Goal: Communication & Community: Answer question/provide support

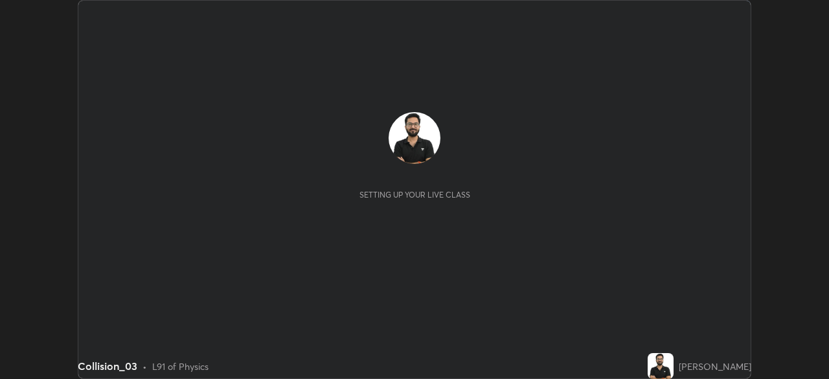
scroll to position [379, 828]
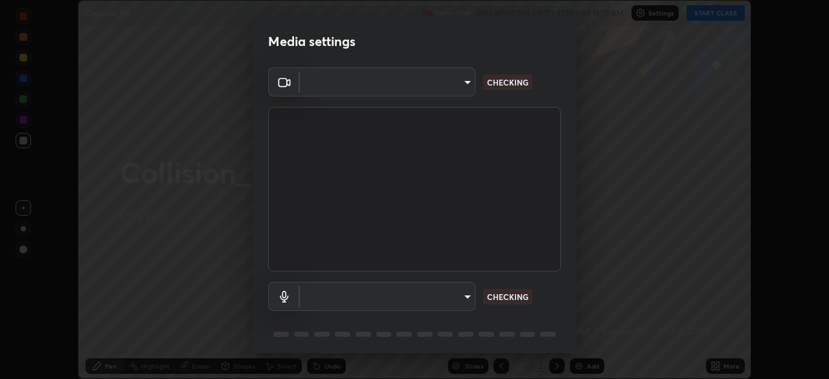
type input "a48b098f4086ee2be9e3158656f217ee91cf301593bfd61b84f44fe0ed6629b1"
type input "default"
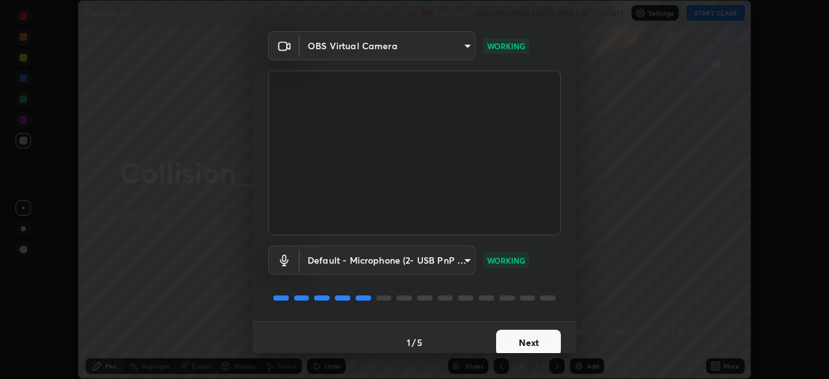
scroll to position [46, 0]
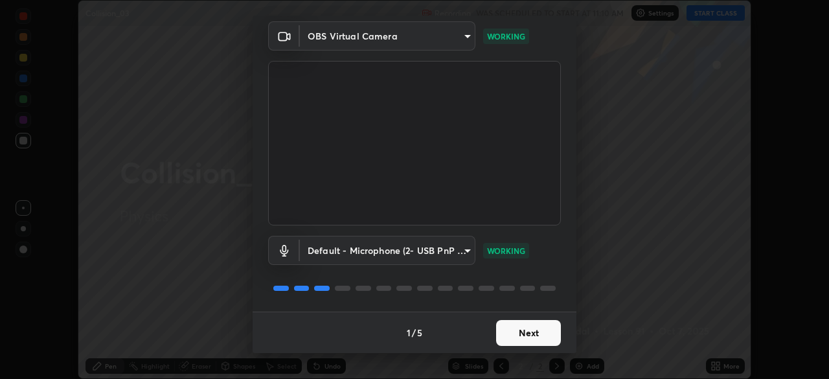
click at [505, 328] on button "Next" at bounding box center [528, 333] width 65 height 26
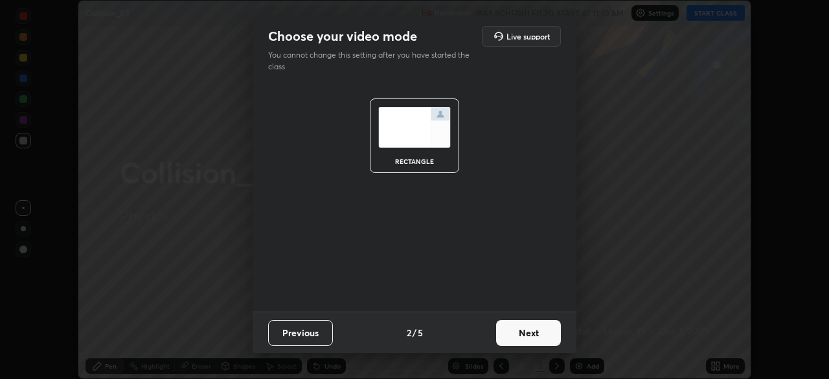
scroll to position [0, 0]
click at [506, 330] on button "Next" at bounding box center [528, 333] width 65 height 26
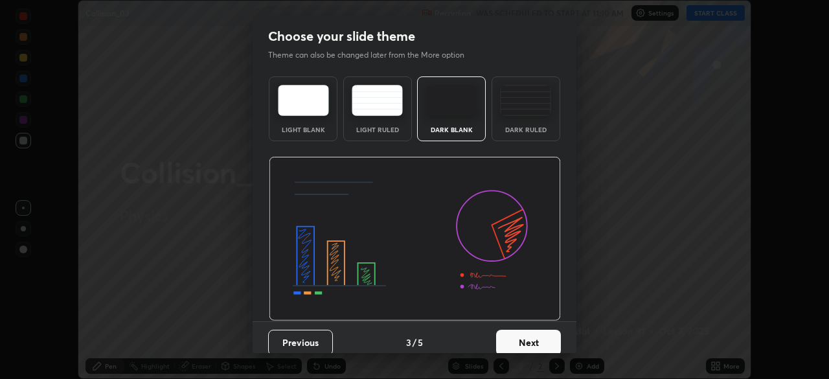
click at [500, 129] on div "Dark Ruled" at bounding box center [526, 129] width 52 height 6
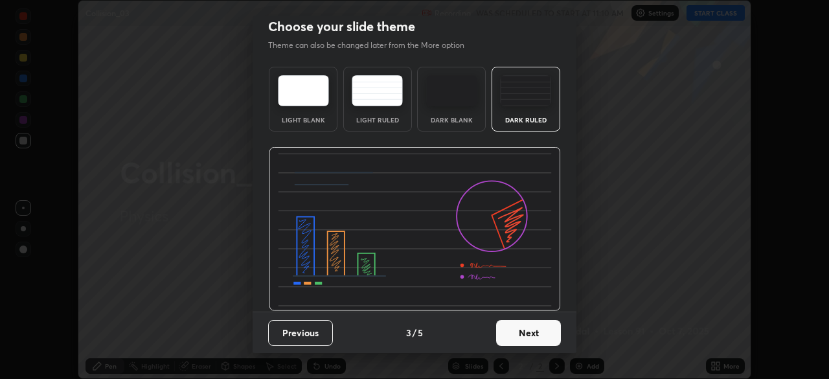
click at [515, 331] on button "Next" at bounding box center [528, 333] width 65 height 26
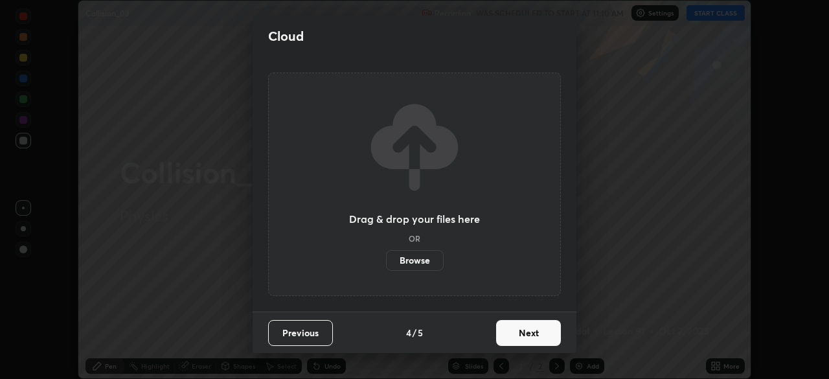
click at [515, 328] on button "Next" at bounding box center [528, 333] width 65 height 26
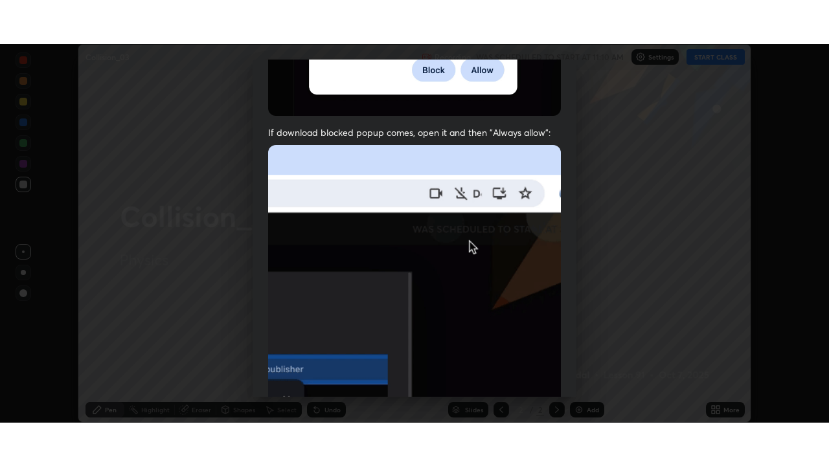
scroll to position [310, 0]
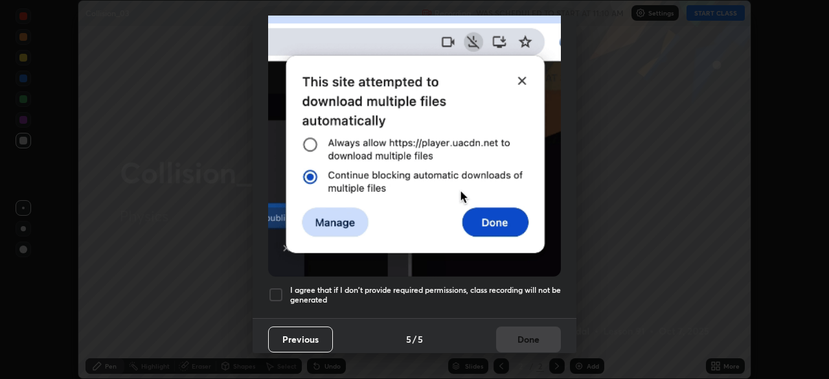
click at [508, 289] on h5 "I agree that if I don't provide required permissions, class recording will not …" at bounding box center [425, 295] width 271 height 20
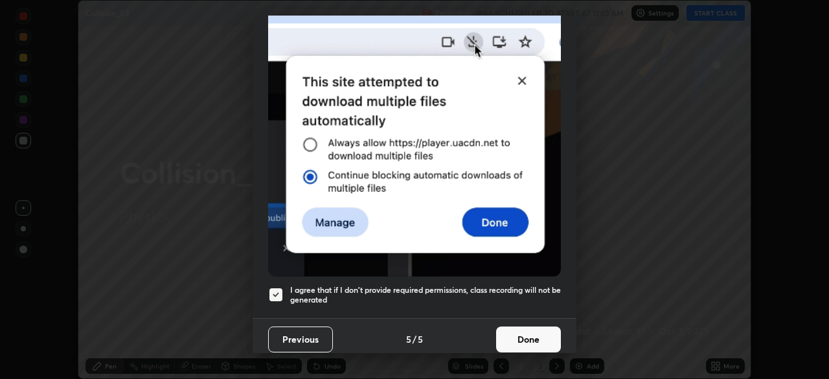
click at [524, 336] on button "Done" at bounding box center [528, 339] width 65 height 26
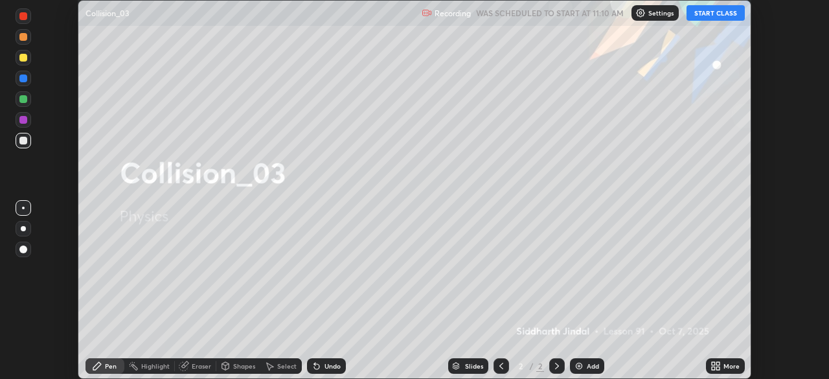
click at [725, 368] on div "More" at bounding box center [731, 366] width 16 height 6
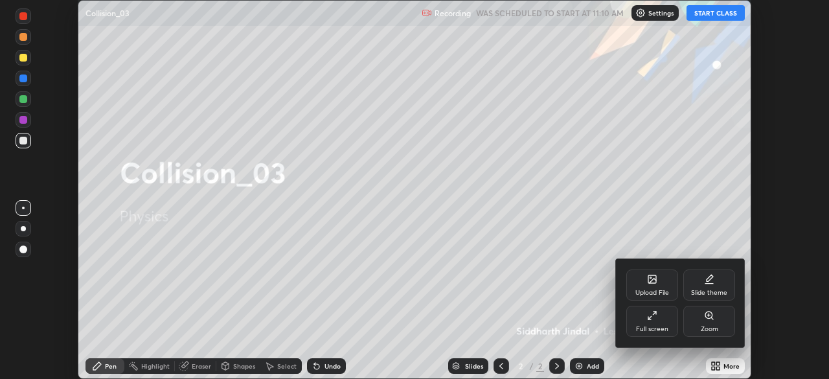
click at [646, 322] on div "Full screen" at bounding box center [652, 321] width 52 height 31
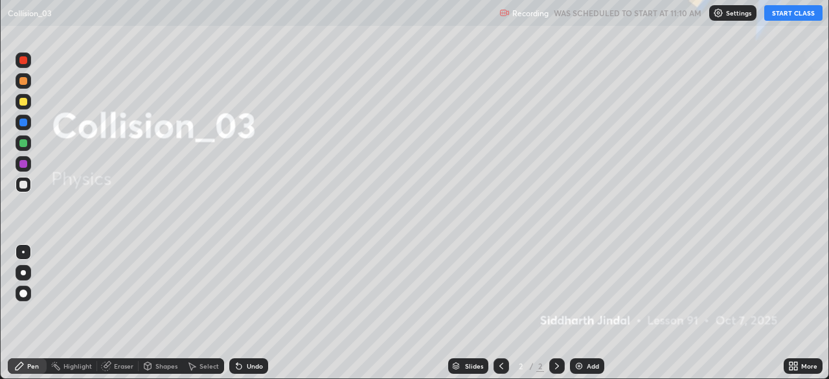
scroll to position [466, 829]
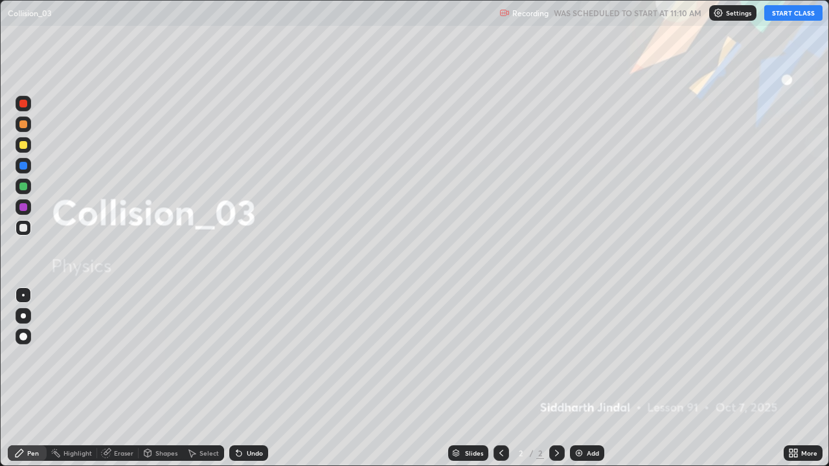
click at [784, 17] on button "START CLASS" at bounding box center [793, 13] width 58 height 16
click at [555, 378] on icon at bounding box center [557, 453] width 10 height 10
click at [579, 378] on img at bounding box center [579, 453] width 10 height 10
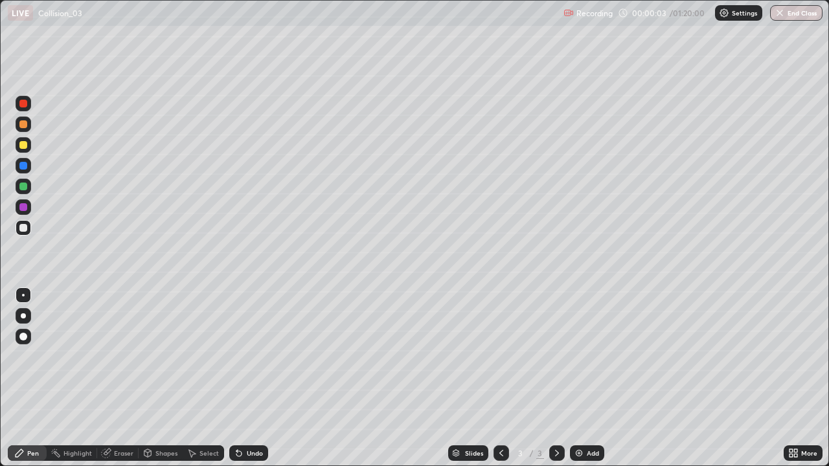
click at [23, 316] on div at bounding box center [23, 315] width 5 height 5
click at [25, 229] on div at bounding box center [23, 228] width 8 height 8
click at [252, 378] on div "Undo" at bounding box center [255, 453] width 16 height 6
click at [247, 378] on div "Undo" at bounding box center [255, 453] width 16 height 6
click at [555, 378] on icon at bounding box center [557, 453] width 10 height 10
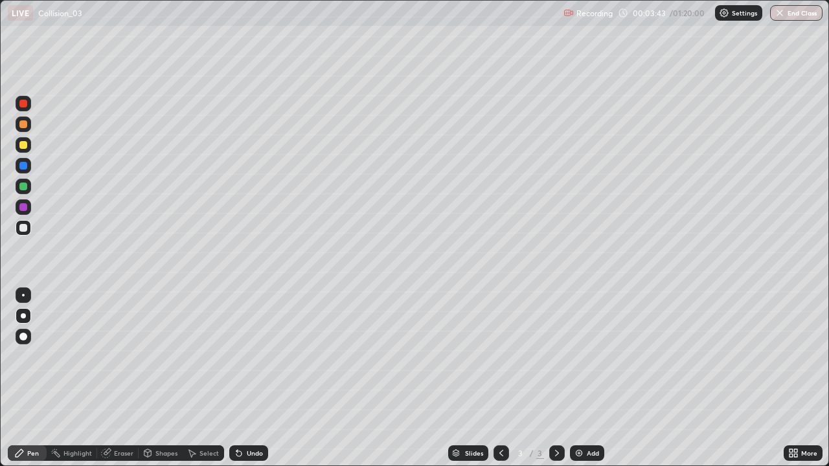
click at [576, 378] on img at bounding box center [579, 453] width 10 height 10
click at [24, 229] on div at bounding box center [23, 228] width 8 height 8
click at [158, 378] on div "Shapes" at bounding box center [161, 453] width 44 height 16
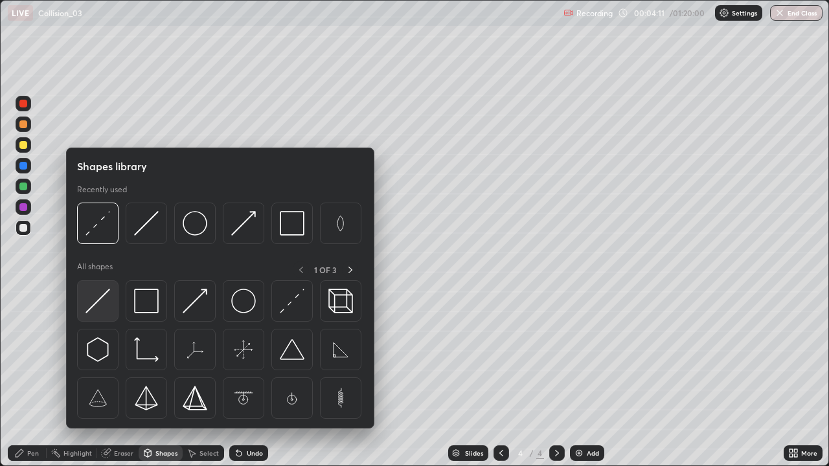
click at [96, 311] on img at bounding box center [97, 301] width 25 height 25
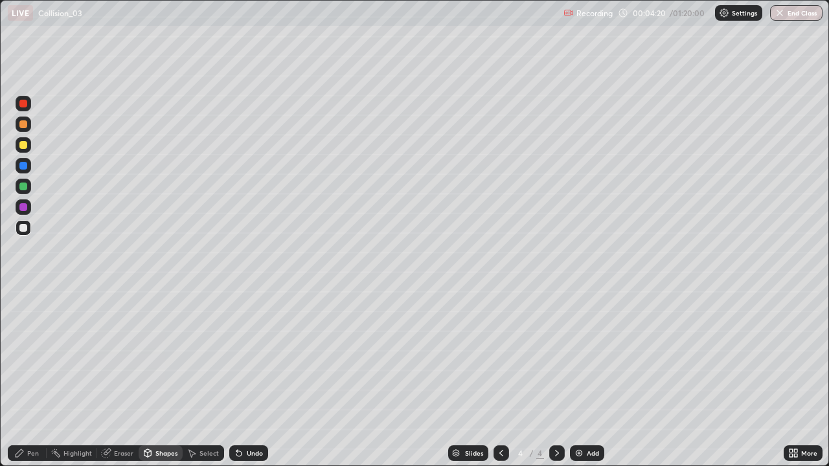
click at [161, 378] on div "Shapes" at bounding box center [166, 453] width 22 height 6
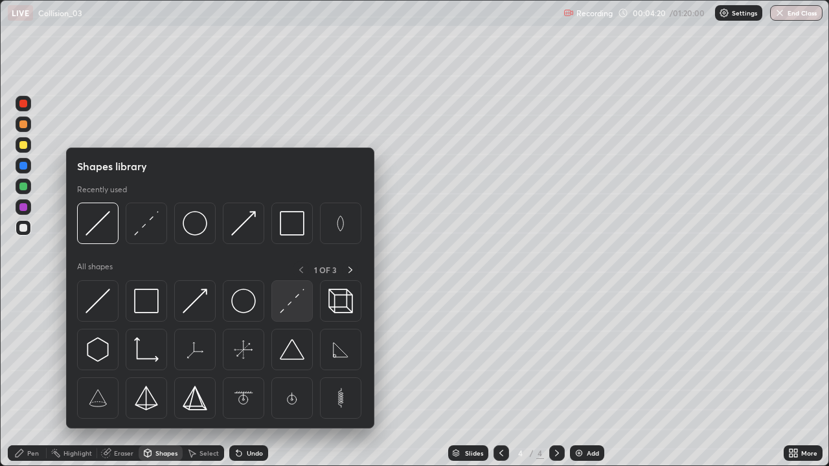
click at [292, 313] on img at bounding box center [292, 301] width 25 height 25
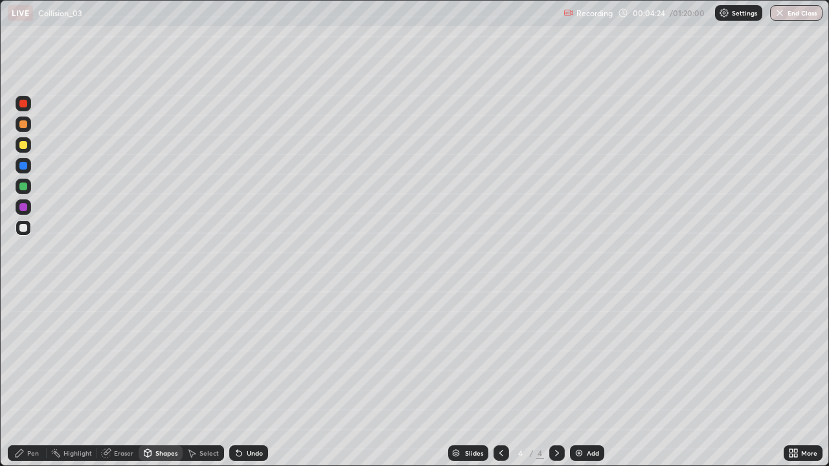
click at [164, 378] on div "Shapes" at bounding box center [166, 453] width 22 height 6
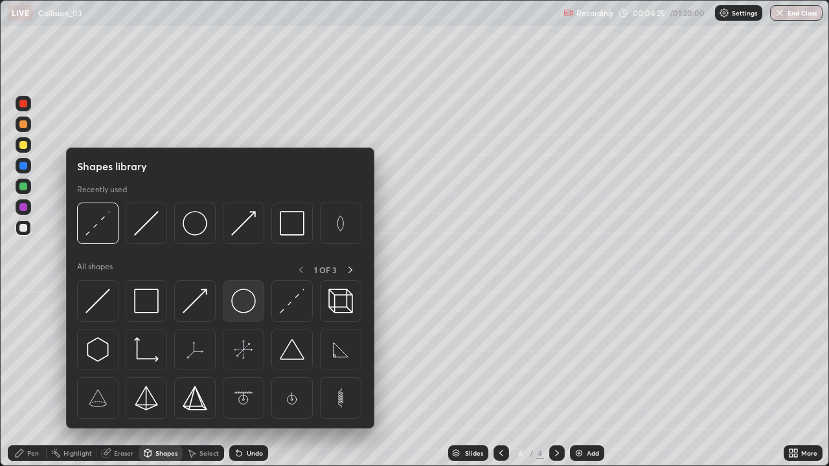
click at [240, 302] on img at bounding box center [243, 301] width 25 height 25
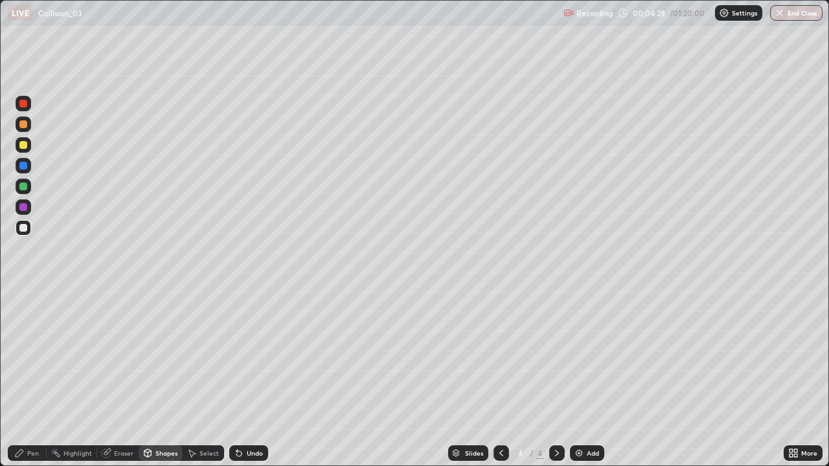
click at [157, 378] on div "Shapes" at bounding box center [166, 453] width 22 height 6
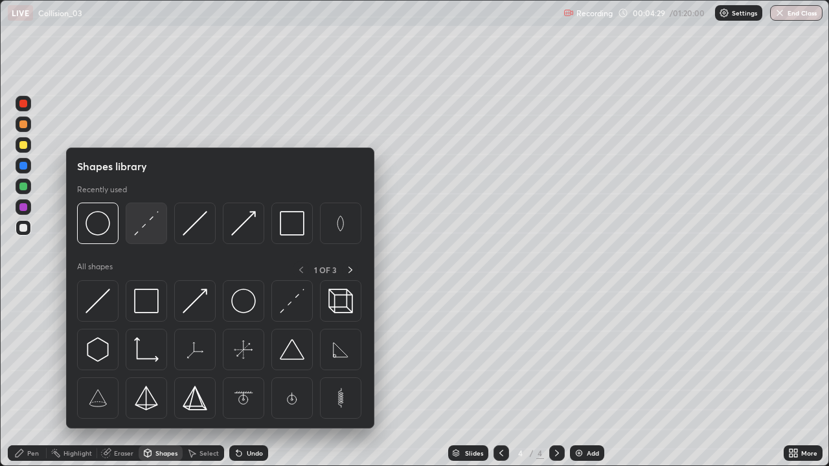
click at [146, 232] on img at bounding box center [146, 223] width 25 height 25
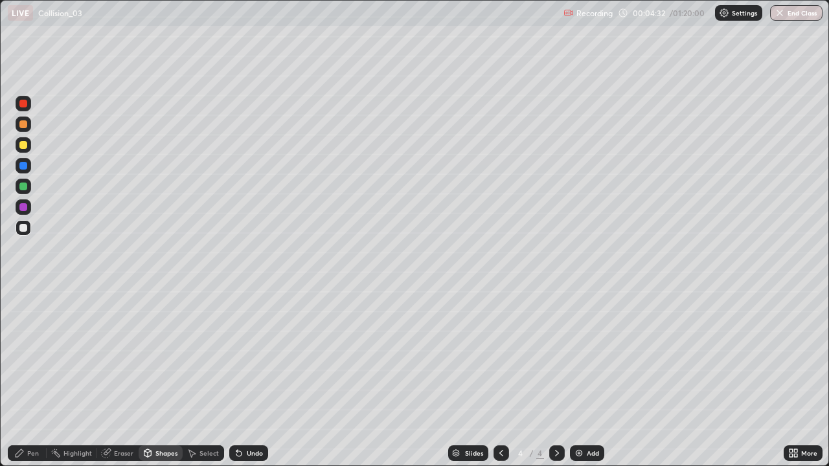
click at [40, 378] on div "Pen" at bounding box center [27, 453] width 39 height 16
click at [205, 378] on div "Select" at bounding box center [208, 453] width 19 height 6
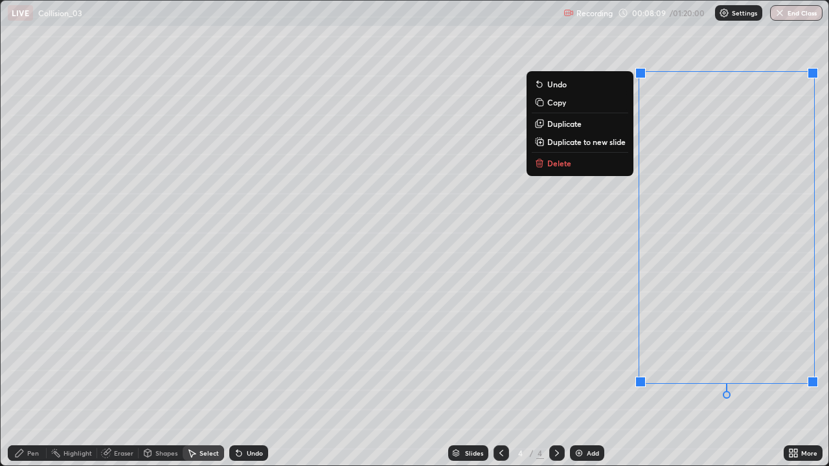
click at [610, 160] on button "Delete" at bounding box center [579, 163] width 96 height 16
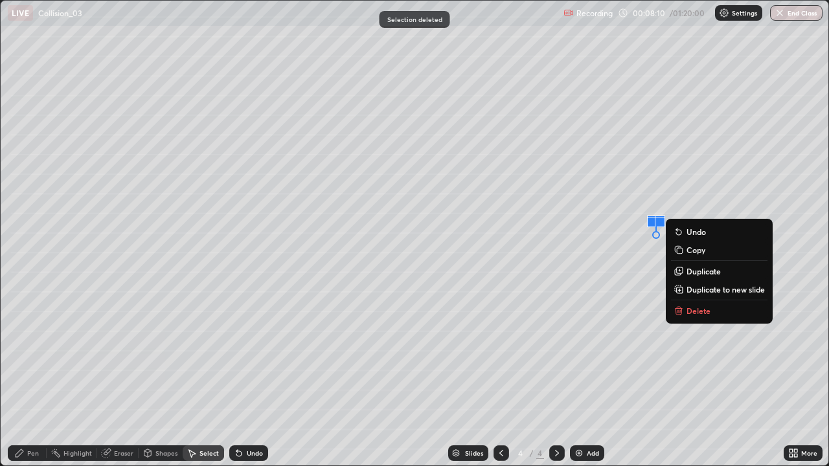
click at [697, 309] on p "Delete" at bounding box center [698, 311] width 24 height 10
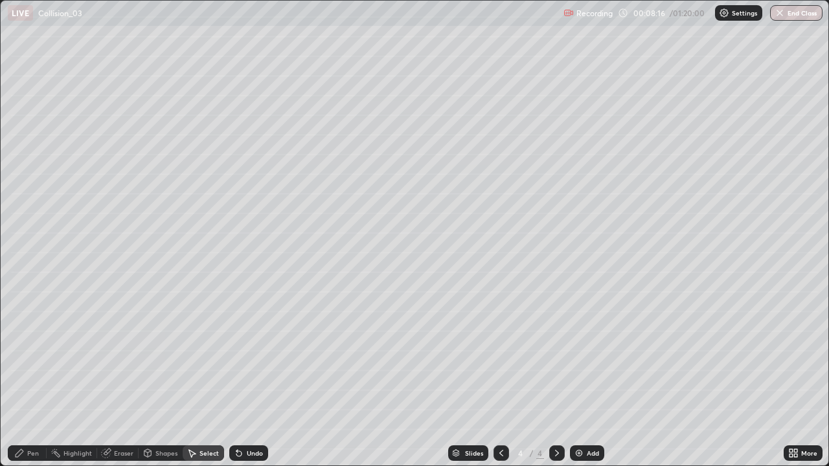
click at [32, 378] on div "Pen" at bounding box center [33, 453] width 12 height 6
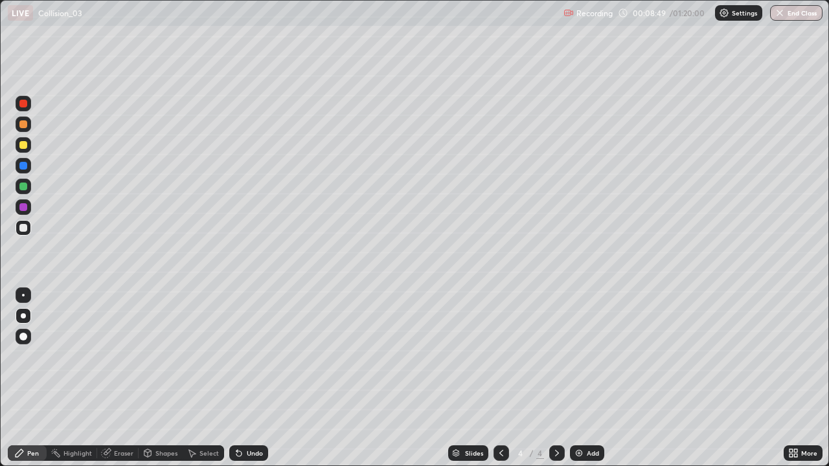
click at [254, 378] on div "Undo" at bounding box center [255, 453] width 16 height 6
click at [167, 378] on div "Shapes" at bounding box center [166, 453] width 22 height 6
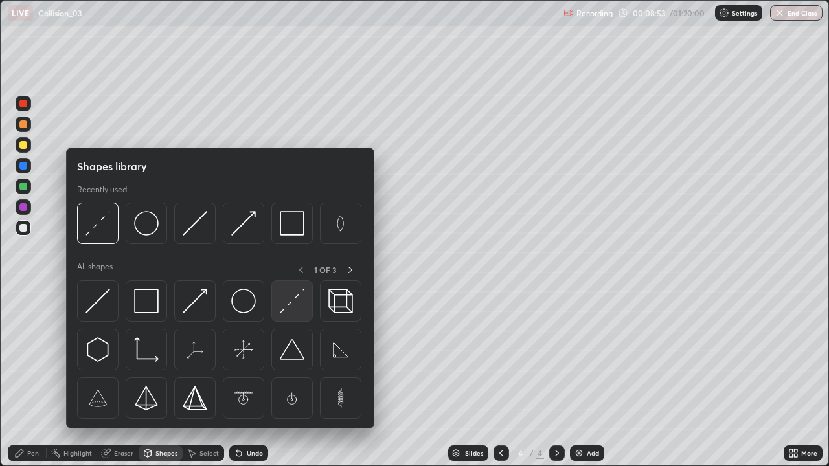
click at [292, 306] on img at bounding box center [292, 301] width 25 height 25
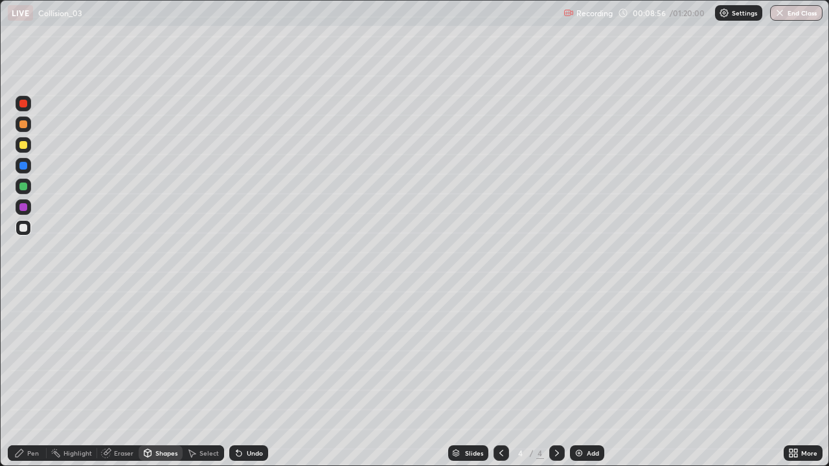
click at [160, 378] on div "Shapes" at bounding box center [166, 453] width 22 height 6
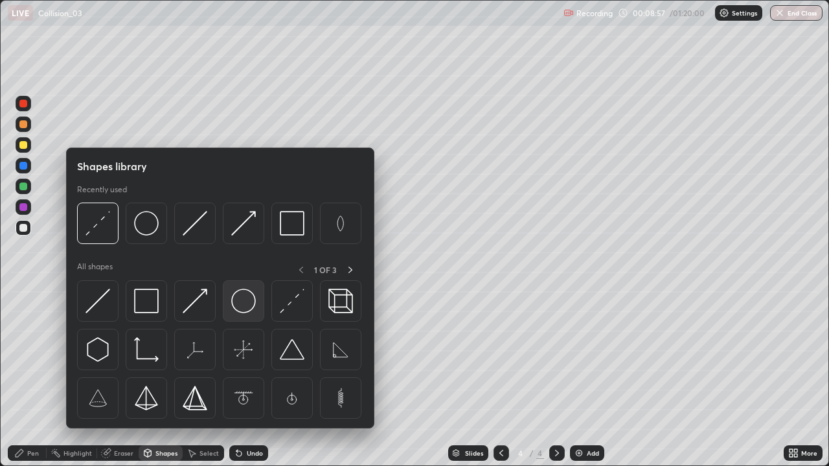
click at [236, 304] on img at bounding box center [243, 301] width 25 height 25
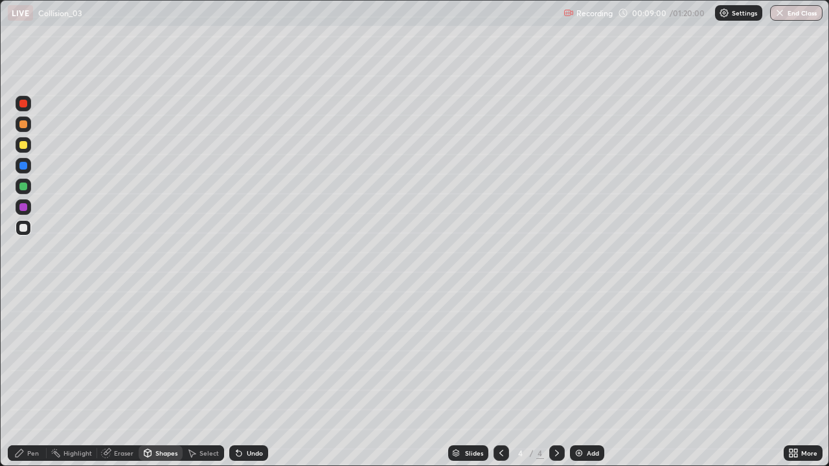
click at [36, 378] on div "Pen" at bounding box center [33, 453] width 12 height 6
click at [502, 378] on icon at bounding box center [501, 453] width 10 height 10
click at [557, 378] on icon at bounding box center [557, 453] width 10 height 10
click at [259, 378] on div "Undo" at bounding box center [255, 453] width 16 height 6
click at [205, 378] on div "Select" at bounding box center [208, 453] width 19 height 6
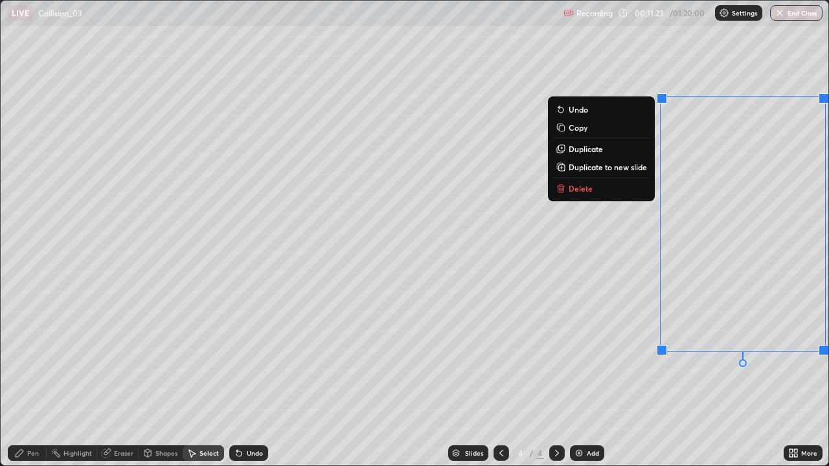
click at [600, 187] on button "Delete" at bounding box center [601, 189] width 96 height 16
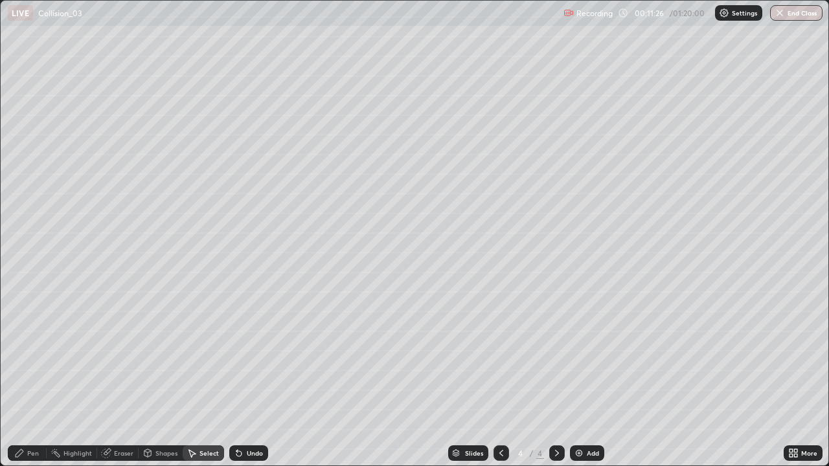
click at [118, 378] on div "Eraser" at bounding box center [123, 453] width 19 height 6
click at [31, 378] on div "Pen" at bounding box center [33, 453] width 12 height 6
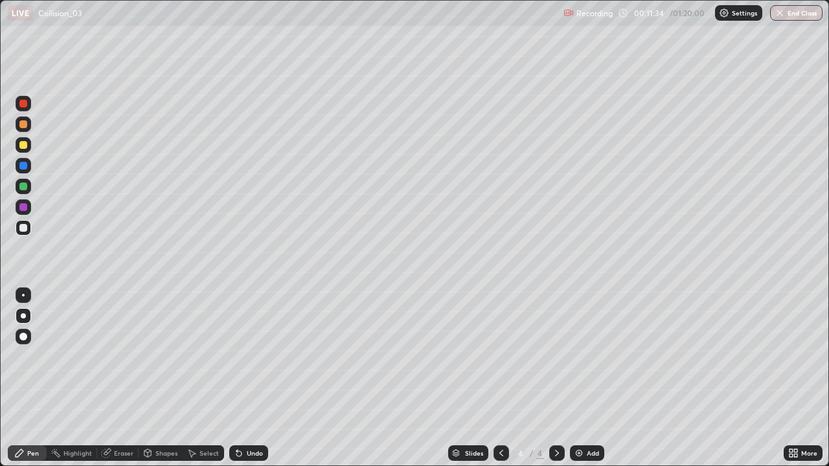
click at [25, 145] on div at bounding box center [23, 145] width 8 height 8
click at [498, 378] on icon at bounding box center [501, 453] width 10 height 10
click at [556, 378] on icon at bounding box center [557, 453] width 10 height 10
click at [247, 378] on div "Undo" at bounding box center [255, 453] width 16 height 6
click at [244, 378] on div "Undo" at bounding box center [248, 453] width 39 height 16
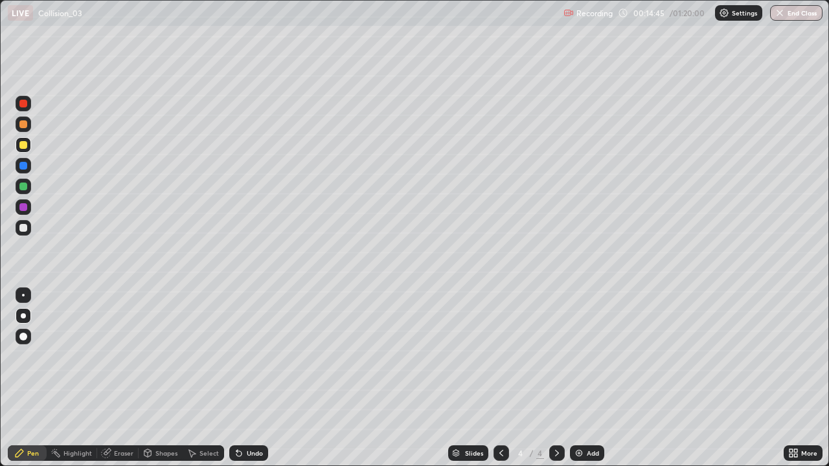
click at [241, 378] on icon at bounding box center [239, 453] width 10 height 10
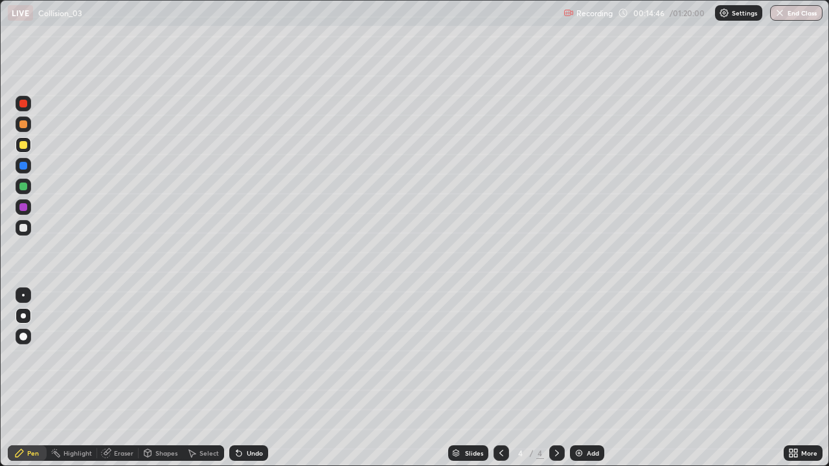
click at [241, 378] on icon at bounding box center [239, 453] width 10 height 10
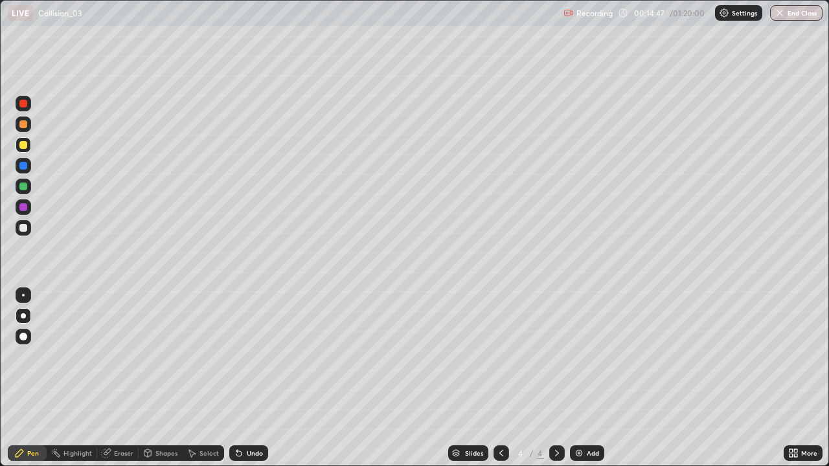
click at [241, 378] on icon at bounding box center [239, 453] width 10 height 10
click at [556, 378] on icon at bounding box center [557, 453] width 10 height 10
click at [587, 378] on div "Add" at bounding box center [593, 453] width 12 height 6
click at [28, 227] on div at bounding box center [24, 228] width 16 height 16
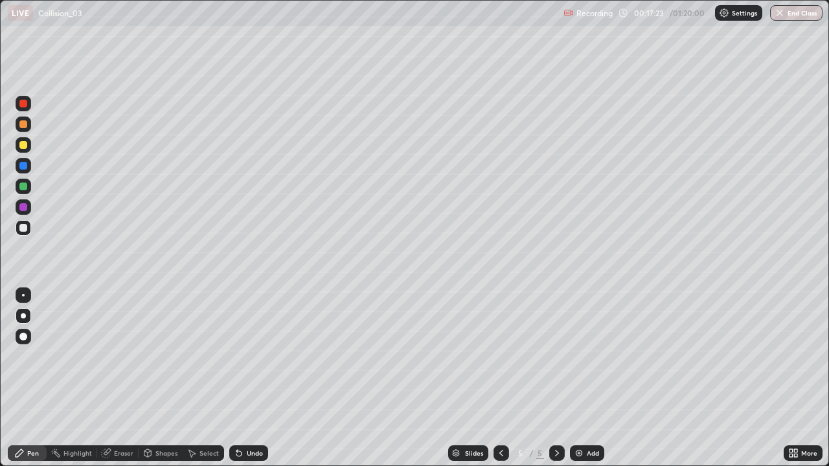
click at [155, 378] on div "Shapes" at bounding box center [166, 453] width 22 height 6
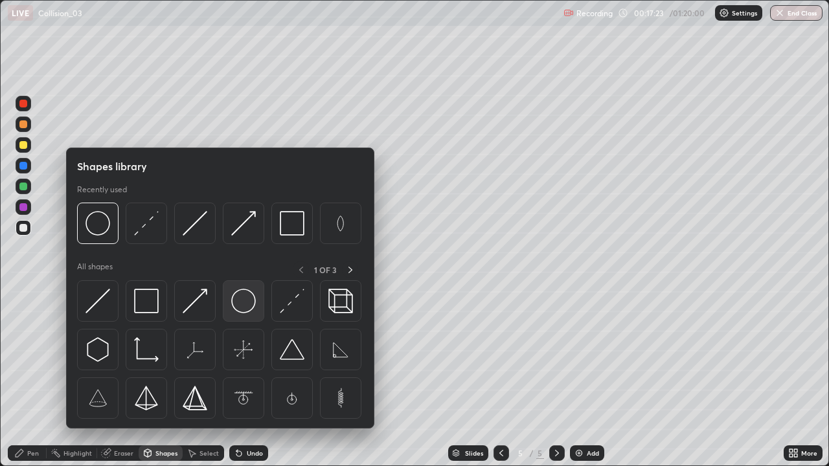
click at [242, 299] on img at bounding box center [243, 301] width 25 height 25
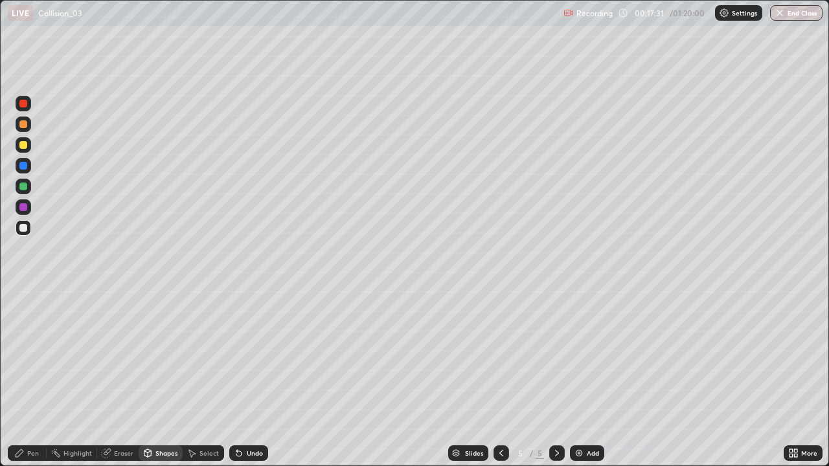
click at [206, 378] on div "Select" at bounding box center [208, 453] width 19 height 6
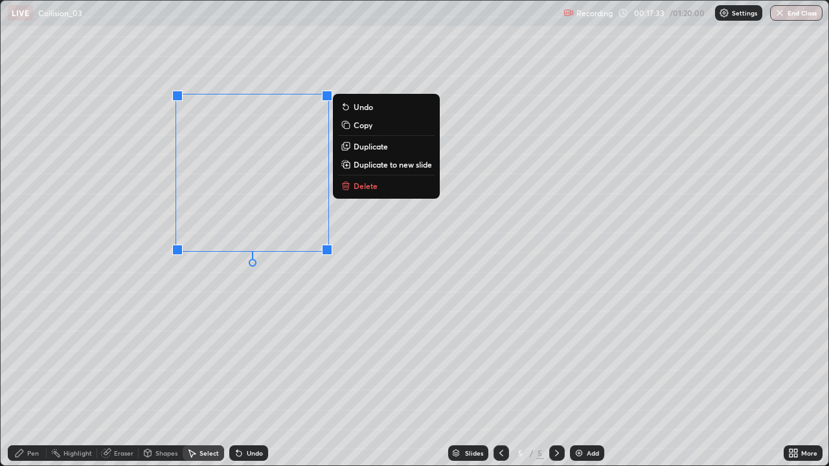
click at [367, 146] on p "Duplicate" at bounding box center [370, 146] width 34 height 10
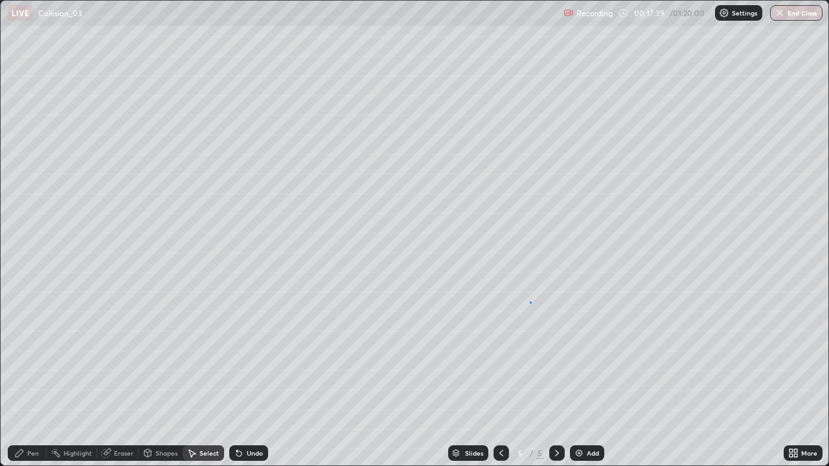
click at [530, 302] on div "0 ° Undo Copy Duplicate Duplicate to new slide Delete" at bounding box center [414, 233] width 827 height 465
click at [161, 378] on div "Shapes" at bounding box center [166, 453] width 22 height 6
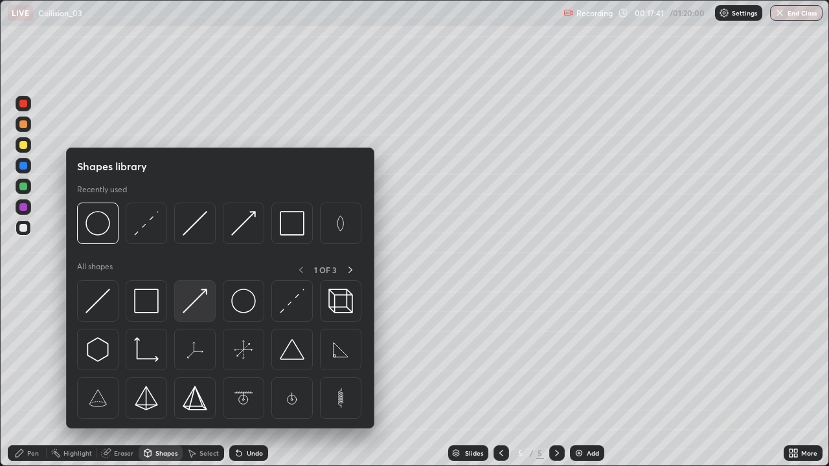
click at [194, 307] on img at bounding box center [195, 301] width 25 height 25
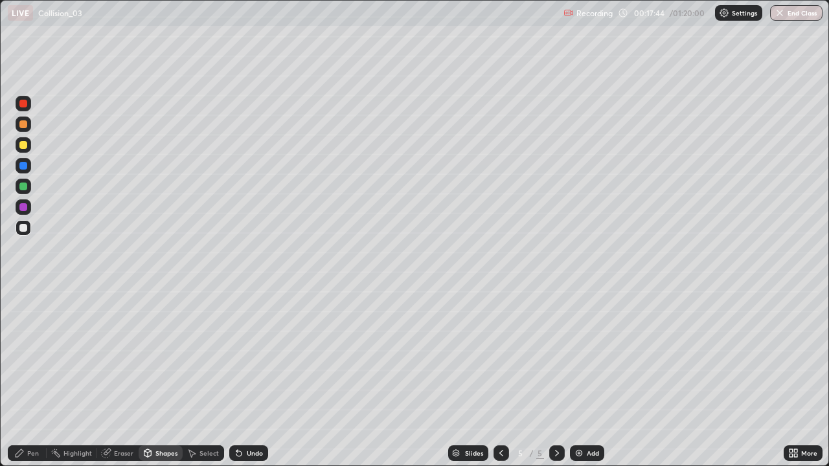
click at [249, 378] on div "Undo" at bounding box center [255, 453] width 16 height 6
click at [212, 378] on div "Select" at bounding box center [208, 453] width 19 height 6
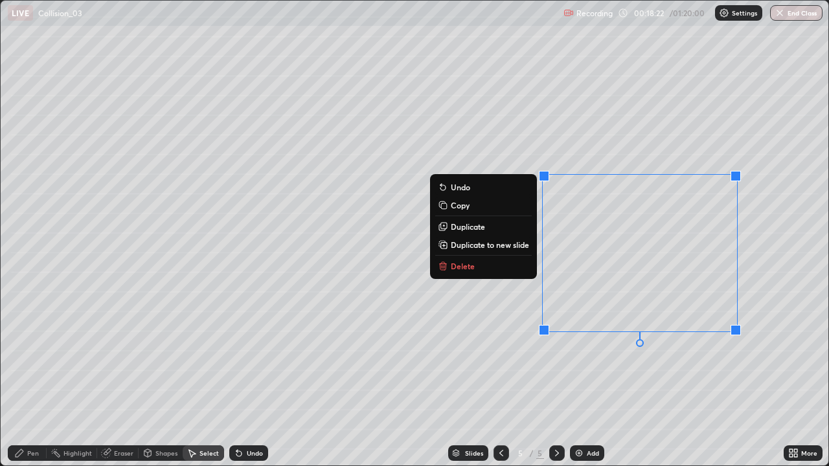
click at [695, 128] on div "0 ° Undo Copy Duplicate Duplicate to new slide Delete" at bounding box center [414, 233] width 827 height 465
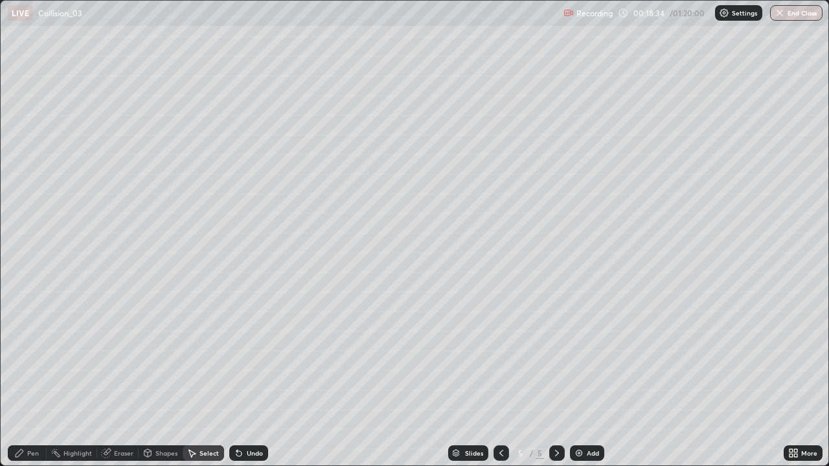
click at [34, 378] on div "Pen" at bounding box center [27, 453] width 39 height 16
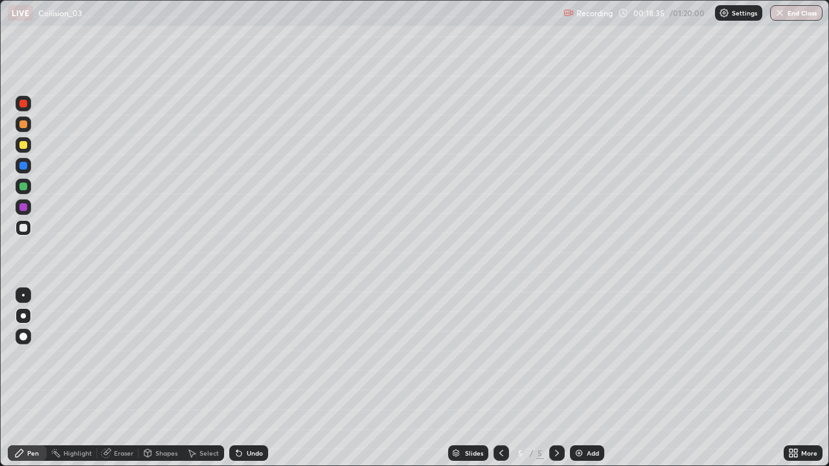
click at [157, 378] on div "Shapes" at bounding box center [166, 453] width 22 height 6
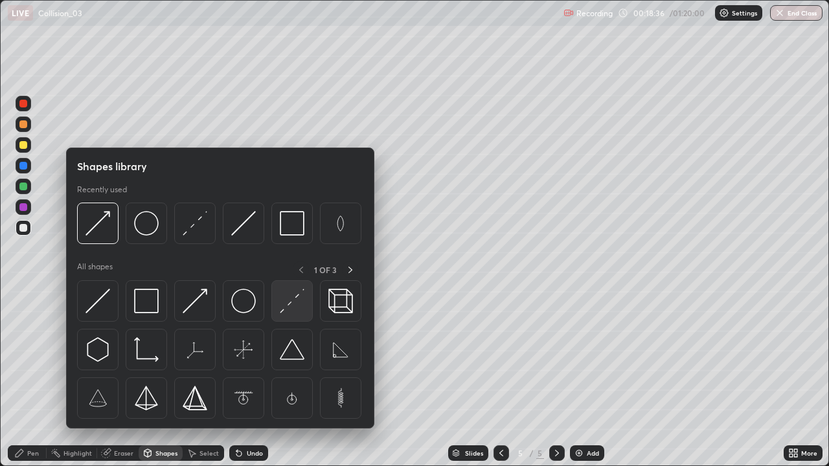
click at [286, 305] on img at bounding box center [292, 301] width 25 height 25
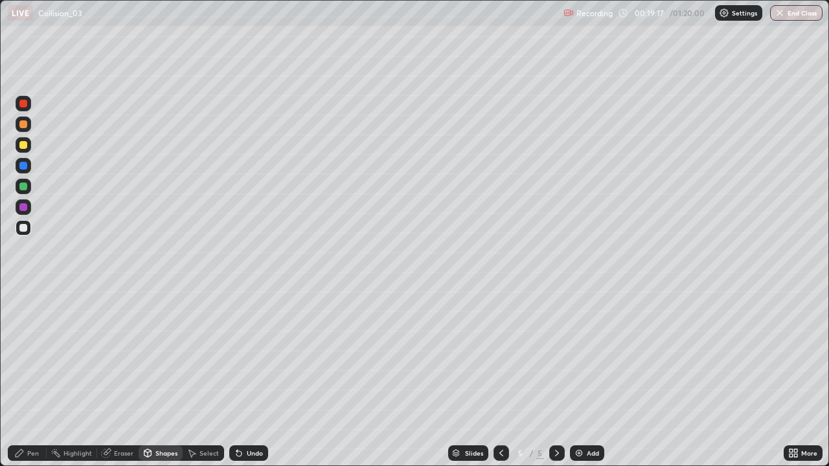
click at [242, 378] on div "Undo" at bounding box center [248, 453] width 39 height 16
click at [32, 378] on div "Pen" at bounding box center [33, 453] width 12 height 6
click at [243, 378] on div "Undo" at bounding box center [248, 453] width 39 height 16
click at [236, 378] on icon at bounding box center [236, 450] width 1 height 1
click at [237, 378] on icon at bounding box center [238, 453] width 5 height 5
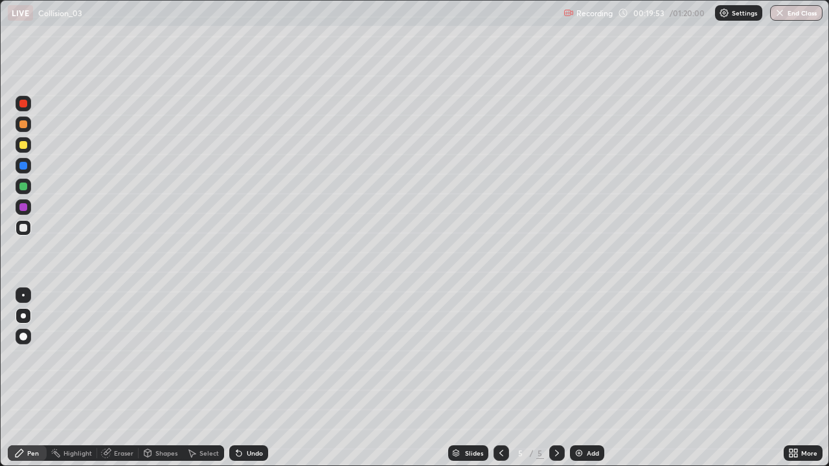
click at [249, 378] on div "Undo" at bounding box center [255, 453] width 16 height 6
click at [807, 378] on div "More" at bounding box center [809, 453] width 16 height 6
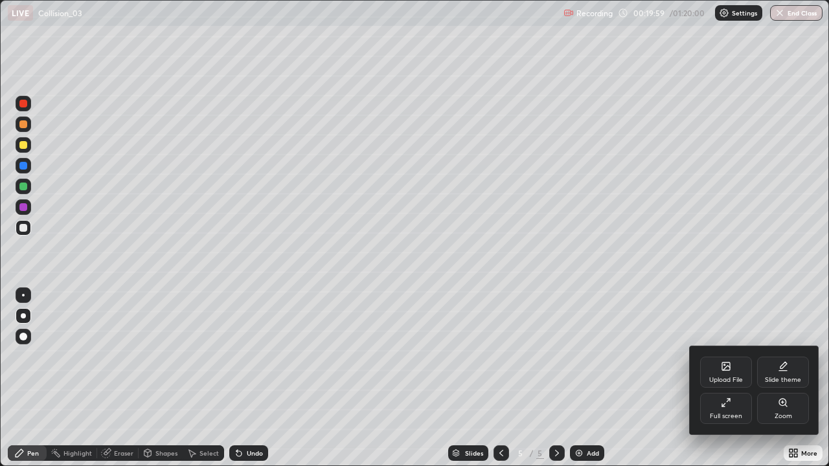
click at [733, 378] on div "Full screen" at bounding box center [726, 408] width 52 height 31
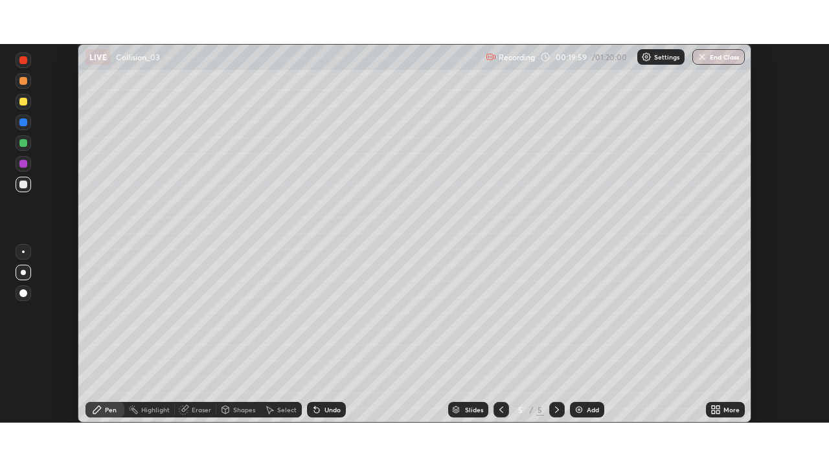
scroll to position [64358, 63908]
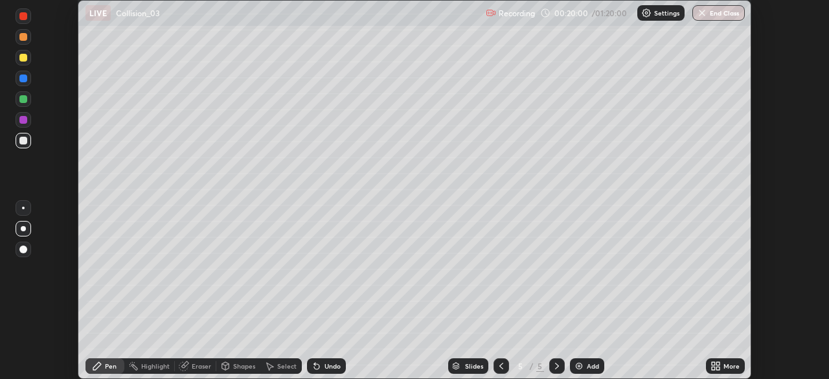
click at [726, 365] on div "More" at bounding box center [731, 366] width 16 height 6
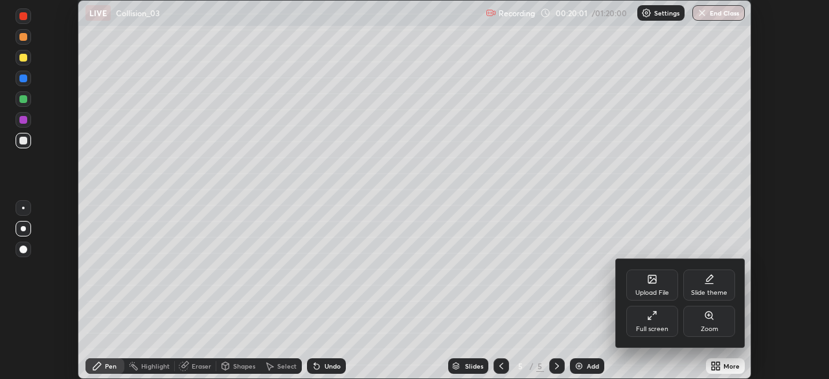
click at [665, 327] on div "Full screen" at bounding box center [652, 329] width 32 height 6
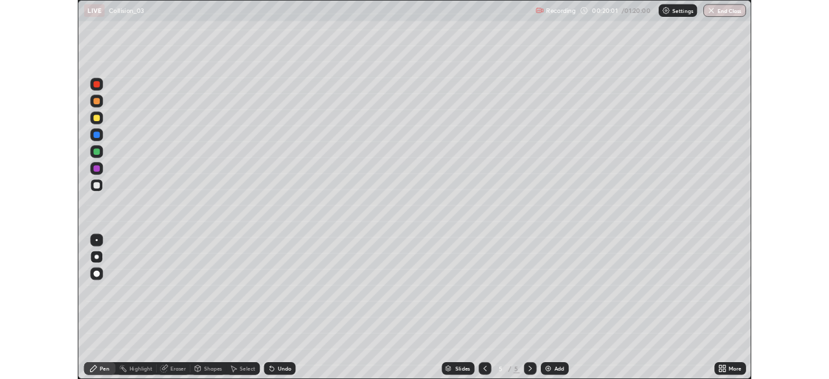
scroll to position [466, 829]
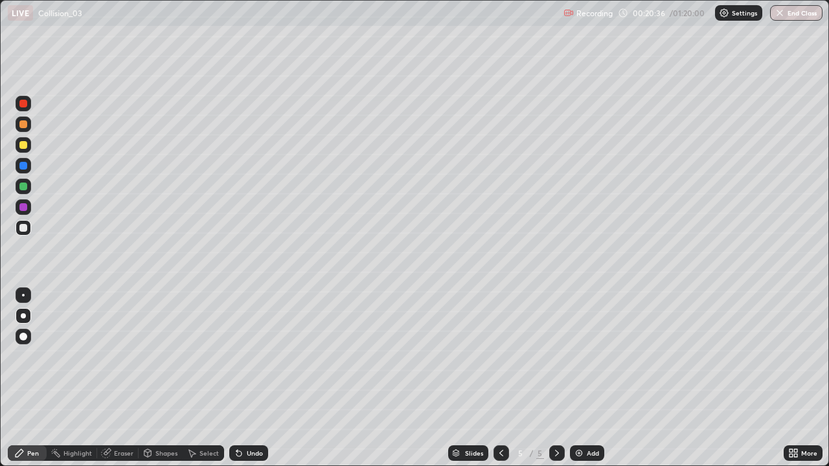
click at [506, 378] on div at bounding box center [501, 453] width 16 height 16
click at [500, 378] on icon at bounding box center [501, 453] width 10 height 10
click at [555, 378] on icon at bounding box center [557, 453] width 10 height 10
click at [549, 378] on div at bounding box center [557, 453] width 16 height 16
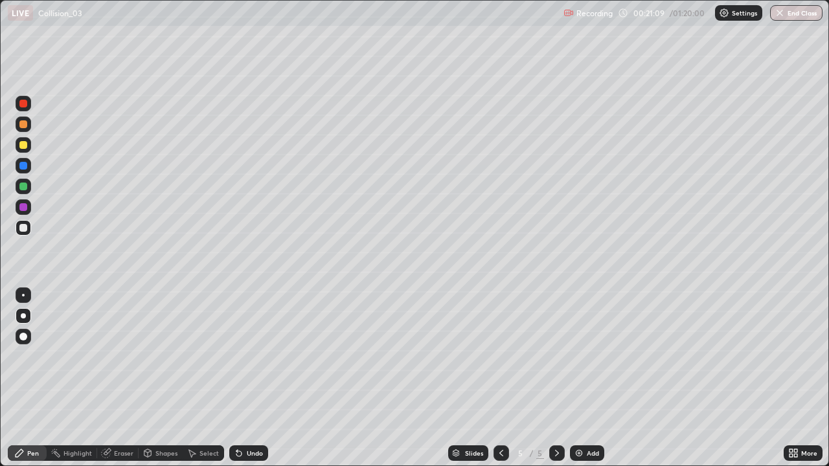
click at [206, 378] on div "Select" at bounding box center [208, 453] width 19 height 6
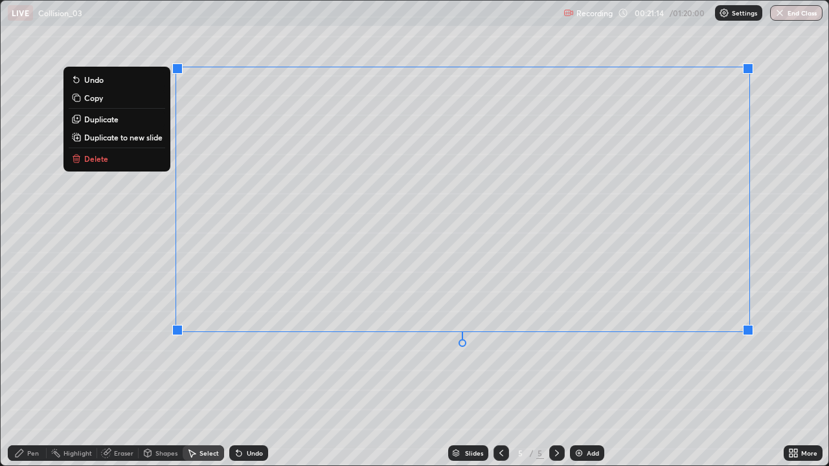
click at [137, 138] on p "Duplicate to new slide" at bounding box center [123, 137] width 78 height 10
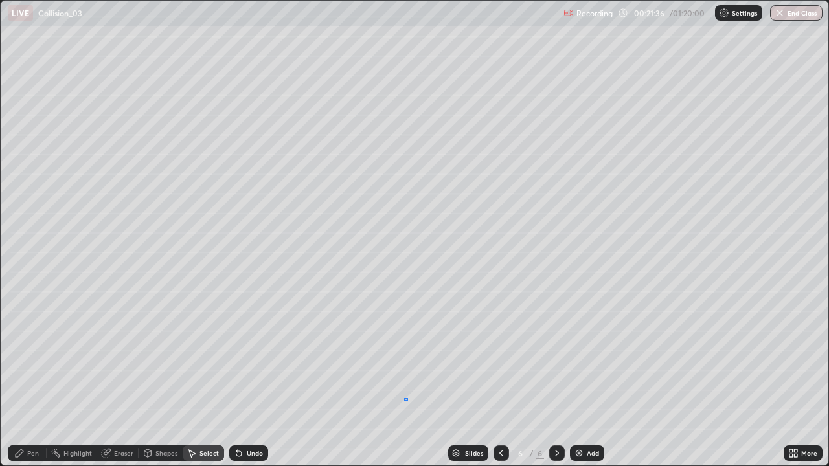
click at [404, 378] on div "0 ° Undo Copy Duplicate Duplicate to new slide Delete" at bounding box center [414, 233] width 827 height 465
click at [128, 378] on div "Eraser" at bounding box center [117, 453] width 41 height 16
click at [28, 378] on div at bounding box center [24, 409] width 16 height 16
click at [164, 378] on div "Shapes" at bounding box center [166, 453] width 22 height 6
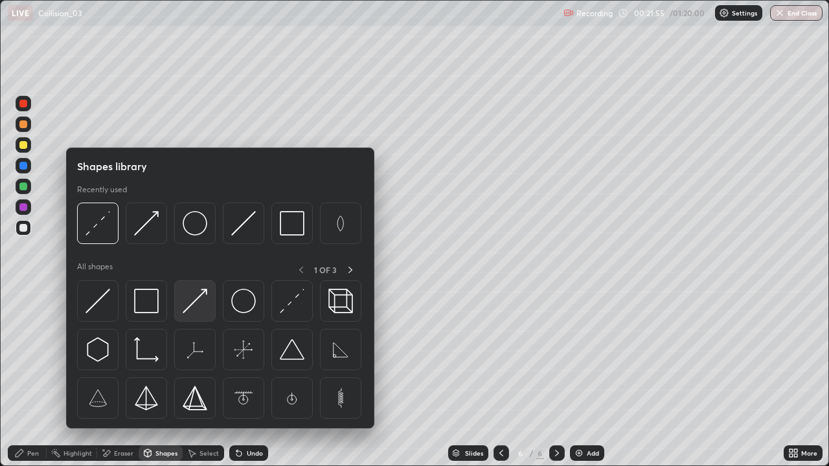
click at [192, 301] on img at bounding box center [195, 301] width 25 height 25
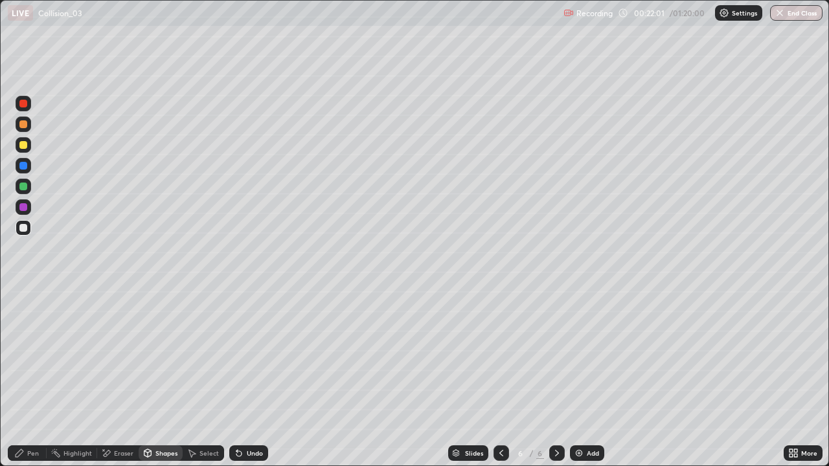
click at [124, 378] on div "Eraser" at bounding box center [123, 453] width 19 height 6
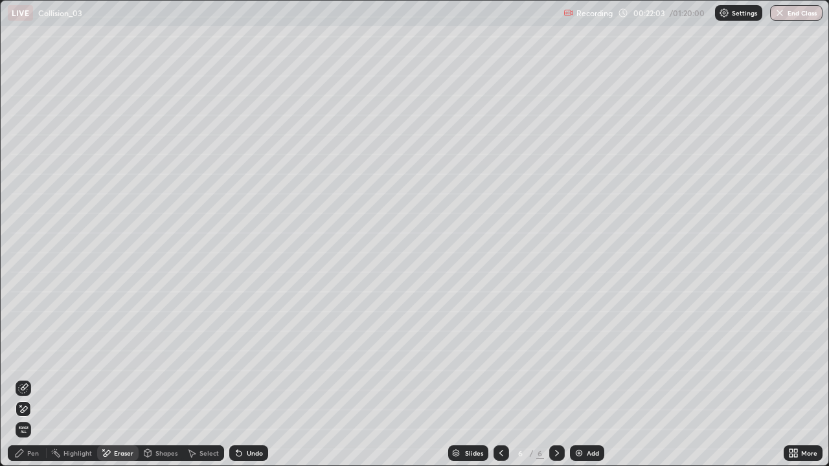
click at [166, 378] on div "Shapes" at bounding box center [166, 453] width 22 height 6
click at [162, 378] on div "Shapes" at bounding box center [166, 453] width 22 height 6
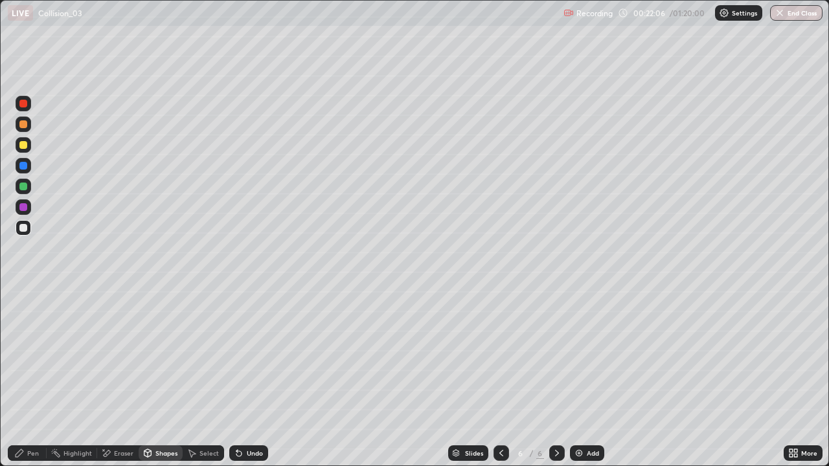
click at [250, 378] on div "Undo" at bounding box center [248, 453] width 39 height 16
click at [243, 378] on div "Undo" at bounding box center [248, 453] width 39 height 16
click at [32, 378] on div "Pen" at bounding box center [33, 453] width 12 height 6
click at [167, 378] on div "Shapes" at bounding box center [166, 453] width 22 height 6
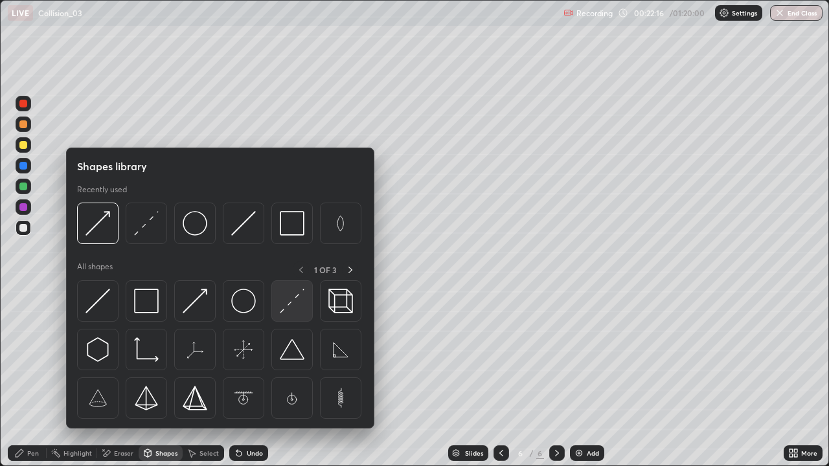
click at [282, 303] on img at bounding box center [292, 301] width 25 height 25
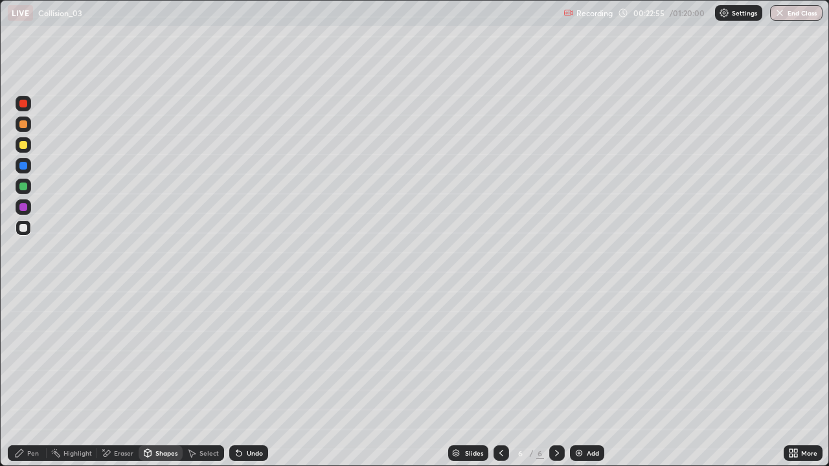
click at [35, 378] on div "Pen" at bounding box center [33, 453] width 12 height 6
click at [498, 378] on icon at bounding box center [501, 453] width 10 height 10
click at [210, 378] on div "Select" at bounding box center [208, 453] width 19 height 6
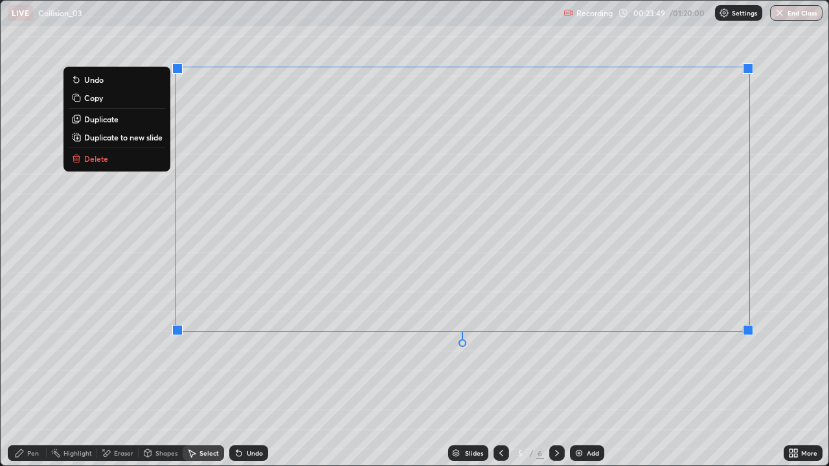
click at [135, 137] on p "Duplicate to new slide" at bounding box center [123, 137] width 78 height 10
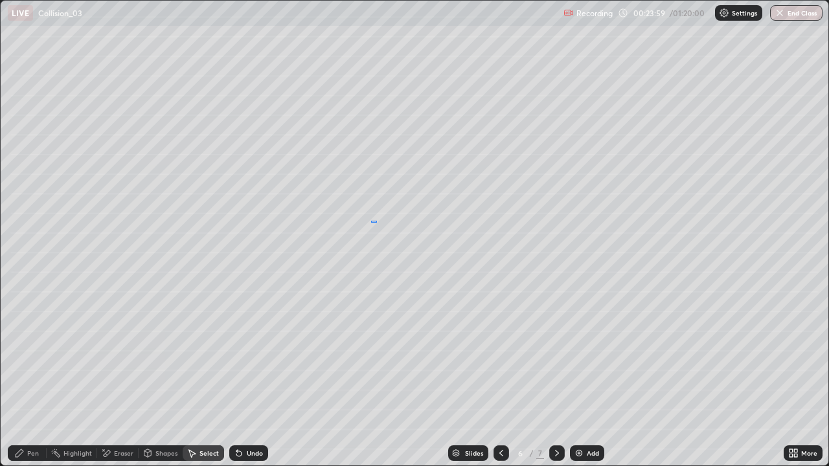
click at [376, 221] on div "0 ° Undo Copy Duplicate Duplicate to new slide Delete" at bounding box center [414, 233] width 827 height 465
click at [268, 352] on div "0 ° Undo Copy Duplicate Duplicate to new slide Delete" at bounding box center [414, 233] width 827 height 465
click at [38, 378] on div "Pen" at bounding box center [33, 453] width 12 height 6
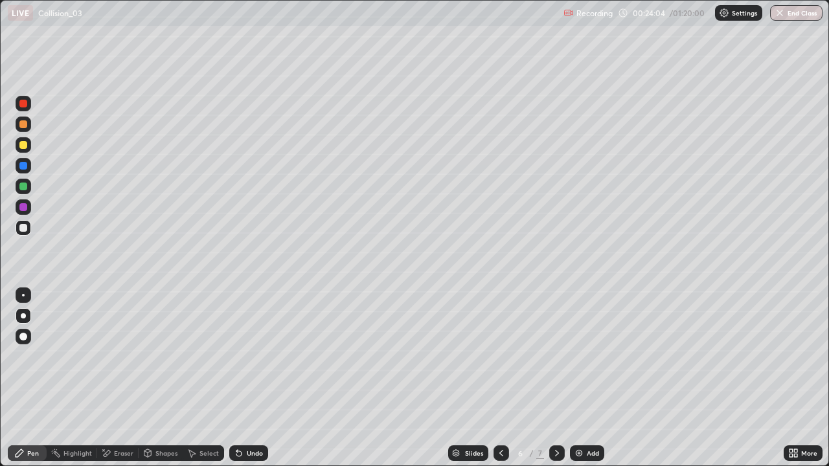
click at [21, 144] on div at bounding box center [23, 145] width 8 height 8
click at [169, 378] on div "Shapes" at bounding box center [166, 453] width 22 height 6
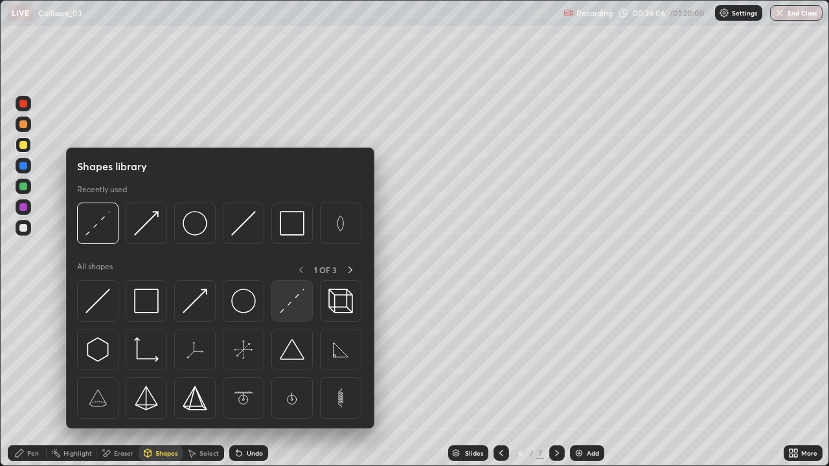
click at [295, 297] on img at bounding box center [292, 301] width 25 height 25
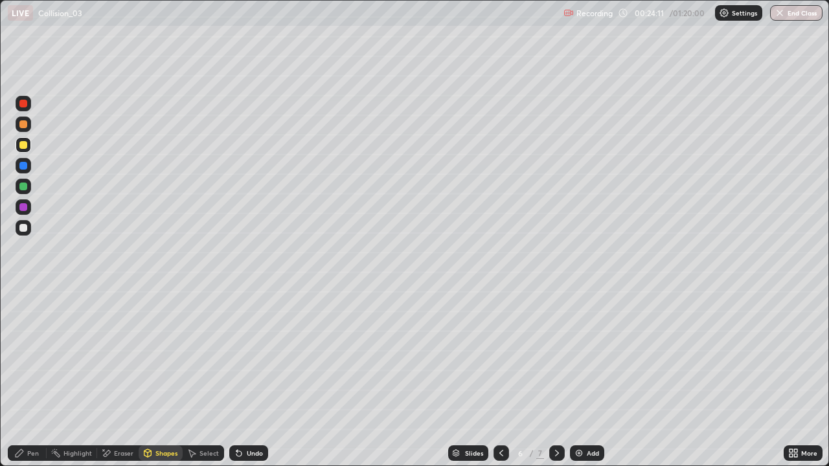
click at [33, 378] on div "Pen" at bounding box center [33, 453] width 12 height 6
click at [162, 378] on div "Shapes" at bounding box center [166, 453] width 22 height 6
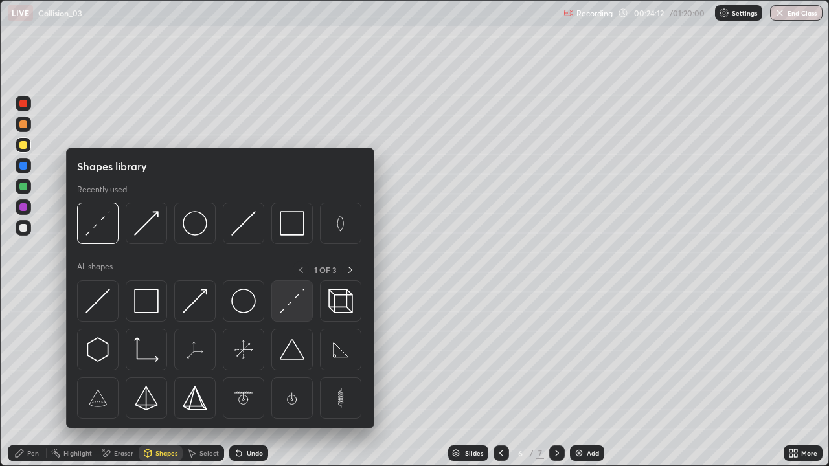
click at [290, 303] on img at bounding box center [292, 301] width 25 height 25
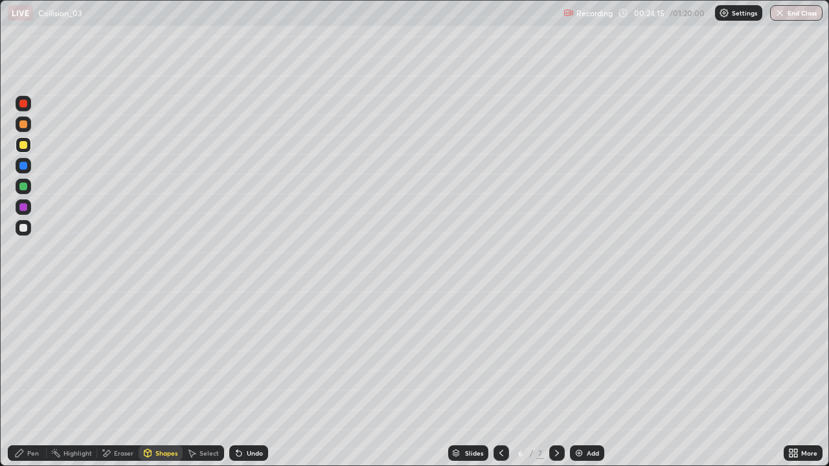
click at [33, 378] on div "Pen" at bounding box center [33, 453] width 12 height 6
click at [807, 378] on div "More" at bounding box center [809, 453] width 16 height 6
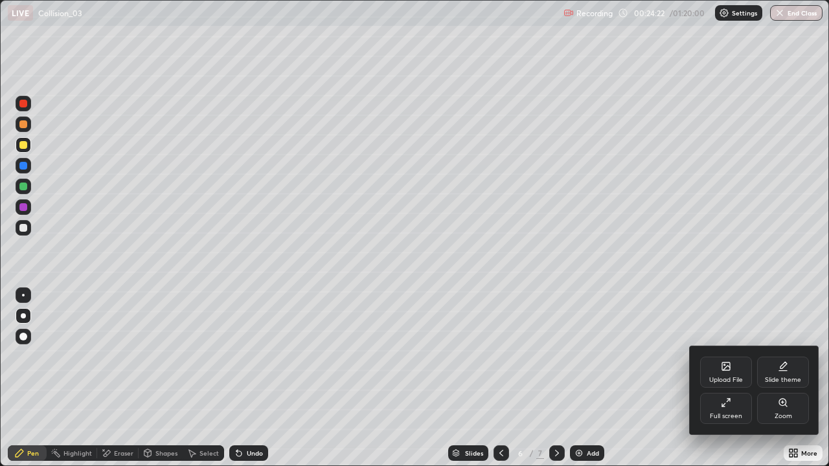
click at [729, 378] on div "Full screen" at bounding box center [726, 416] width 32 height 6
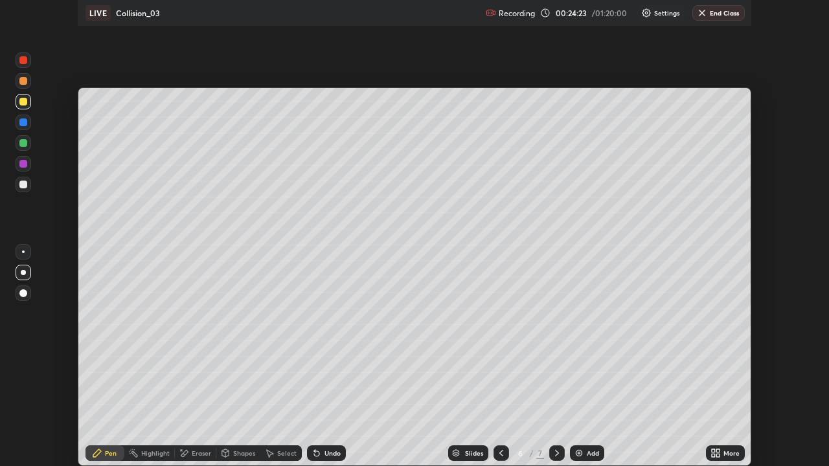
scroll to position [64358, 63908]
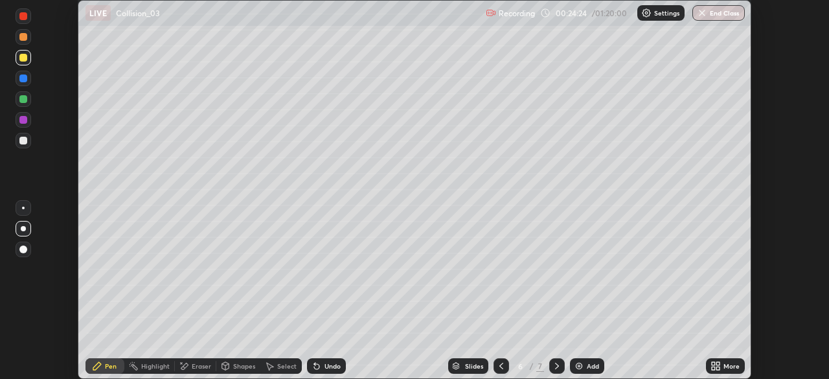
click at [731, 364] on div "More" at bounding box center [731, 366] width 16 height 6
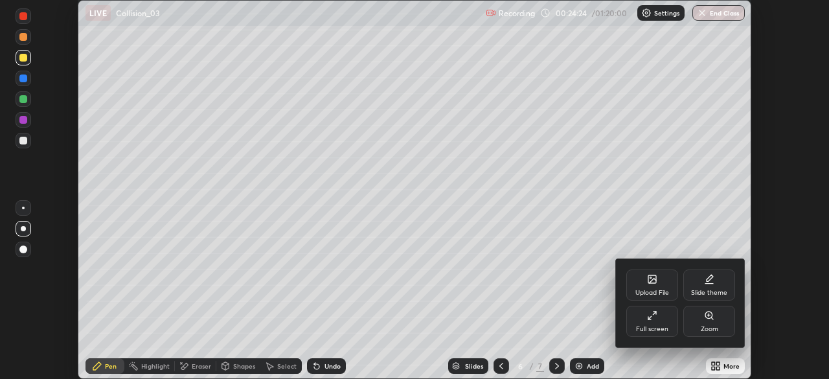
click at [659, 320] on div "Full screen" at bounding box center [652, 321] width 52 height 31
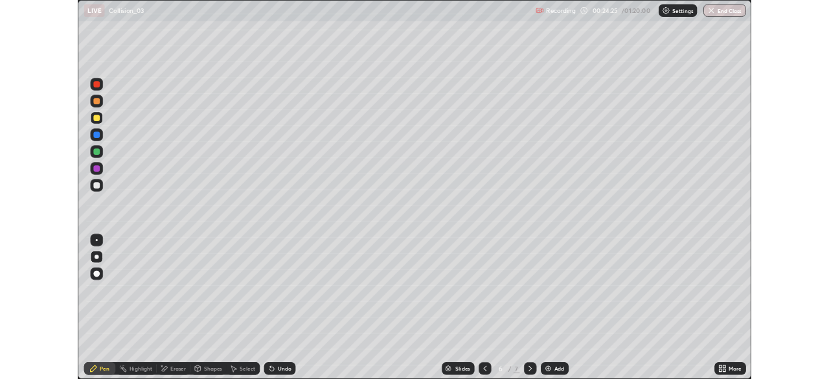
scroll to position [466, 829]
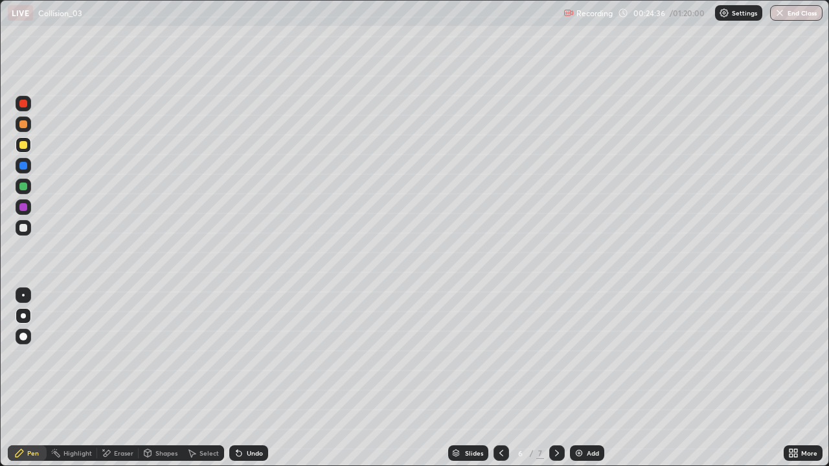
click at [554, 378] on icon at bounding box center [557, 453] width 10 height 10
click at [498, 378] on icon at bounding box center [501, 453] width 10 height 10
click at [500, 378] on icon at bounding box center [501, 453] width 10 height 10
click at [554, 378] on icon at bounding box center [557, 453] width 10 height 10
click at [555, 378] on icon at bounding box center [557, 453] width 10 height 10
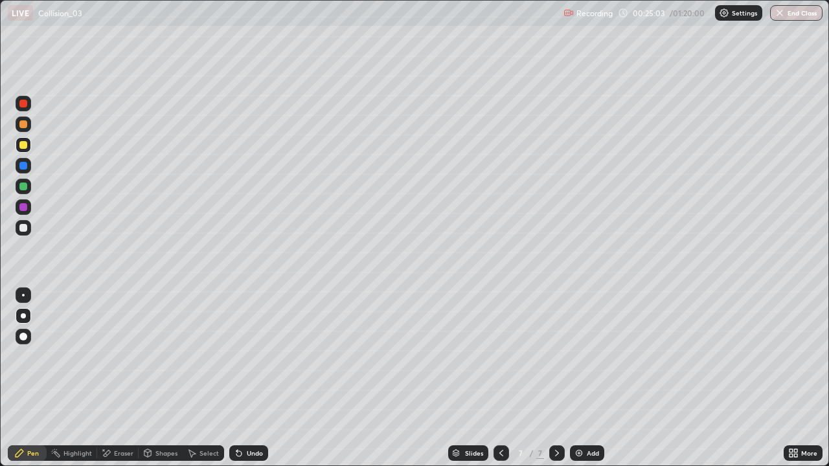
click at [126, 378] on div "Eraser" at bounding box center [123, 453] width 19 height 6
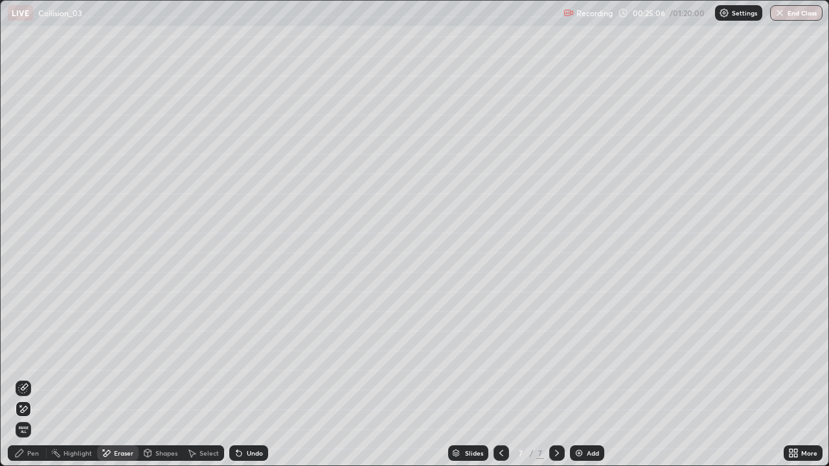
click at [241, 378] on icon at bounding box center [239, 453] width 10 height 10
click at [237, 378] on icon at bounding box center [238, 453] width 5 height 5
click at [41, 378] on div "Pen" at bounding box center [27, 453] width 39 height 16
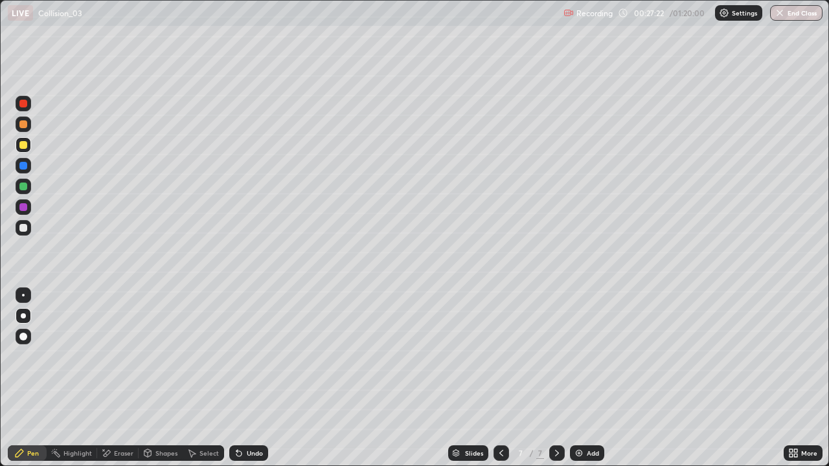
click at [800, 378] on div "More" at bounding box center [802, 453] width 39 height 16
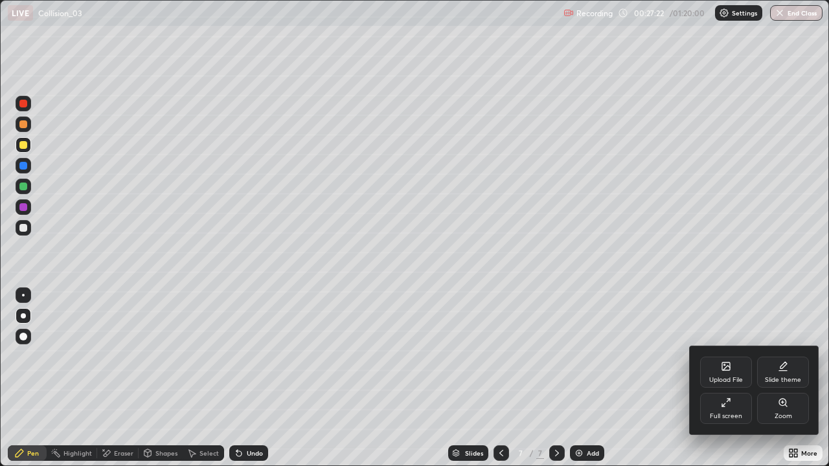
click at [785, 378] on div "Zoom" at bounding box center [783, 408] width 52 height 31
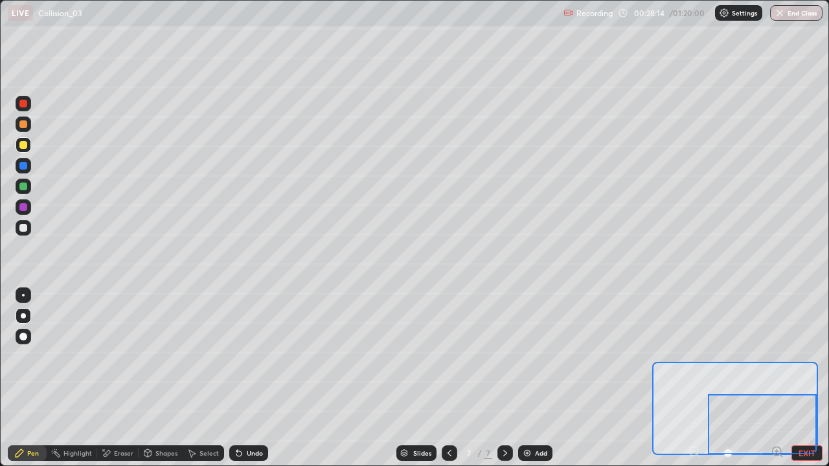
click at [807, 378] on button "EXIT" at bounding box center [806, 453] width 31 height 16
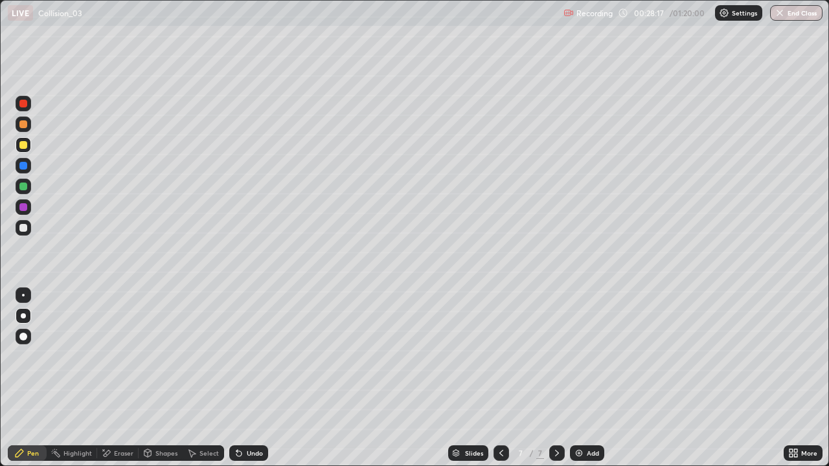
click at [24, 186] on div at bounding box center [23, 187] width 8 height 8
click at [121, 378] on div "Eraser" at bounding box center [123, 453] width 19 height 6
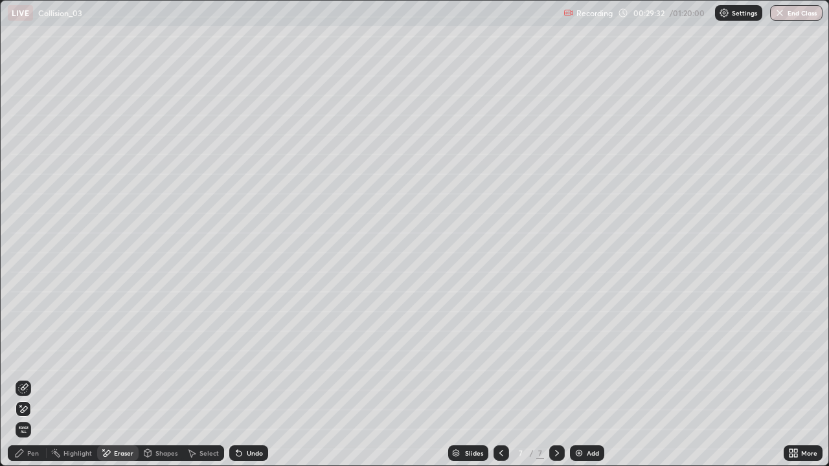
click at [38, 378] on div "Pen" at bounding box center [27, 453] width 39 height 16
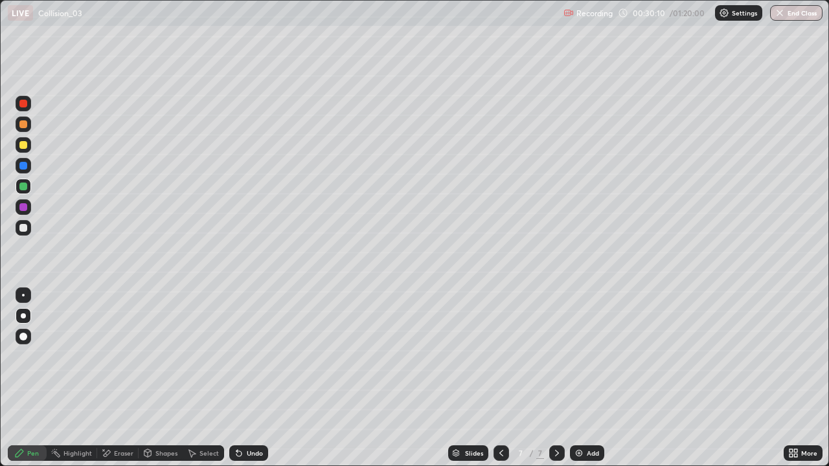
click at [555, 378] on icon at bounding box center [557, 453] width 10 height 10
click at [574, 378] on img at bounding box center [579, 453] width 10 height 10
click at [157, 378] on div "Shapes" at bounding box center [166, 453] width 22 height 6
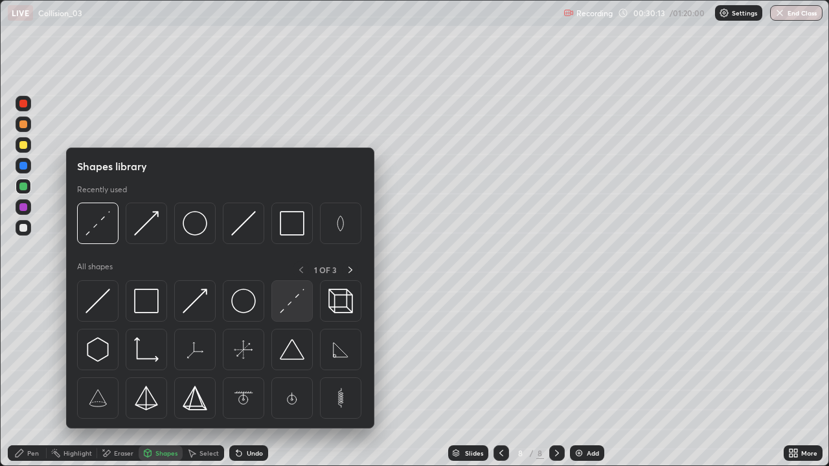
click at [285, 302] on img at bounding box center [292, 301] width 25 height 25
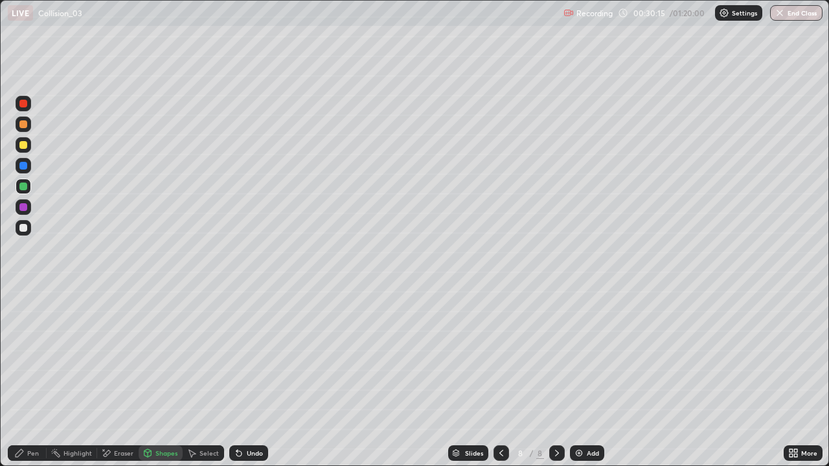
click at [30, 378] on div "Pen" at bounding box center [33, 453] width 12 height 6
click at [192, 378] on icon at bounding box center [191, 453] width 10 height 10
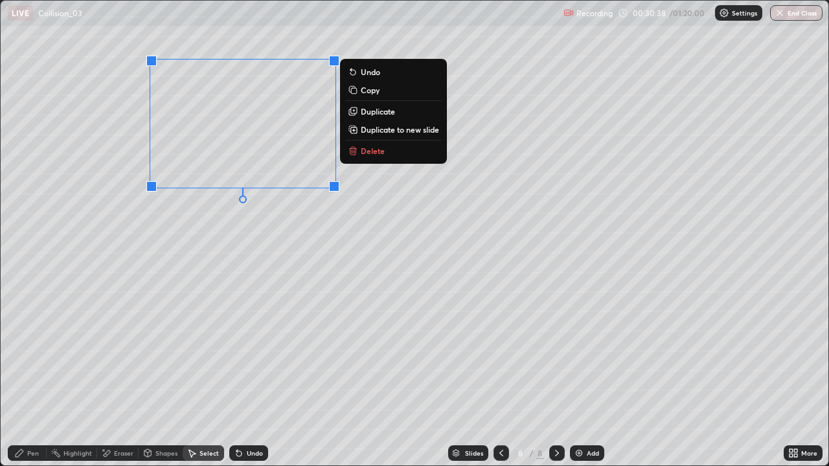
click at [375, 113] on p "Duplicate" at bounding box center [378, 111] width 34 height 10
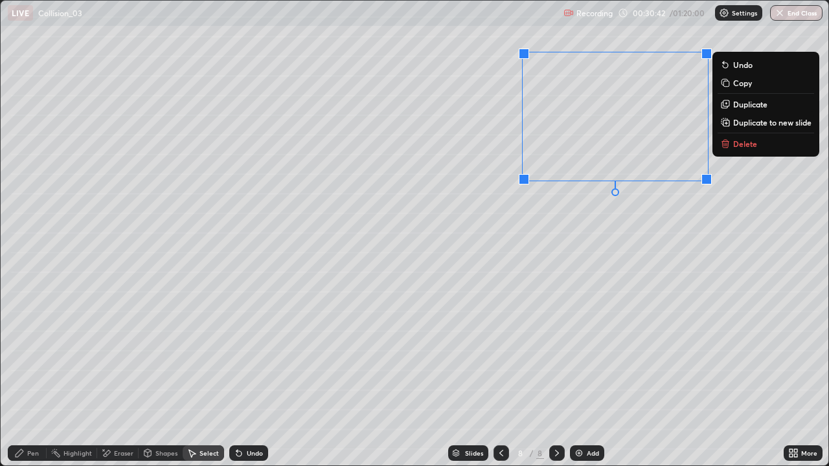
click at [575, 251] on div "0 ° Undo Copy Duplicate Duplicate to new slide Delete" at bounding box center [414, 233] width 827 height 465
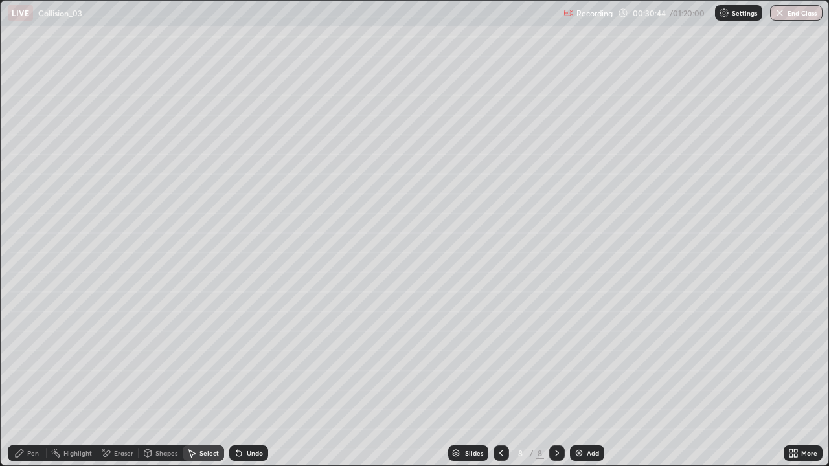
click at [123, 378] on div "Eraser" at bounding box center [123, 453] width 19 height 6
click at [28, 378] on div "Pen" at bounding box center [33, 453] width 12 height 6
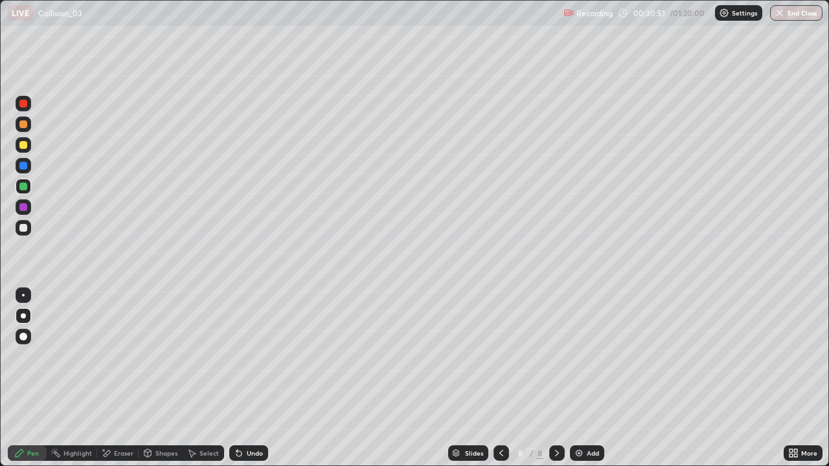
click at [25, 146] on div at bounding box center [23, 145] width 8 height 8
click at [240, 378] on icon at bounding box center [239, 453] width 10 height 10
click at [800, 378] on div "More" at bounding box center [802, 453] width 39 height 16
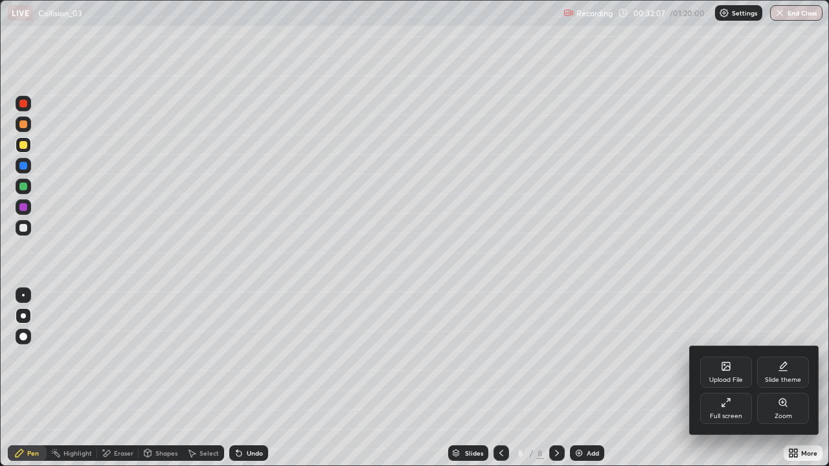
click at [735, 378] on div "Full screen" at bounding box center [726, 408] width 52 height 31
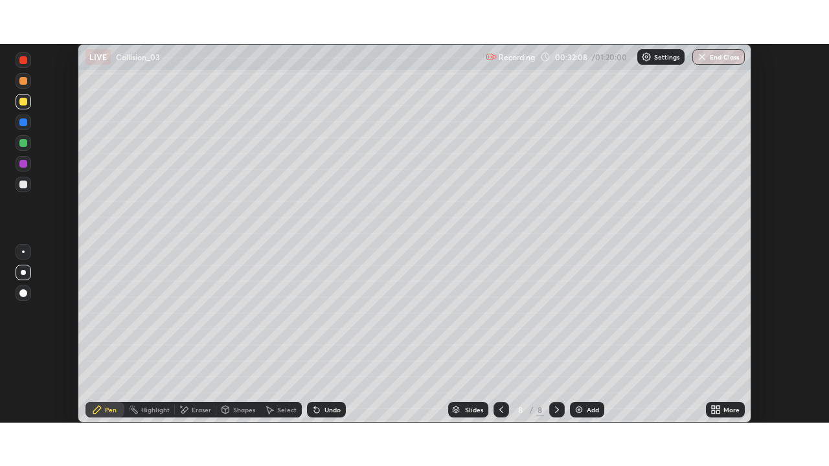
scroll to position [64358, 63908]
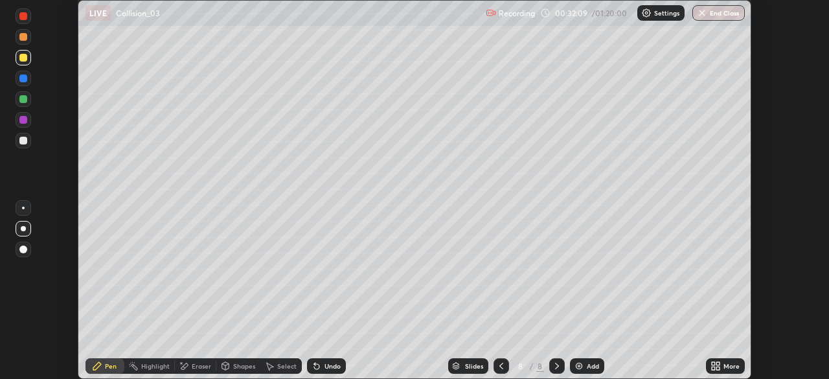
click at [724, 363] on div "More" at bounding box center [731, 366] width 16 height 6
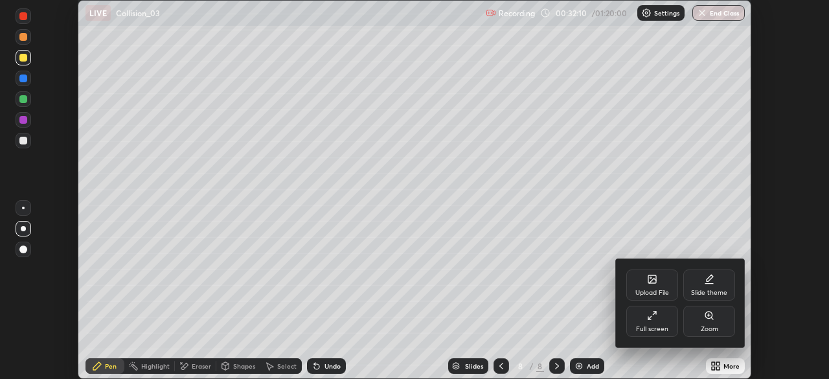
click at [660, 317] on div "Full screen" at bounding box center [652, 321] width 52 height 31
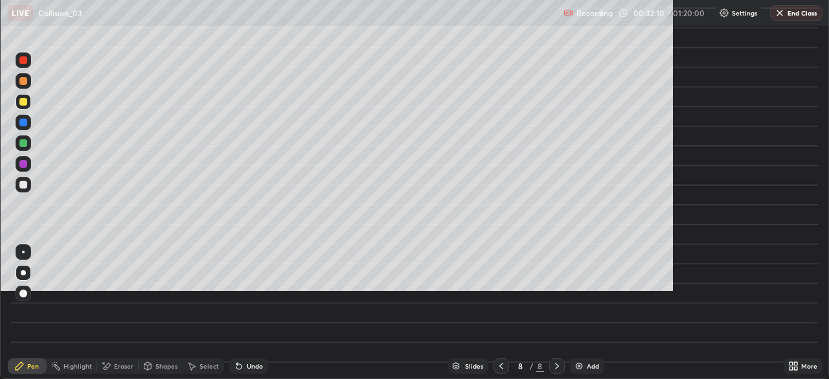
scroll to position [466, 829]
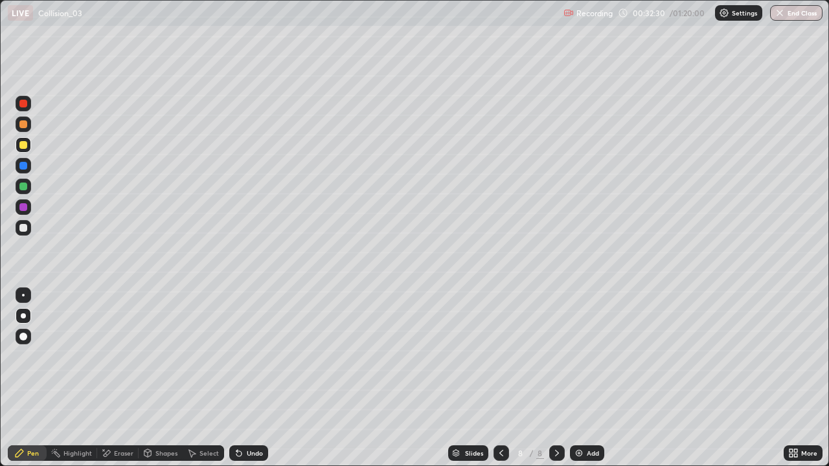
click at [255, 378] on div "Undo" at bounding box center [255, 453] width 16 height 6
click at [252, 378] on div "Undo" at bounding box center [248, 453] width 39 height 16
click at [555, 378] on icon at bounding box center [557, 453] width 4 height 6
click at [557, 378] on icon at bounding box center [557, 453] width 10 height 10
click at [556, 378] on icon at bounding box center [557, 453] width 4 height 6
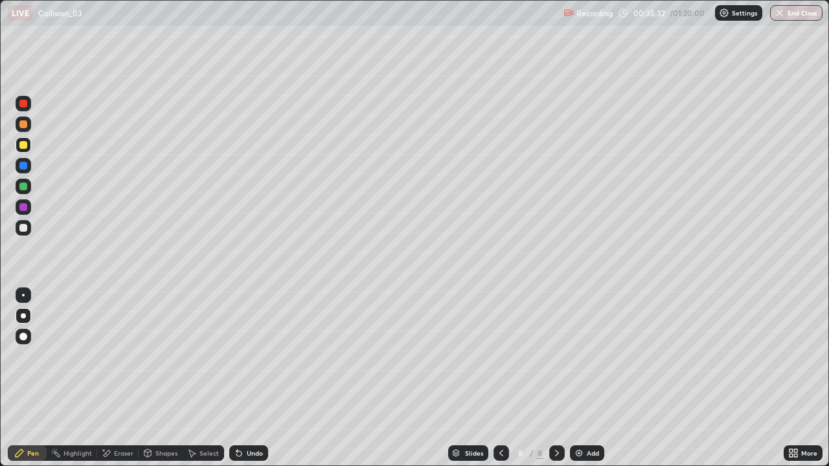
click at [555, 378] on icon at bounding box center [557, 453] width 10 height 10
click at [587, 378] on div "Add" at bounding box center [593, 453] width 12 height 6
click at [200, 378] on div "Select" at bounding box center [208, 453] width 19 height 6
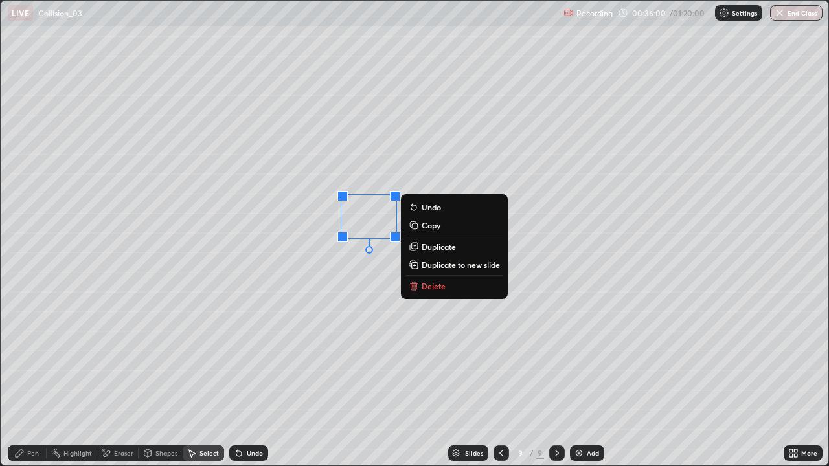
click at [440, 287] on p "Delete" at bounding box center [433, 286] width 24 height 10
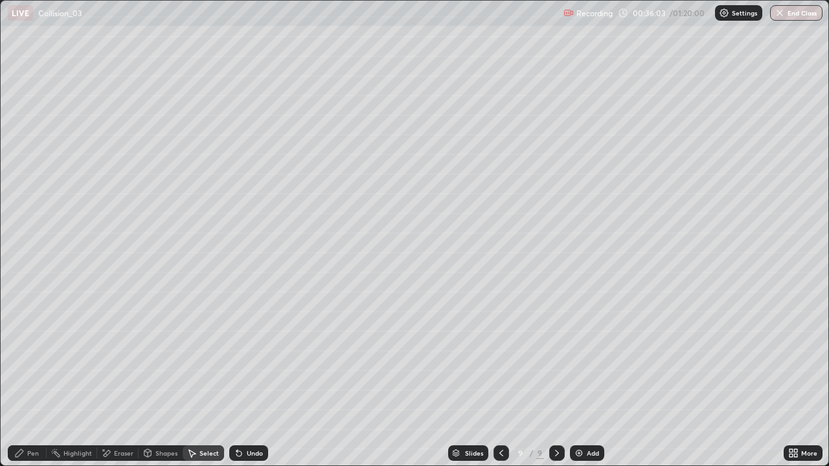
click at [200, 378] on div "Select" at bounding box center [208, 453] width 19 height 6
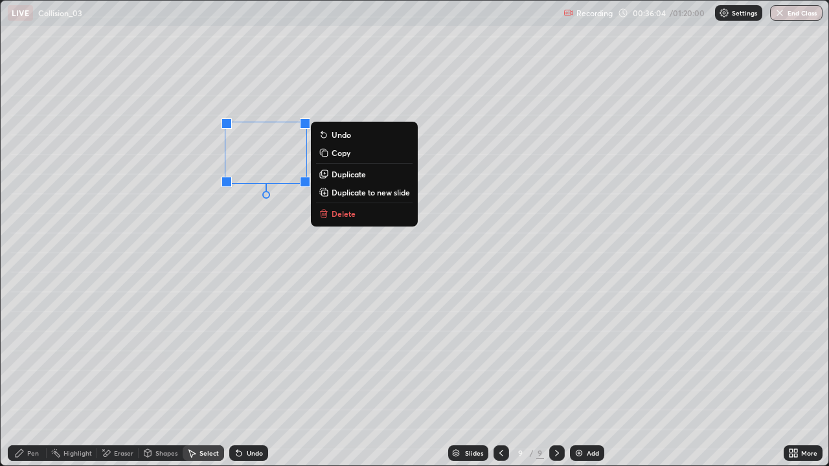
click at [350, 177] on p "Duplicate" at bounding box center [348, 174] width 34 height 10
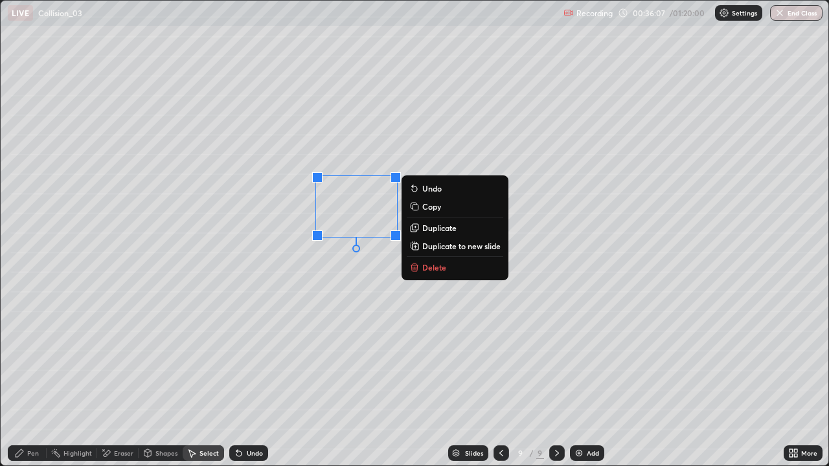
click at [32, 378] on div "Pen" at bounding box center [33, 453] width 12 height 6
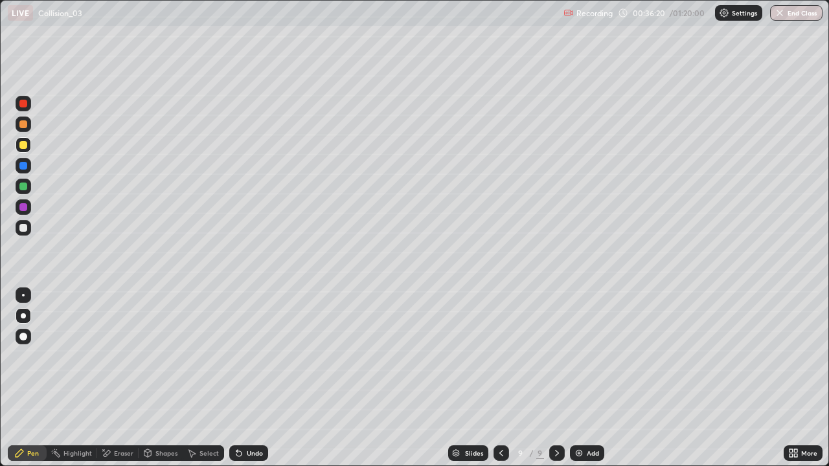
click at [251, 378] on div "Undo" at bounding box center [248, 453] width 39 height 16
click at [245, 378] on div "Undo" at bounding box center [248, 453] width 39 height 16
click at [243, 378] on div "Undo" at bounding box center [248, 453] width 39 height 16
click at [795, 378] on icon at bounding box center [795, 450] width 3 height 3
click at [800, 378] on div "More" at bounding box center [802, 453] width 39 height 16
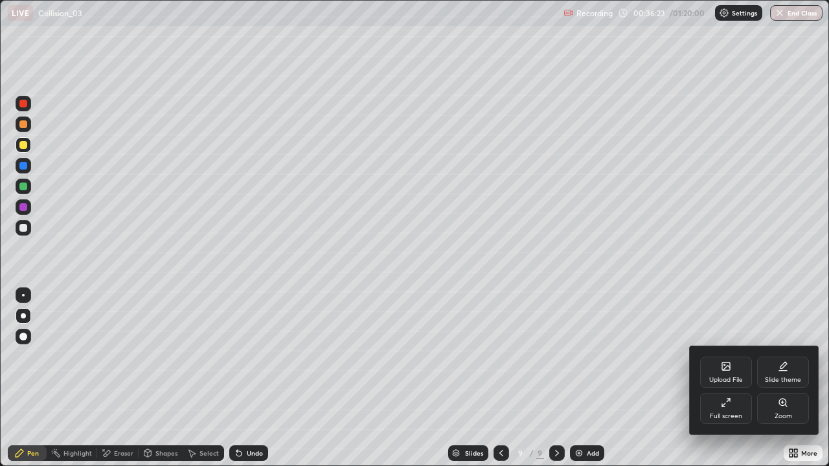
click at [734, 378] on div "Full screen" at bounding box center [726, 408] width 52 height 31
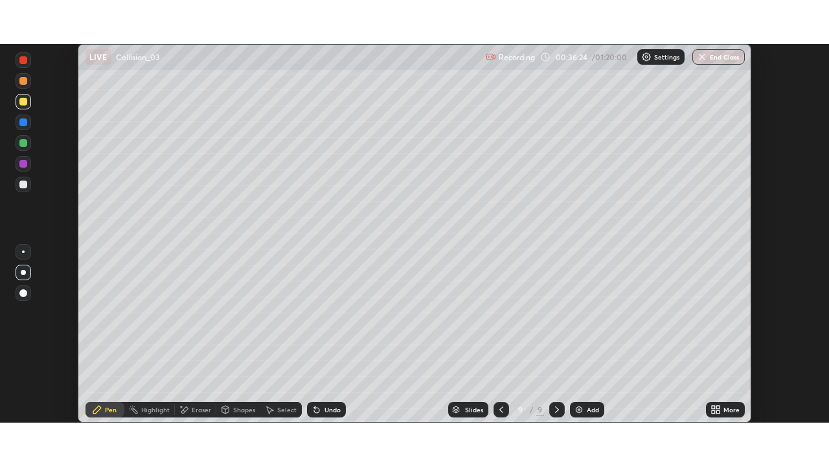
scroll to position [64358, 63908]
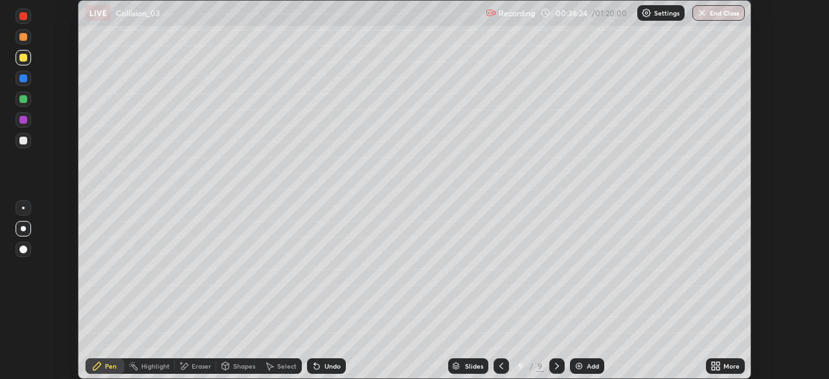
click at [735, 365] on div "More" at bounding box center [731, 366] width 16 height 6
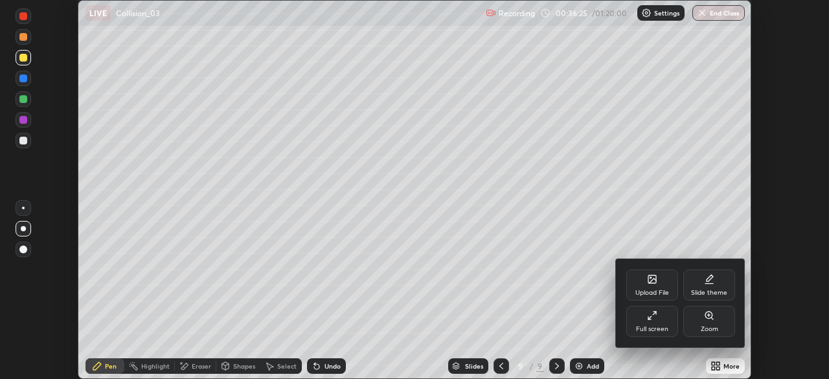
click at [661, 326] on div "Full screen" at bounding box center [652, 329] width 32 height 6
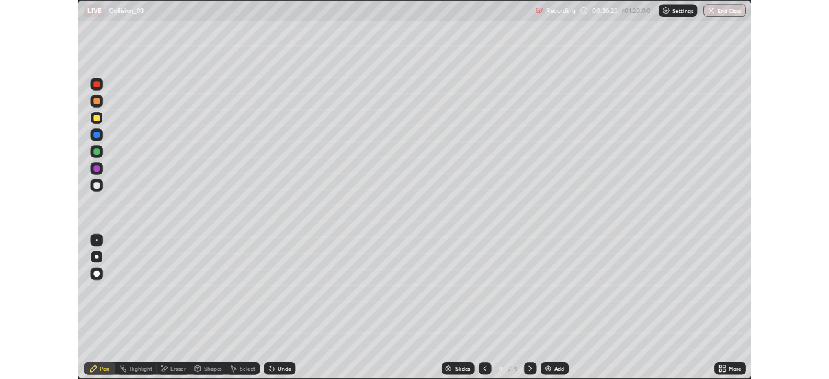
scroll to position [466, 829]
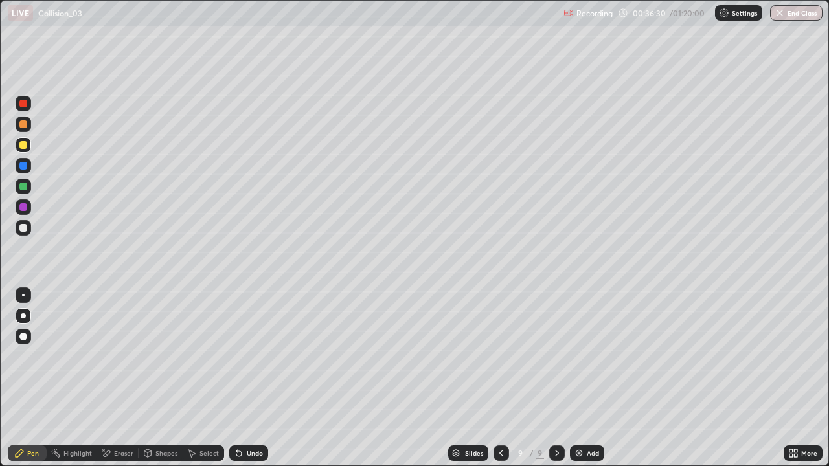
click at [27, 188] on div at bounding box center [23, 187] width 8 height 8
click at [247, 378] on div "Undo" at bounding box center [255, 453] width 16 height 6
click at [243, 378] on div "Undo" at bounding box center [248, 453] width 39 height 16
click at [241, 378] on icon at bounding box center [239, 453] width 10 height 10
click at [242, 378] on div "Undo" at bounding box center [248, 453] width 39 height 16
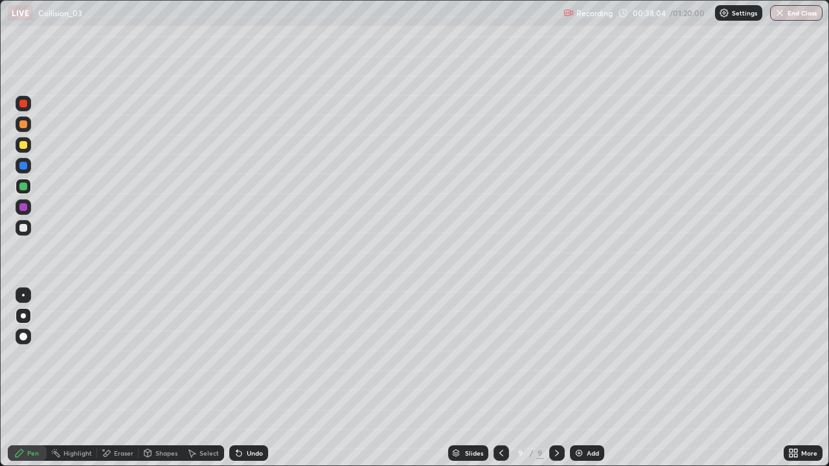
click at [555, 378] on icon at bounding box center [557, 453] width 4 height 6
click at [555, 378] on div at bounding box center [557, 453] width 16 height 16
click at [555, 378] on icon at bounding box center [557, 453] width 10 height 10
click at [584, 378] on div "Add" at bounding box center [587, 453] width 34 height 16
click at [28, 229] on div at bounding box center [24, 228] width 16 height 16
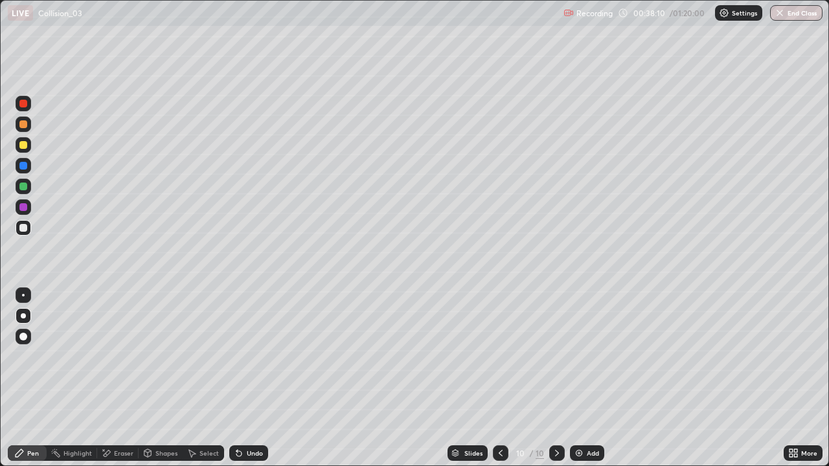
click at [27, 146] on div at bounding box center [23, 145] width 8 height 8
click at [166, 378] on div "Shapes" at bounding box center [166, 453] width 22 height 6
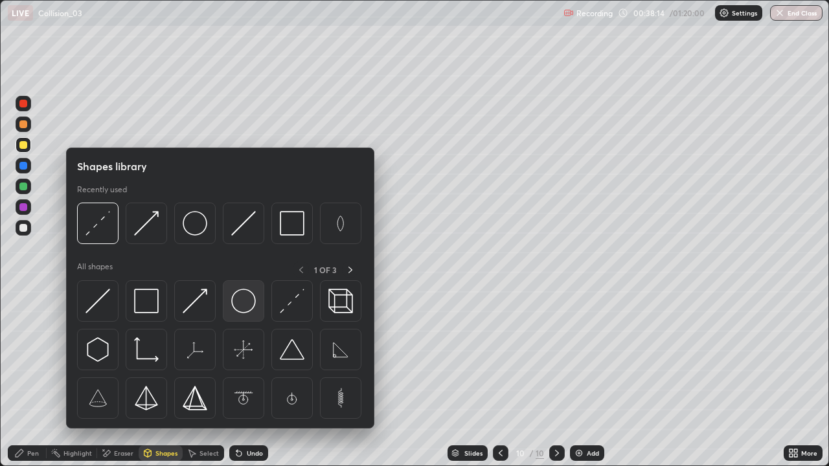
click at [234, 306] on img at bounding box center [243, 301] width 25 height 25
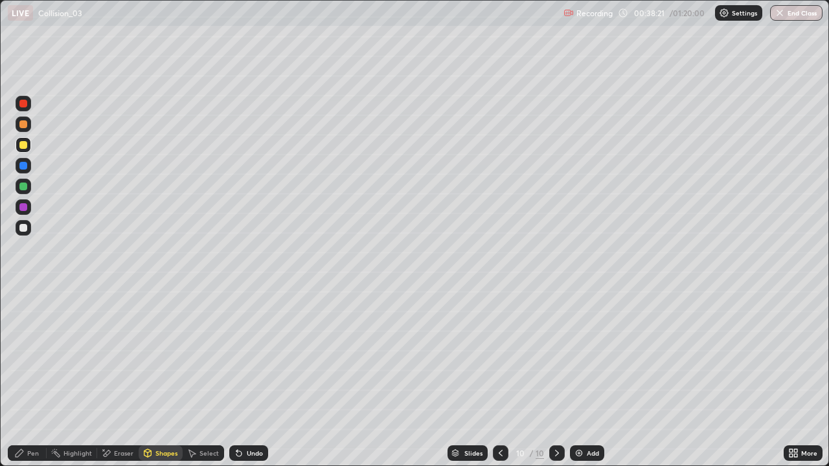
click at [30, 378] on div "Pen" at bounding box center [33, 453] width 12 height 6
click at [157, 378] on div "Shapes" at bounding box center [166, 453] width 22 height 6
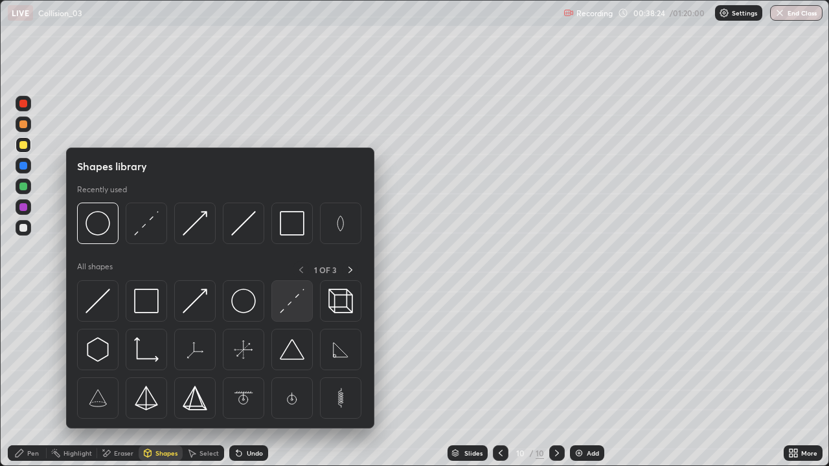
click at [288, 304] on img at bounding box center [292, 301] width 25 height 25
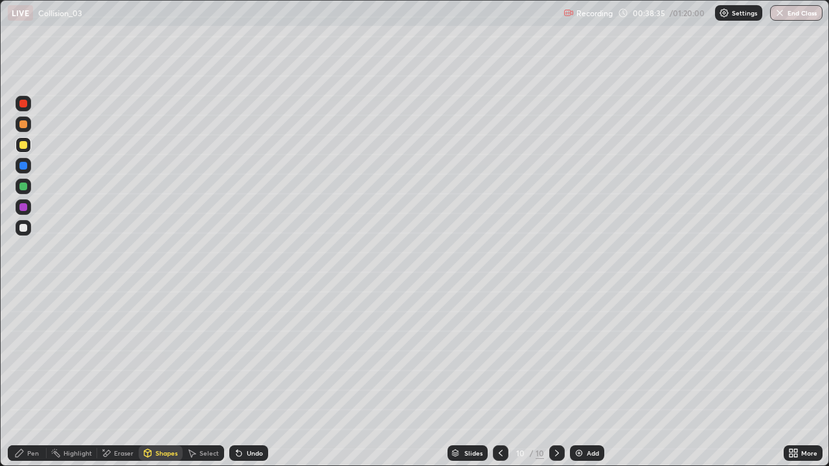
click at [31, 378] on div "Pen" at bounding box center [33, 453] width 12 height 6
click at [249, 378] on div "Undo" at bounding box center [255, 453] width 16 height 6
click at [121, 378] on div "Eraser" at bounding box center [123, 453] width 19 height 6
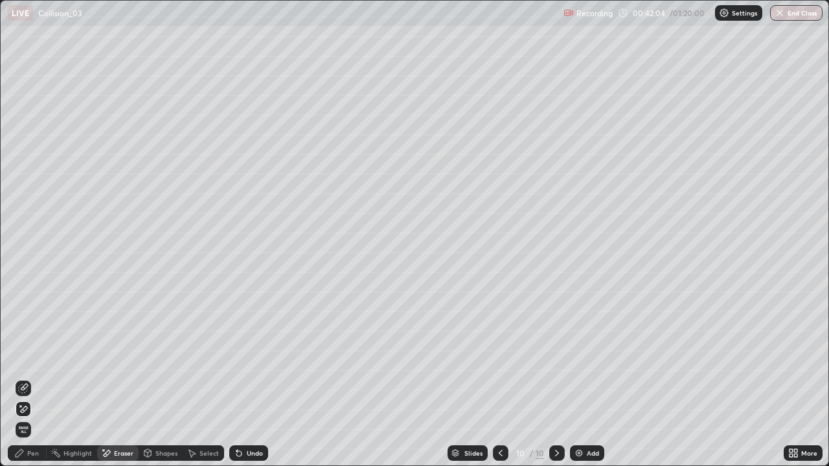
click at [161, 378] on div "Shapes" at bounding box center [166, 453] width 22 height 6
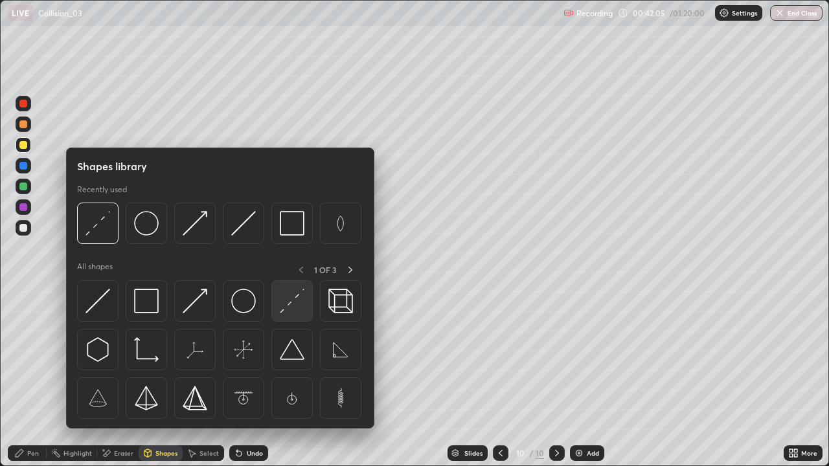
click at [282, 301] on img at bounding box center [292, 301] width 25 height 25
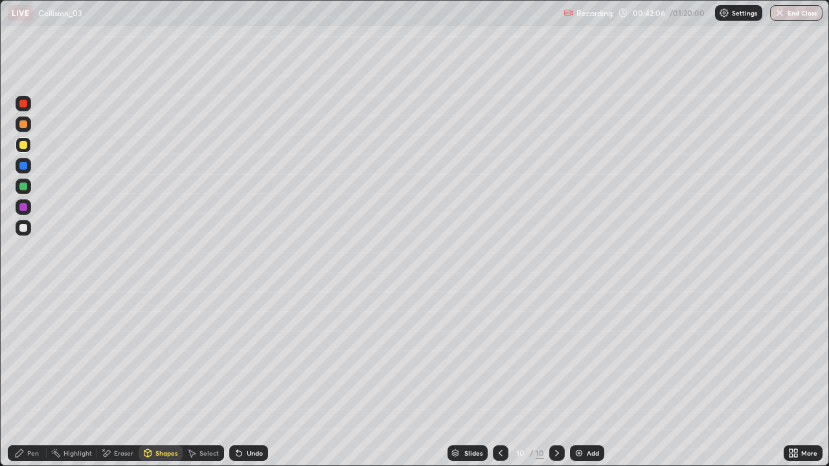
click at [20, 187] on div at bounding box center [23, 187] width 8 height 8
click at [213, 378] on div "Select" at bounding box center [208, 453] width 19 height 6
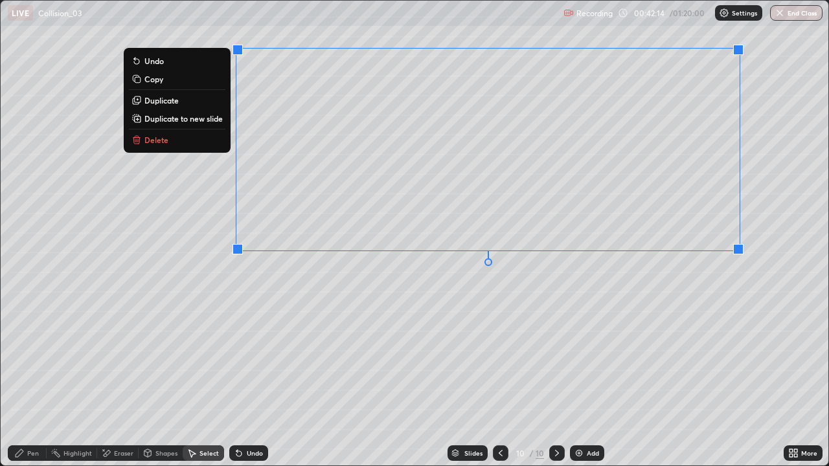
click at [196, 117] on p "Duplicate to new slide" at bounding box center [183, 118] width 78 height 10
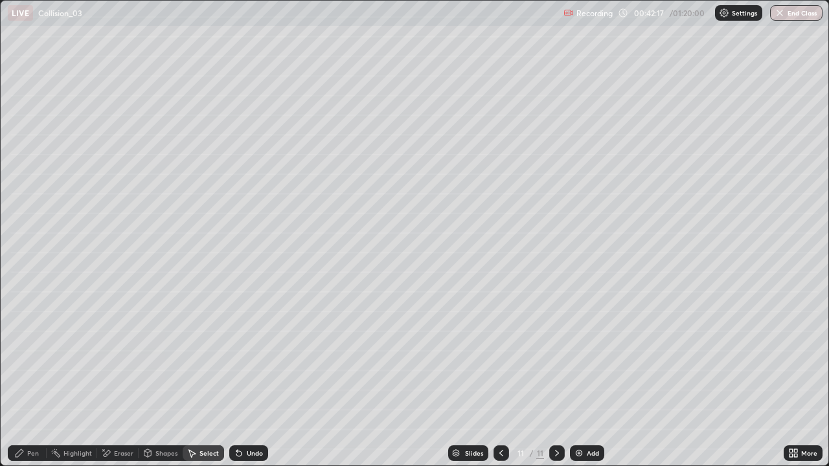
click at [36, 378] on div "Pen" at bounding box center [33, 453] width 12 height 6
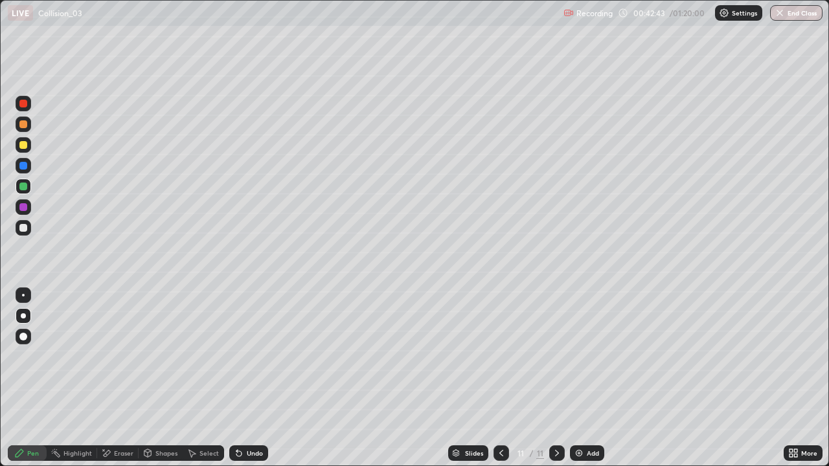
click at [790, 378] on icon at bounding box center [790, 450] width 3 height 3
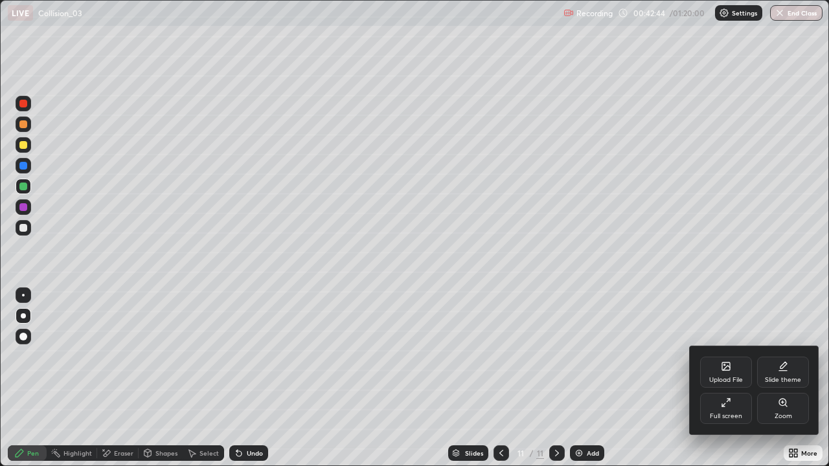
click at [727, 378] on icon at bounding box center [726, 402] width 10 height 10
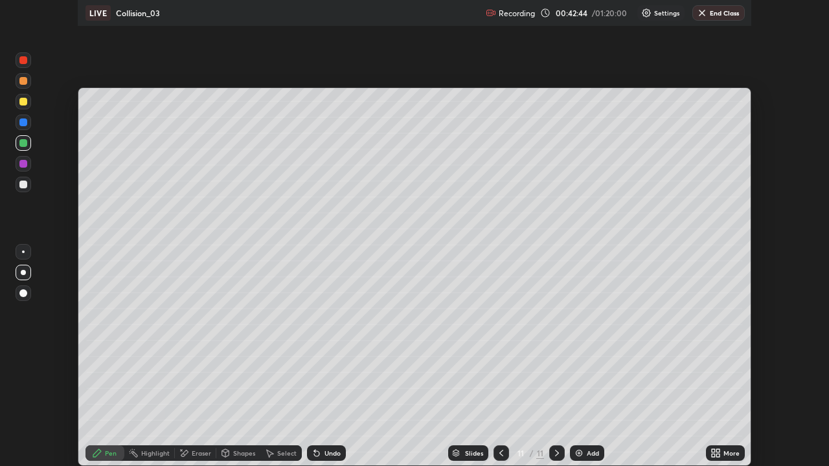
scroll to position [64358, 63908]
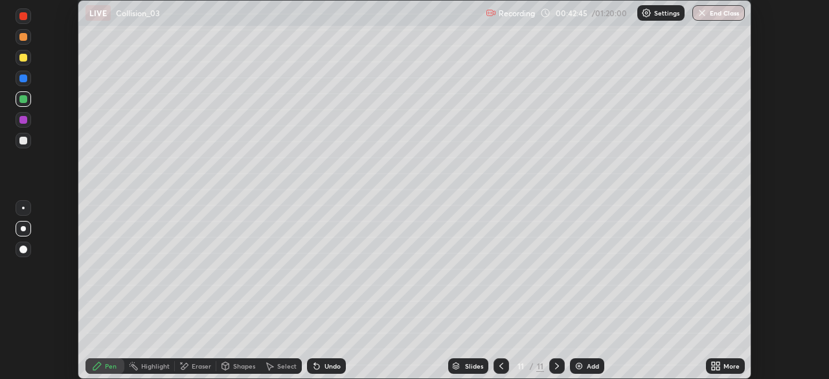
click at [726, 366] on div "More" at bounding box center [731, 366] width 16 height 6
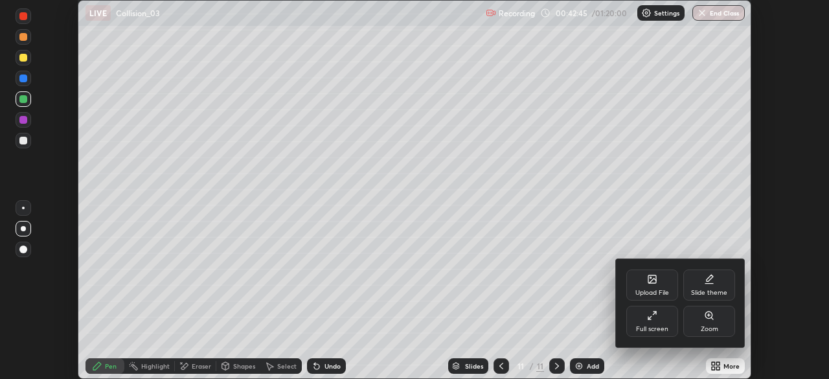
click at [656, 324] on div "Full screen" at bounding box center [652, 321] width 52 height 31
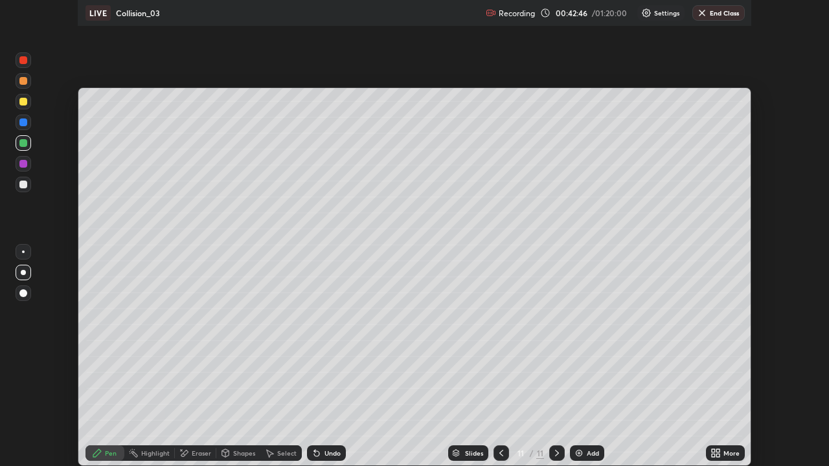
scroll to position [466, 829]
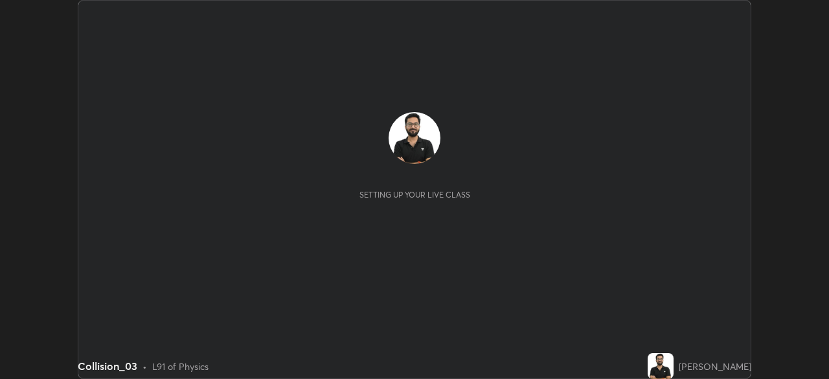
scroll to position [379, 829]
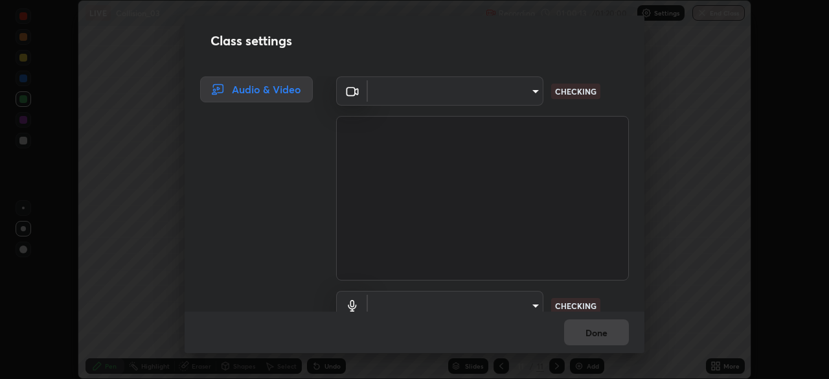
type input "a48b098f4086ee2be9e3158656f217ee91cf301593bfd61b84f44fe0ed6629b1"
type input "default"
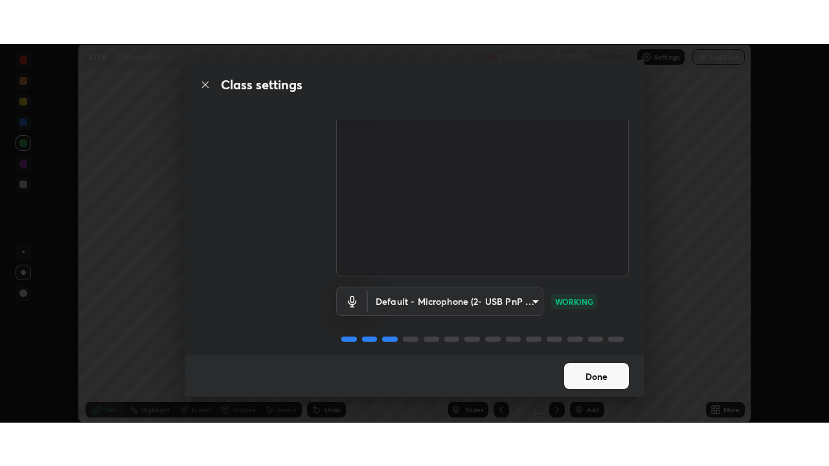
scroll to position [59, 0]
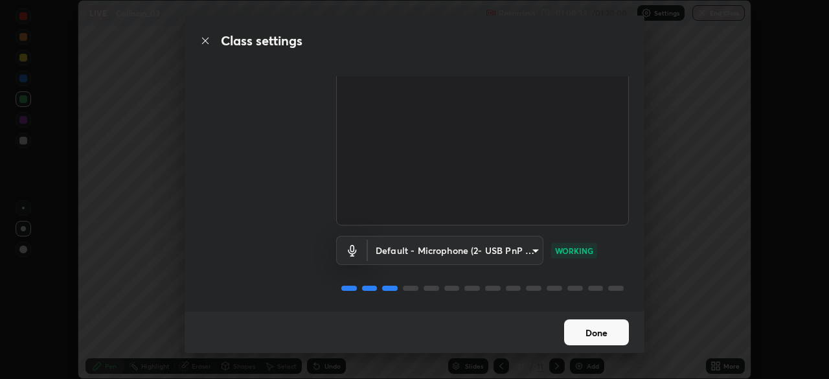
click at [583, 337] on button "Done" at bounding box center [596, 332] width 65 height 26
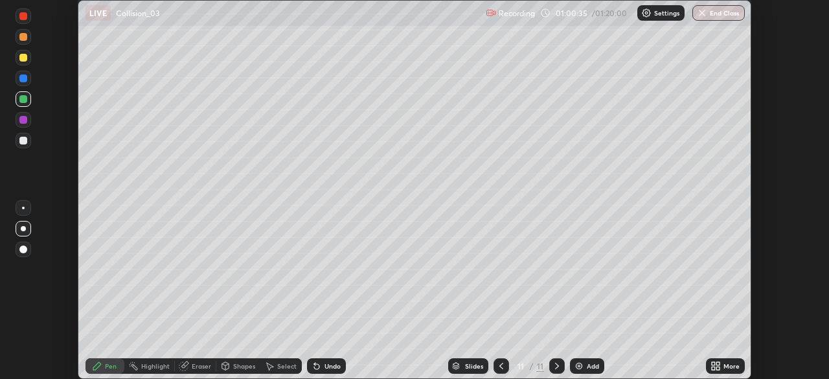
click at [717, 368] on icon at bounding box center [717, 367] width 3 height 3
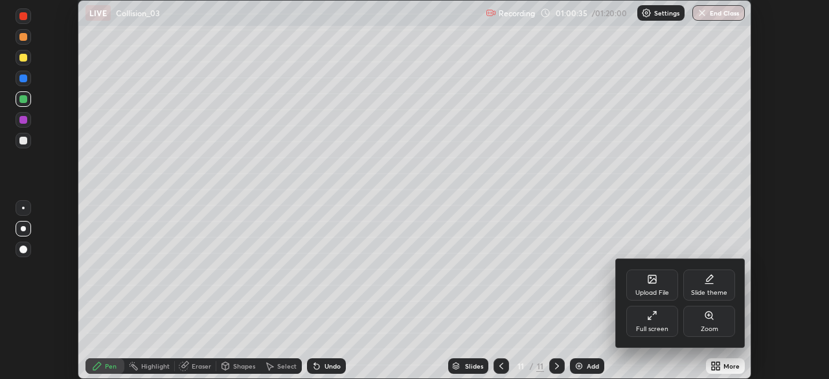
click at [667, 318] on div "Full screen" at bounding box center [652, 321] width 52 height 31
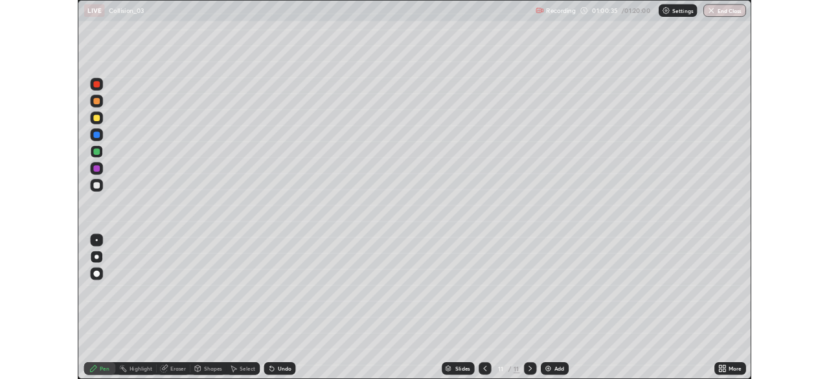
scroll to position [466, 829]
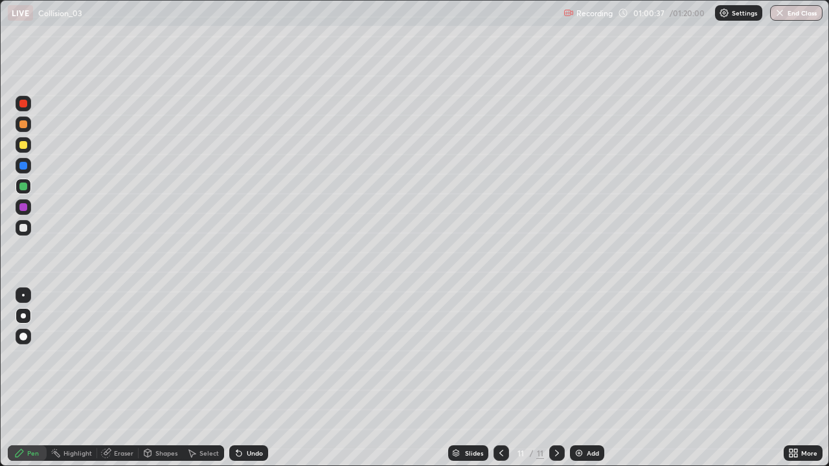
click at [554, 378] on icon at bounding box center [557, 453] width 10 height 10
click at [587, 378] on div "Add" at bounding box center [593, 453] width 12 height 6
click at [248, 378] on div "Undo" at bounding box center [255, 453] width 16 height 6
click at [247, 378] on div "Undo" at bounding box center [255, 453] width 16 height 6
click at [260, 378] on div "Undo" at bounding box center [255, 453] width 16 height 6
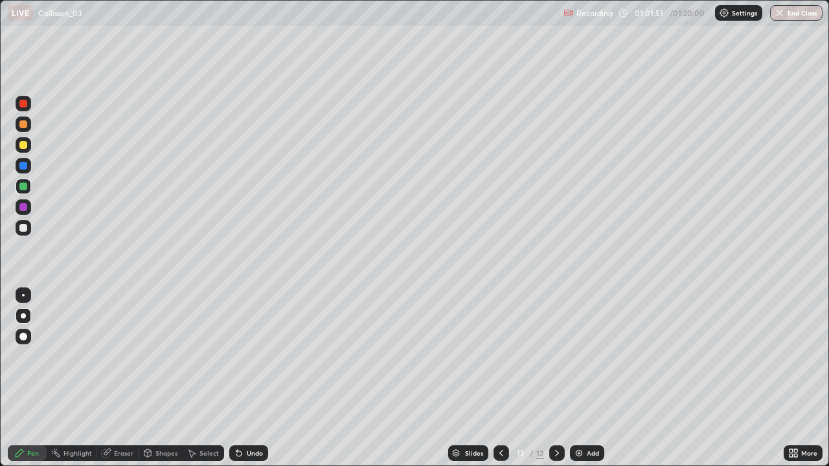
click at [254, 378] on div "Undo" at bounding box center [255, 453] width 16 height 6
click at [205, 378] on div "Select" at bounding box center [208, 453] width 19 height 6
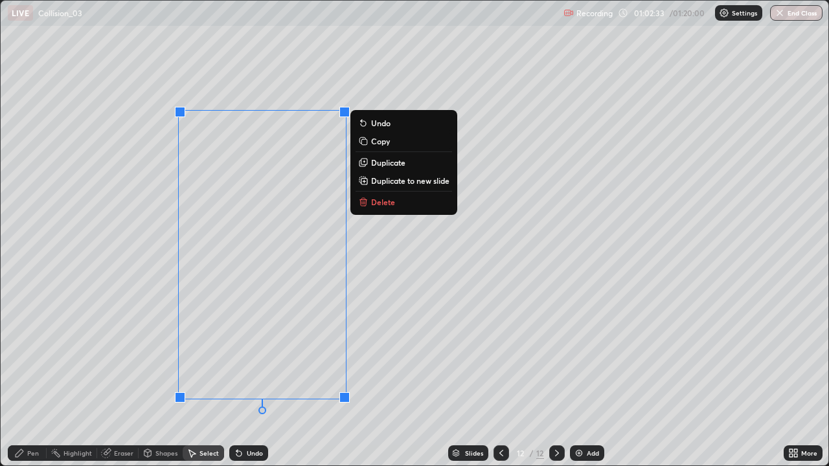
click at [371, 208] on button "Delete" at bounding box center [403, 202] width 96 height 16
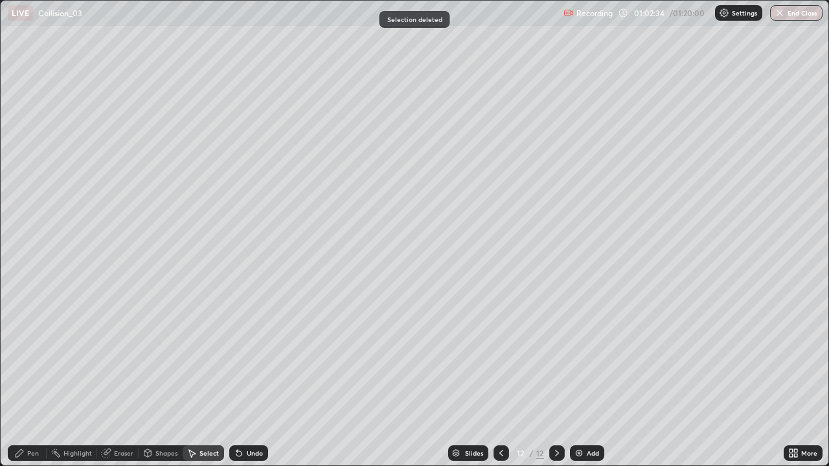
click at [32, 378] on div "Pen" at bounding box center [33, 453] width 12 height 6
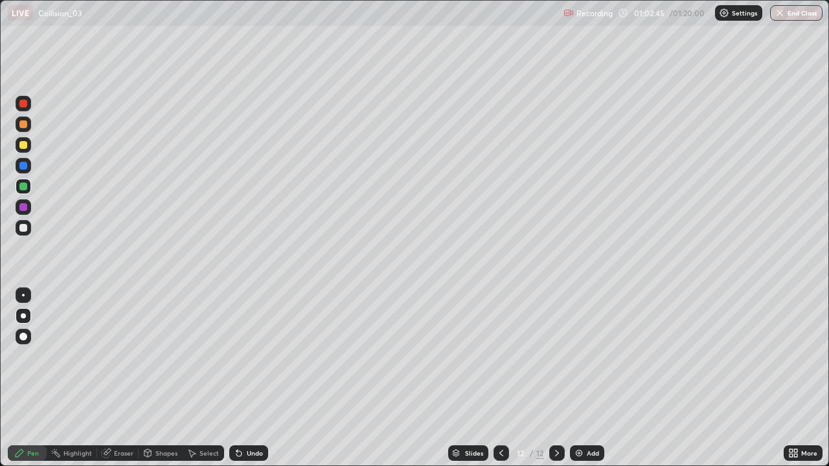
click at [244, 378] on div "Undo" at bounding box center [248, 453] width 39 height 16
click at [247, 378] on div "Undo" at bounding box center [255, 453] width 16 height 6
click at [244, 378] on div "Undo" at bounding box center [248, 453] width 39 height 16
click at [243, 378] on div "Undo" at bounding box center [248, 453] width 39 height 16
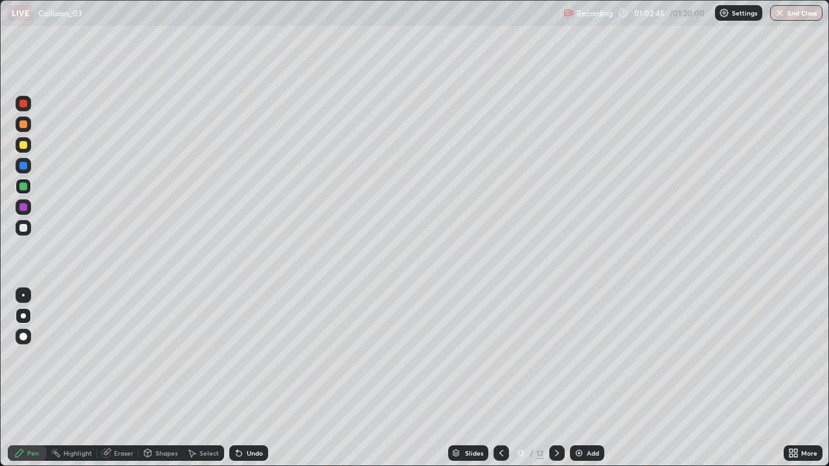
click at [242, 378] on div "Undo" at bounding box center [248, 453] width 39 height 16
click at [247, 378] on div "Undo" at bounding box center [255, 453] width 16 height 6
click at [201, 378] on div "Select" at bounding box center [208, 453] width 19 height 6
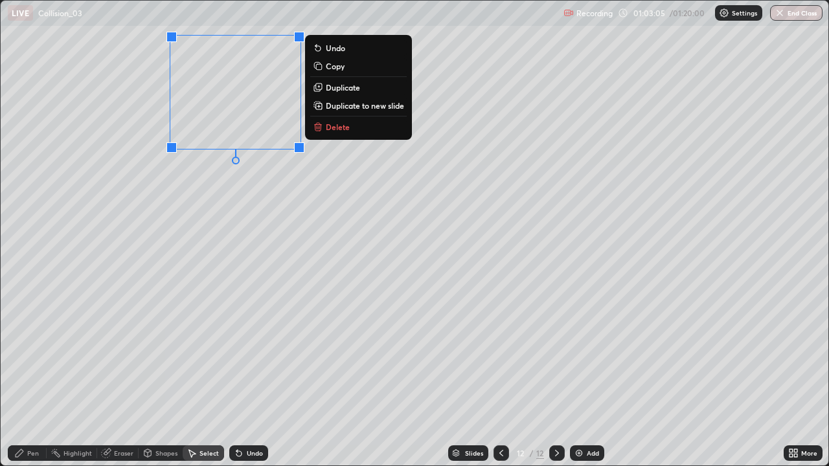
click at [344, 90] on p "Duplicate" at bounding box center [343, 87] width 34 height 10
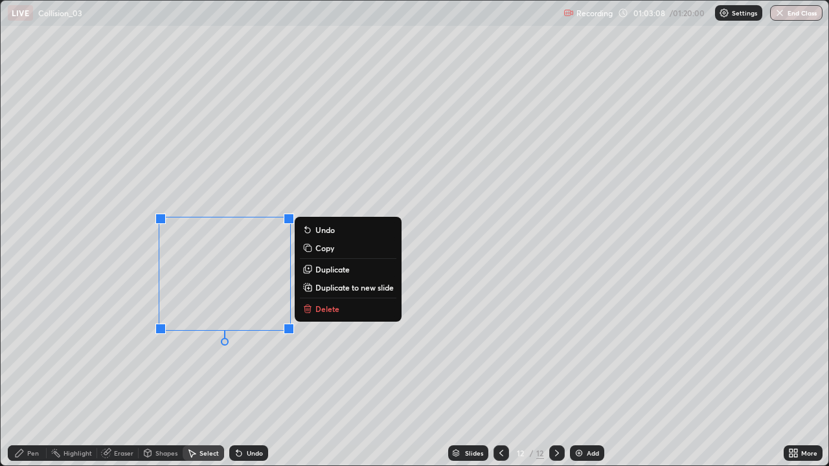
click at [121, 378] on div "Eraser" at bounding box center [123, 453] width 19 height 6
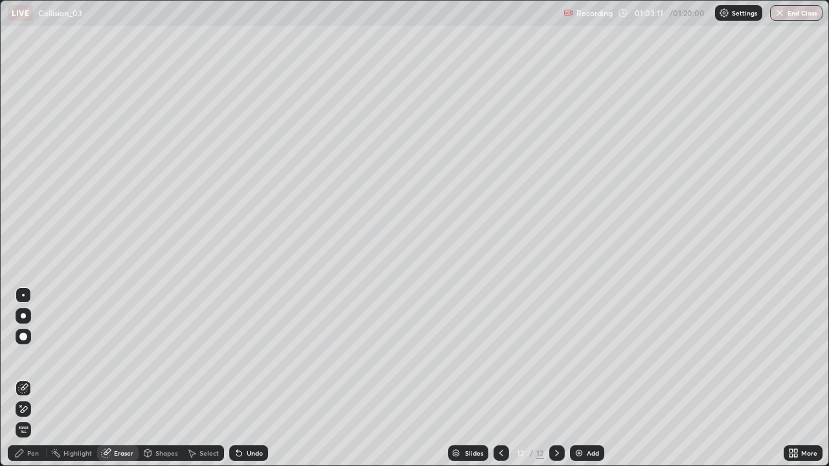
click at [26, 378] on icon at bounding box center [23, 409] width 10 height 11
click at [27, 378] on div "Pen" at bounding box center [27, 453] width 39 height 16
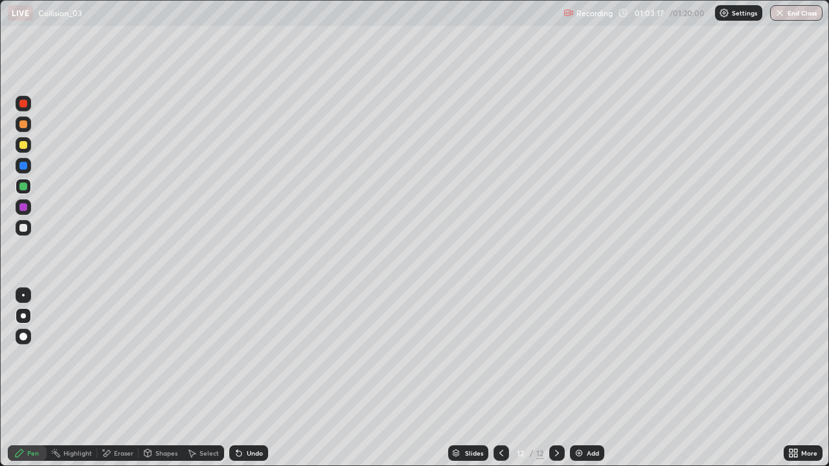
click at [122, 378] on div "Eraser" at bounding box center [123, 453] width 19 height 6
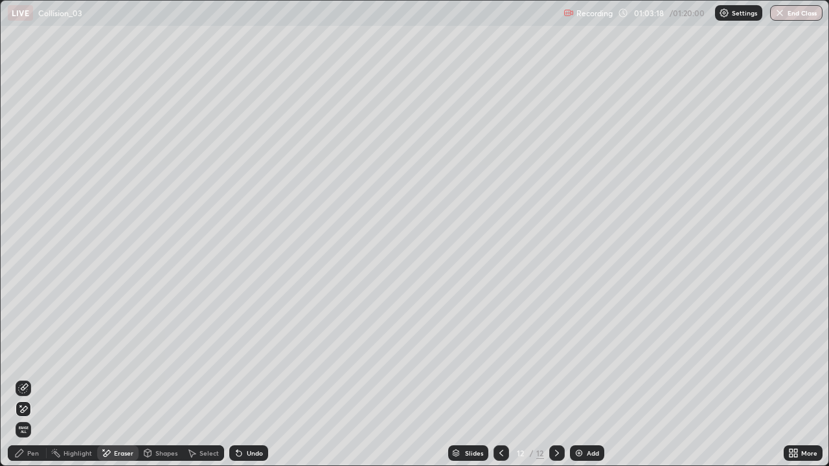
click at [31, 378] on div "Pen" at bounding box center [33, 453] width 12 height 6
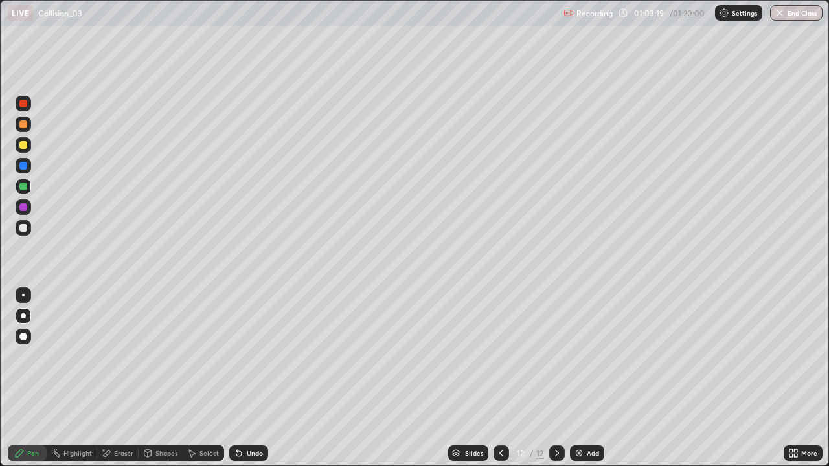
click at [25, 143] on div at bounding box center [23, 145] width 8 height 8
click at [252, 378] on div "Undo" at bounding box center [248, 453] width 39 height 16
click at [249, 378] on div "Undo" at bounding box center [248, 453] width 39 height 16
click at [246, 378] on div "Undo" at bounding box center [248, 453] width 39 height 16
click at [241, 378] on div "Undo" at bounding box center [246, 453] width 44 height 26
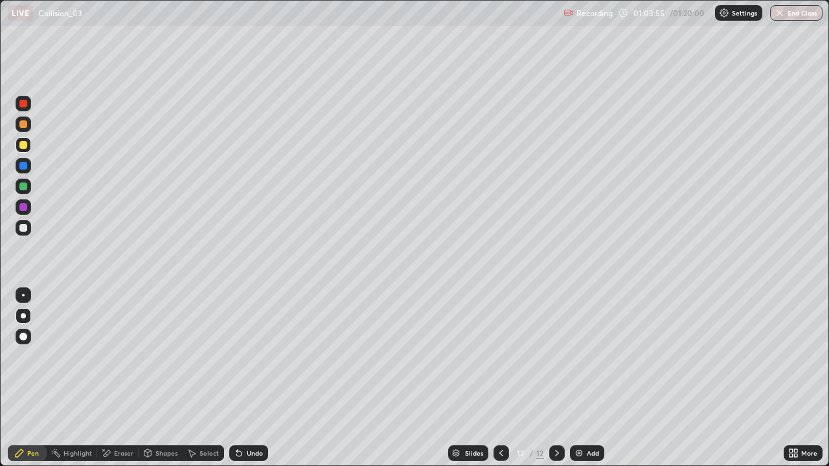
click at [245, 378] on div "Undo" at bounding box center [246, 453] width 44 height 26
click at [557, 378] on icon at bounding box center [557, 453] width 10 height 10
click at [555, 378] on icon at bounding box center [557, 453] width 10 height 10
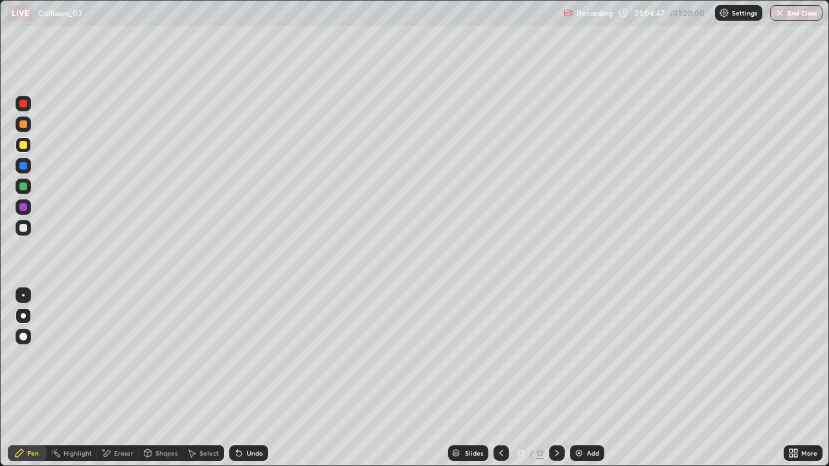
click at [554, 378] on icon at bounding box center [557, 453] width 10 height 10
click at [588, 378] on div "Add" at bounding box center [593, 453] width 12 height 6
click at [30, 230] on div at bounding box center [24, 228] width 16 height 16
click at [234, 378] on icon at bounding box center [239, 453] width 10 height 10
click at [372, 64] on icon at bounding box center [372, 63] width 1 height 1
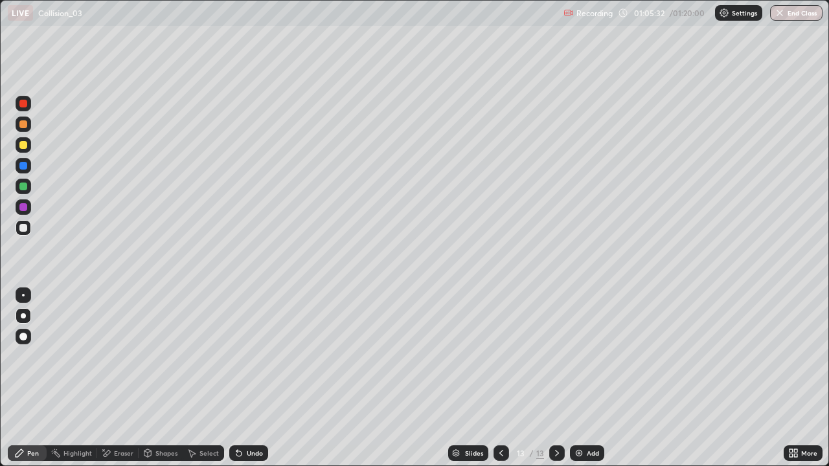
click at [242, 378] on div "Undo" at bounding box center [248, 453] width 39 height 16
click at [241, 378] on div "Undo" at bounding box center [248, 453] width 39 height 16
click at [247, 378] on div "Undo" at bounding box center [255, 453] width 16 height 6
click at [556, 378] on icon at bounding box center [557, 453] width 10 height 10
click at [578, 378] on img at bounding box center [579, 453] width 10 height 10
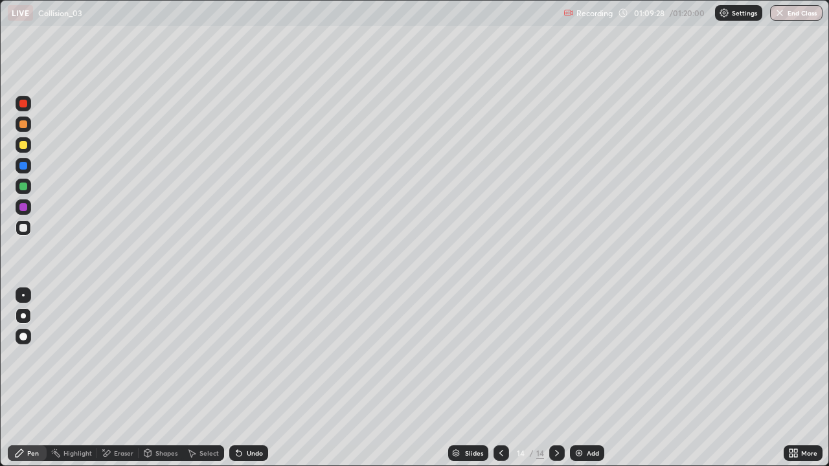
click at [146, 378] on icon at bounding box center [147, 452] width 7 height 2
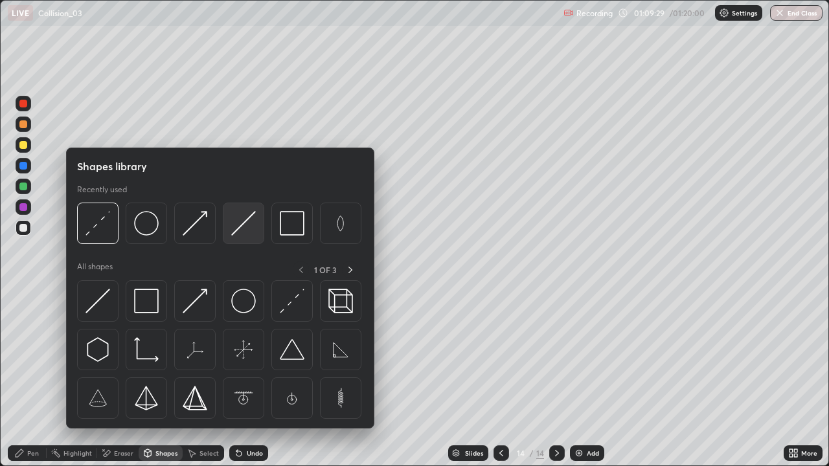
click at [242, 232] on img at bounding box center [243, 223] width 25 height 25
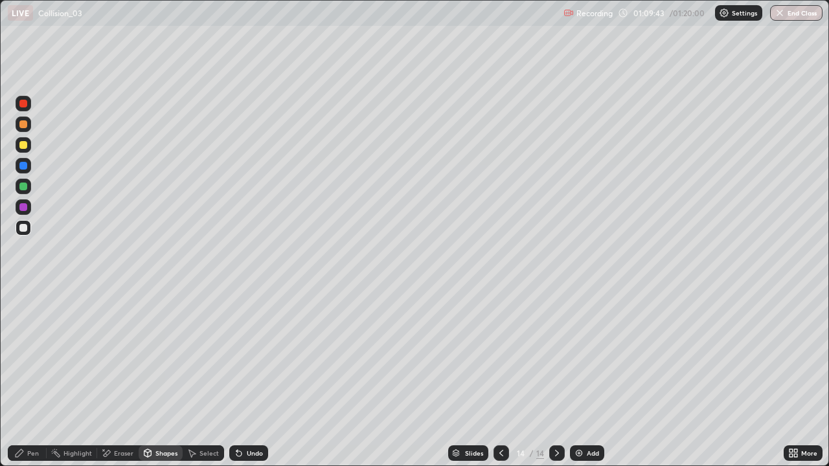
click at [35, 378] on div "Pen" at bounding box center [33, 453] width 12 height 6
click at [247, 378] on div "Undo" at bounding box center [255, 453] width 16 height 6
click at [168, 378] on div "Shapes" at bounding box center [166, 453] width 22 height 6
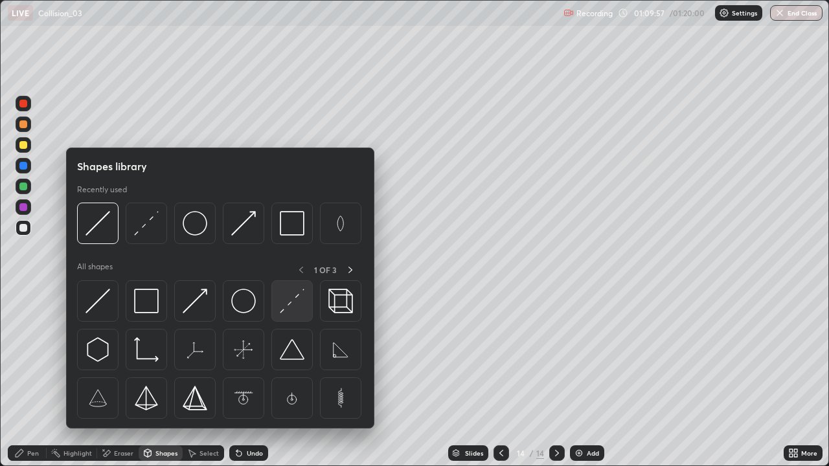
click at [285, 303] on img at bounding box center [292, 301] width 25 height 25
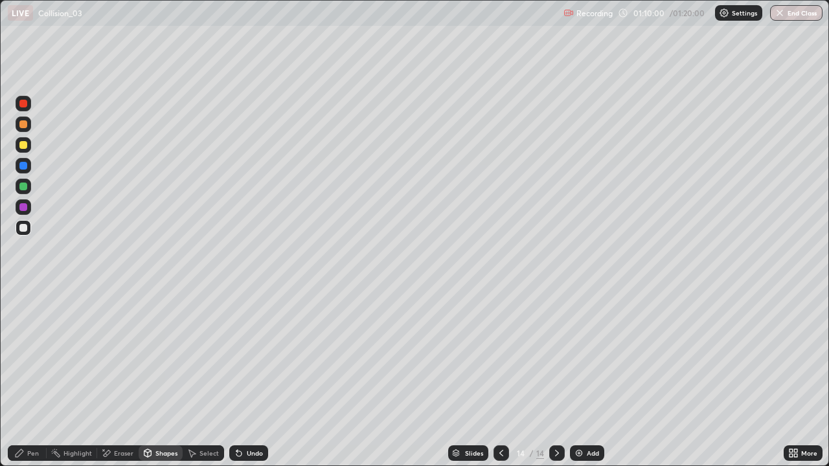
click at [34, 378] on div "Pen" at bounding box center [33, 453] width 12 height 6
click at [239, 378] on icon at bounding box center [238, 453] width 5 height 5
click at [238, 378] on div "Undo" at bounding box center [248, 453] width 39 height 16
click at [236, 378] on icon at bounding box center [236, 450] width 1 height 1
click at [237, 378] on div "Undo" at bounding box center [246, 453] width 44 height 26
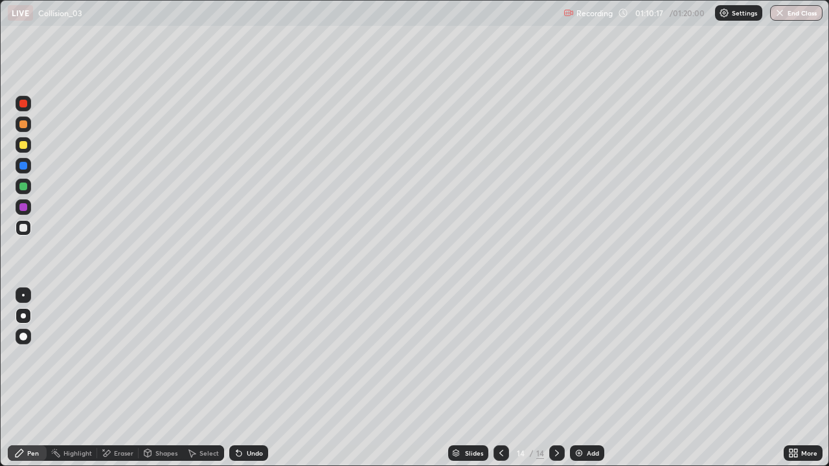
click at [239, 378] on div "Undo" at bounding box center [248, 453] width 39 height 16
click at [120, 378] on div "Eraser" at bounding box center [117, 453] width 41 height 16
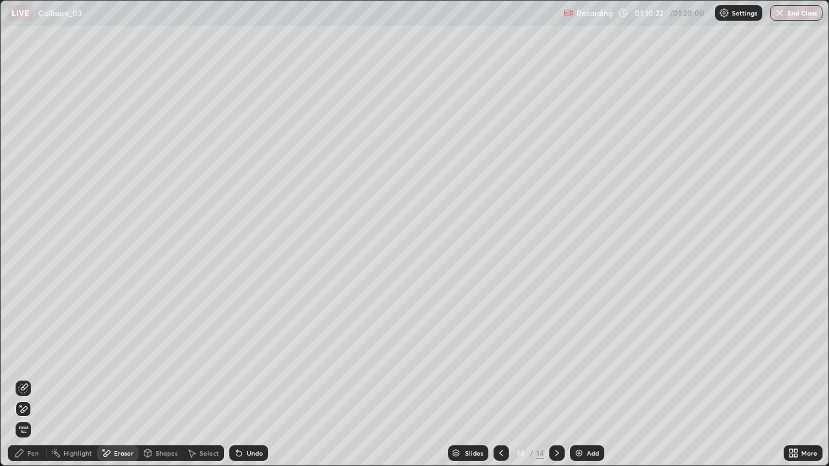
click at [25, 378] on div "Pen" at bounding box center [27, 453] width 39 height 16
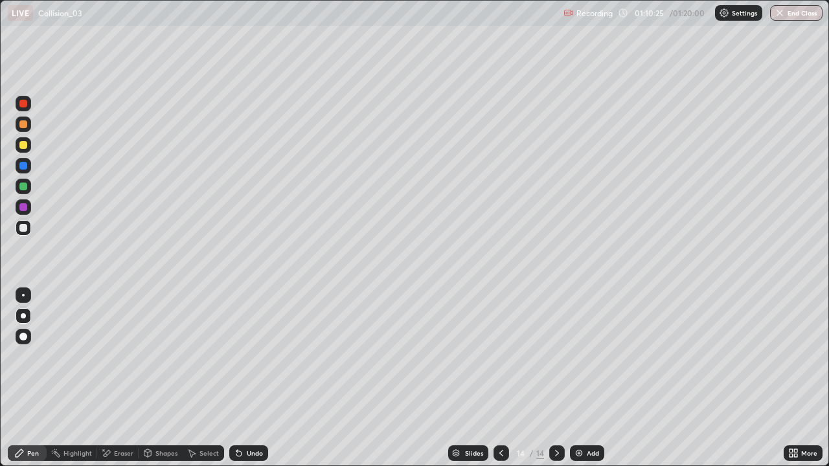
click at [238, 378] on icon at bounding box center [238, 453] width 5 height 5
click at [236, 378] on icon at bounding box center [236, 450] width 1 height 1
click at [237, 378] on div "Undo" at bounding box center [248, 453] width 39 height 16
click at [162, 378] on div "Shapes" at bounding box center [166, 453] width 22 height 6
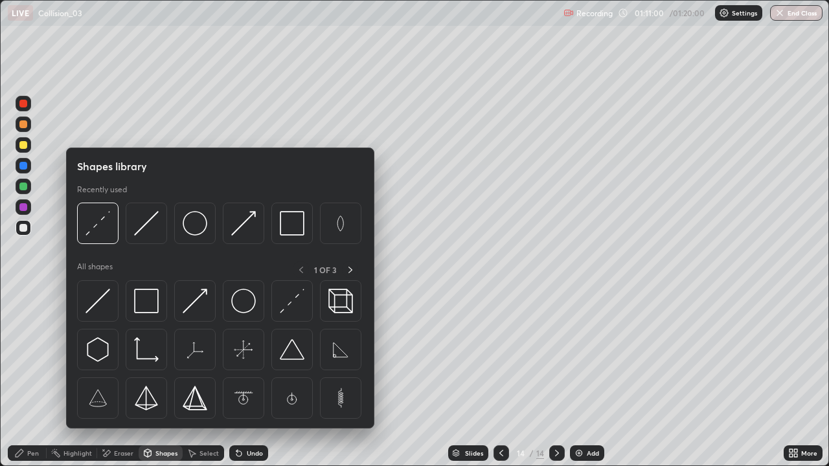
click at [198, 378] on div "Select" at bounding box center [203, 453] width 41 height 16
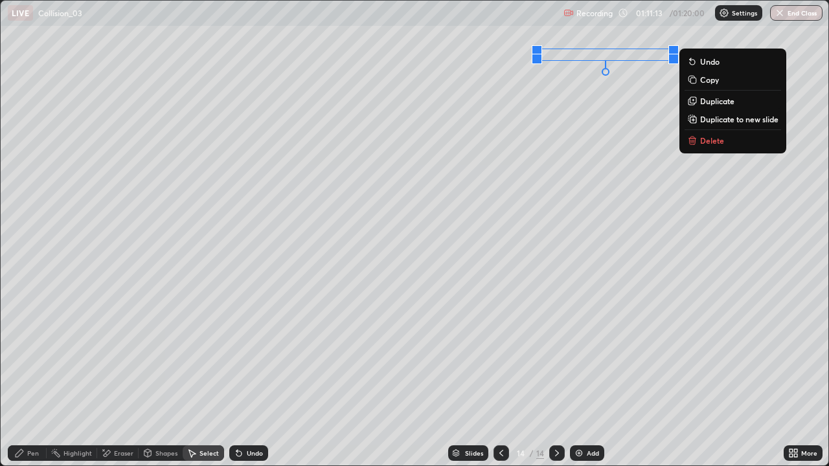
click at [711, 148] on button "Delete" at bounding box center [732, 141] width 96 height 16
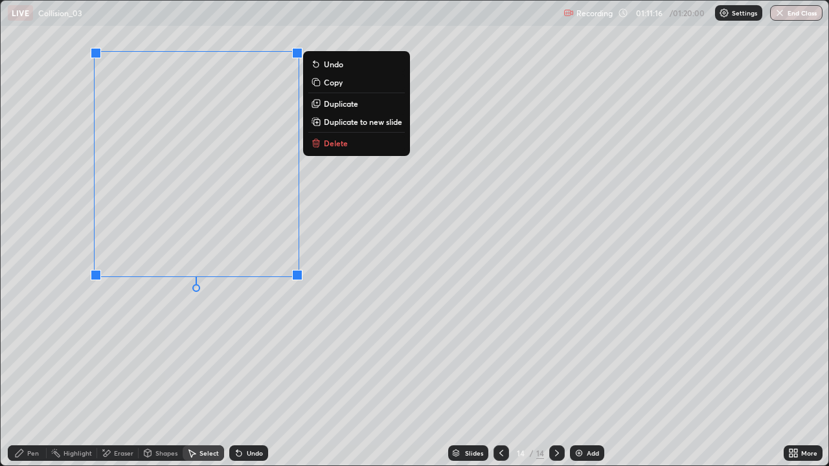
click at [342, 104] on p "Duplicate" at bounding box center [341, 103] width 34 height 10
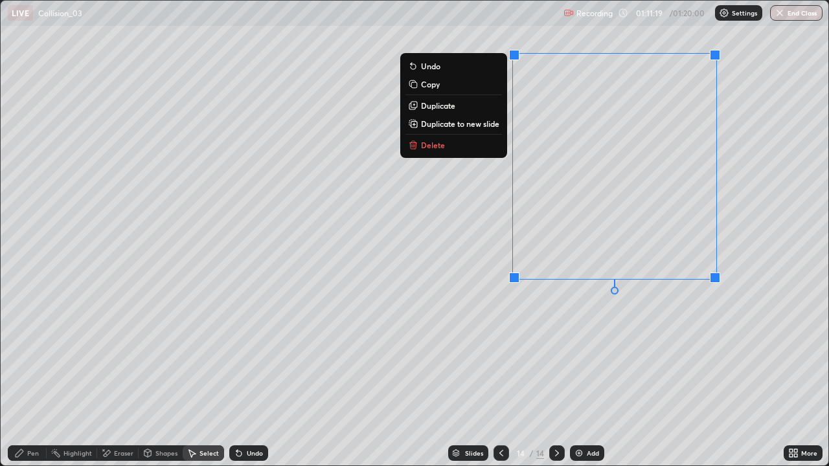
click at [649, 346] on div "0 ° Undo Copy Duplicate Duplicate to new slide Delete" at bounding box center [414, 233] width 827 height 465
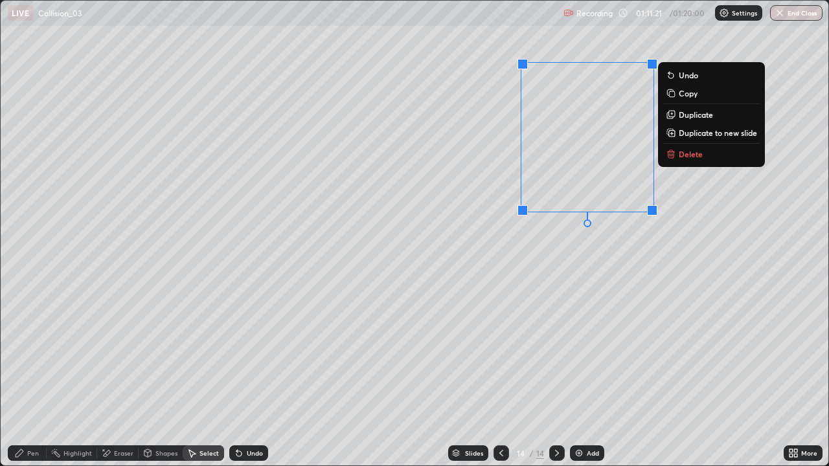
click at [724, 221] on div "0 ° Undo Copy Duplicate Duplicate to new slide Delete" at bounding box center [414, 233] width 827 height 465
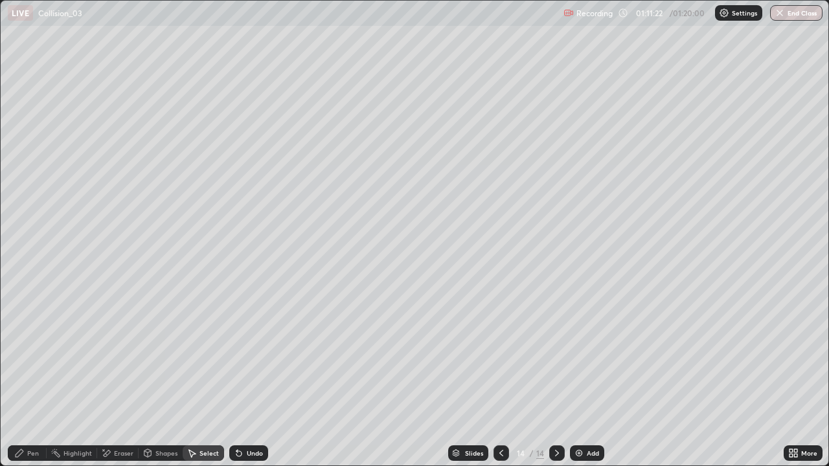
click at [163, 378] on div "Shapes" at bounding box center [166, 453] width 22 height 6
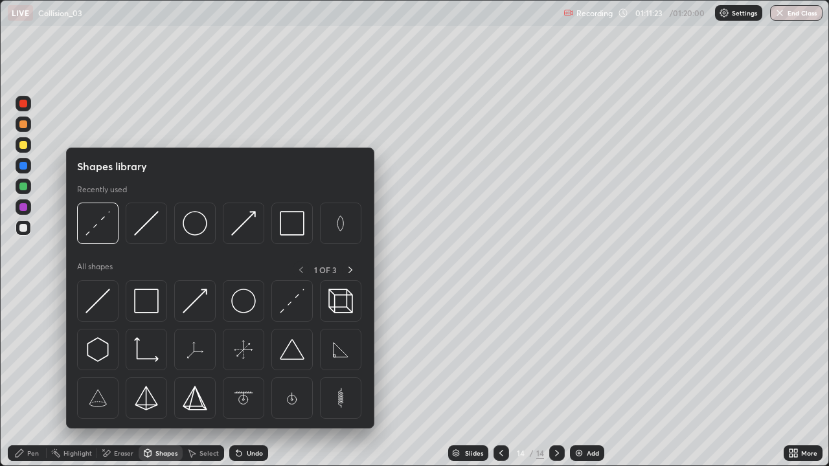
click at [116, 378] on div "Eraser" at bounding box center [123, 453] width 19 height 6
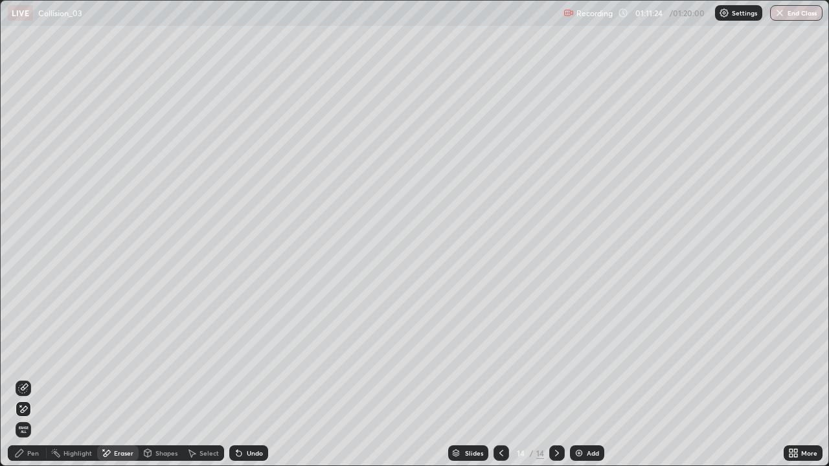
click at [30, 378] on div at bounding box center [24, 389] width 16 height 16
click at [26, 378] on icon at bounding box center [23, 409] width 10 height 11
click at [33, 378] on div "Pen" at bounding box center [33, 453] width 12 height 6
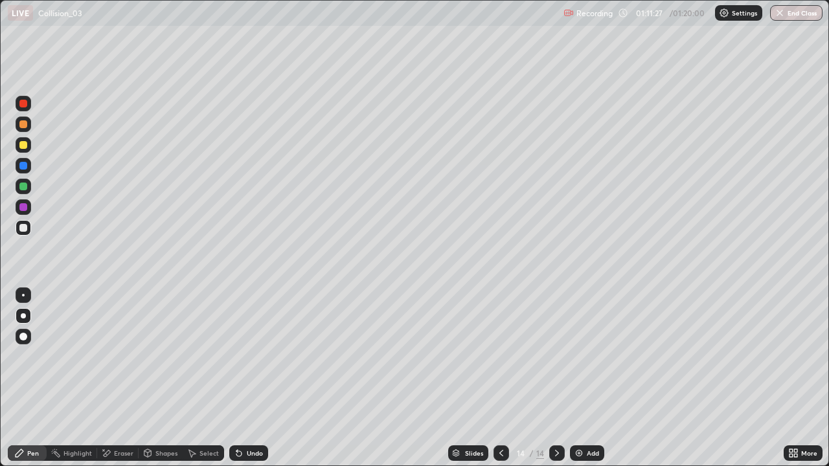
click at [164, 378] on div "Shapes" at bounding box center [166, 453] width 22 height 6
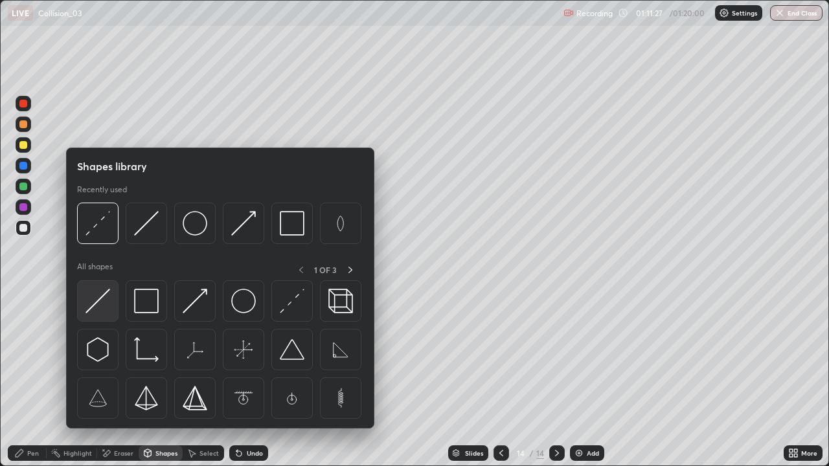
click at [99, 302] on img at bounding box center [97, 301] width 25 height 25
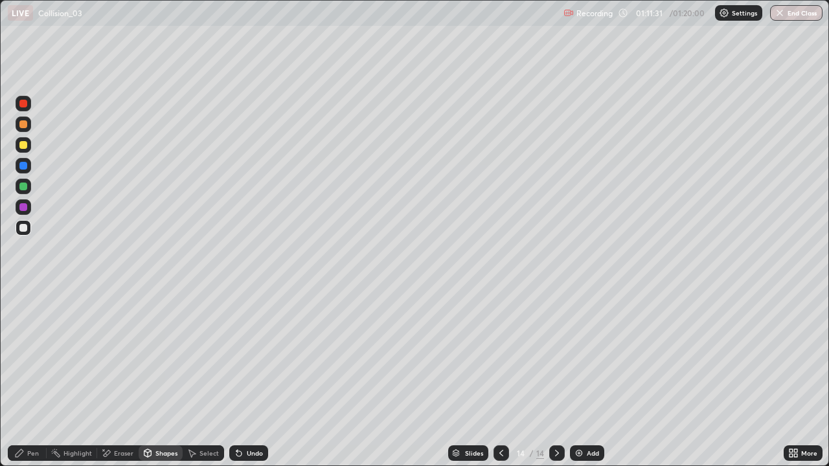
click at [247, 378] on div "Undo" at bounding box center [255, 453] width 16 height 6
click at [36, 378] on div "Pen" at bounding box center [27, 453] width 39 height 16
click at [241, 378] on div "Undo" at bounding box center [248, 453] width 39 height 16
click at [240, 378] on icon at bounding box center [239, 453] width 10 height 10
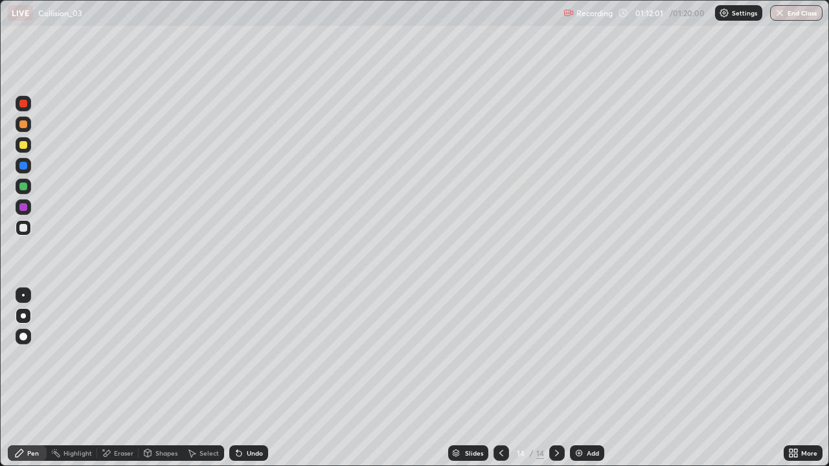
click at [239, 378] on icon at bounding box center [238, 453] width 5 height 5
click at [240, 378] on icon at bounding box center [238, 453] width 5 height 5
click at [809, 378] on div "More" at bounding box center [809, 453] width 16 height 6
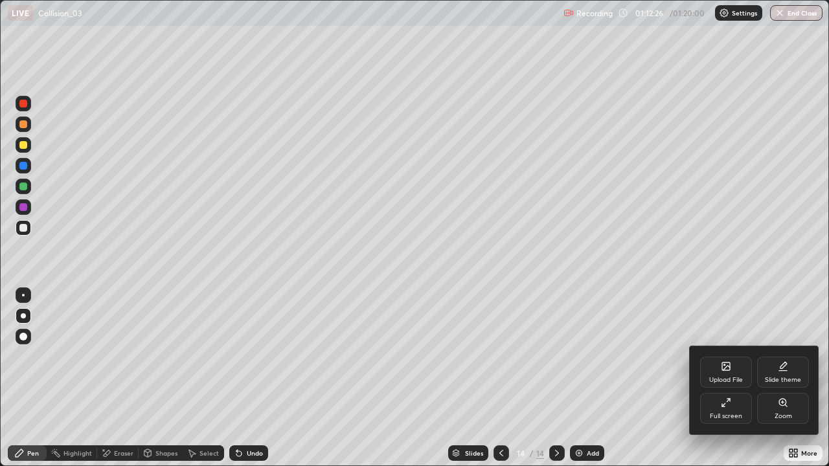
click at [728, 378] on icon at bounding box center [726, 402] width 10 height 10
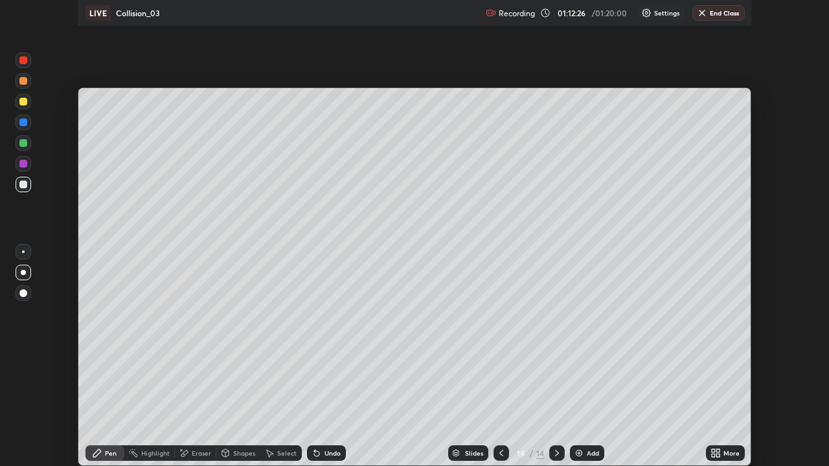
scroll to position [64358, 63908]
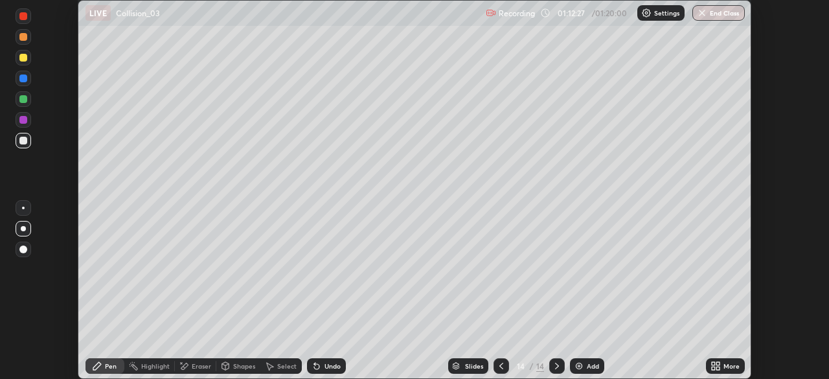
click at [732, 366] on div "More" at bounding box center [731, 366] width 16 height 6
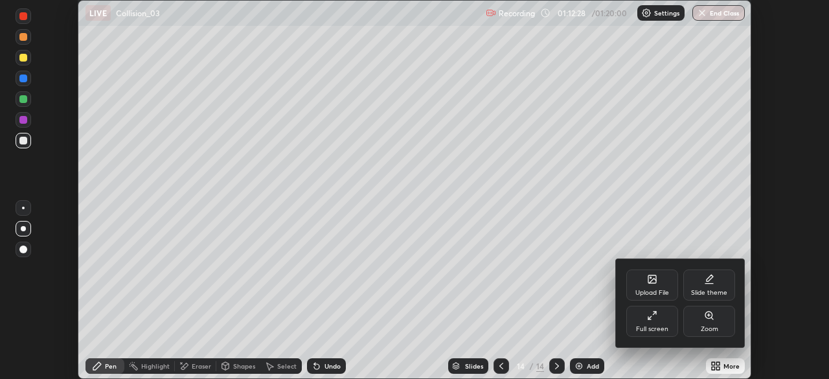
click at [658, 322] on div "Full screen" at bounding box center [652, 321] width 52 height 31
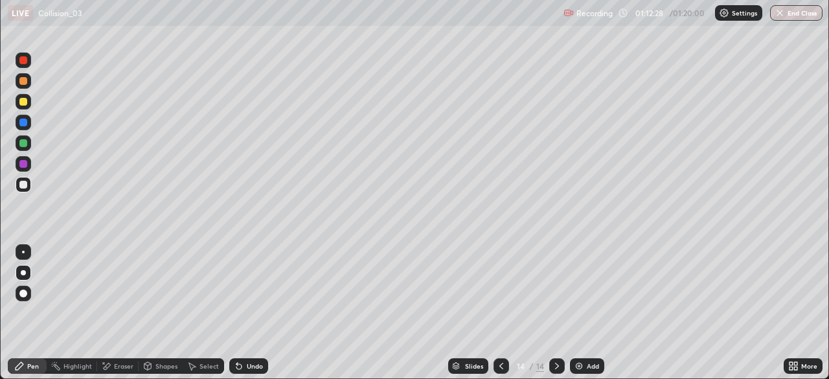
scroll to position [466, 829]
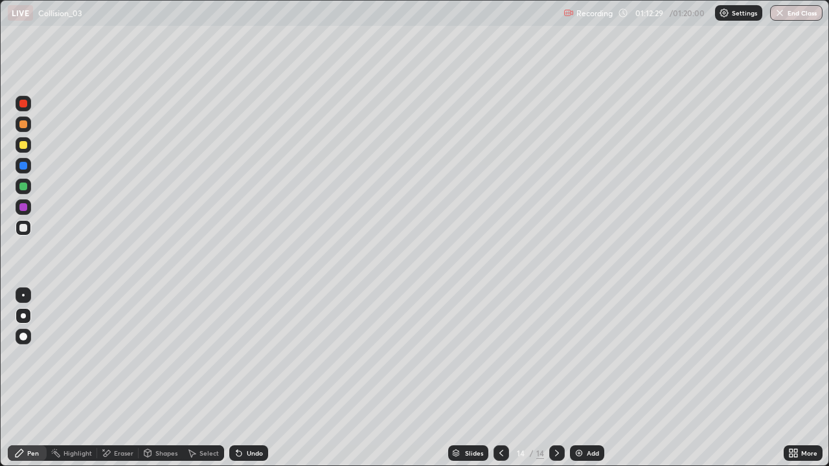
click at [25, 146] on div at bounding box center [23, 145] width 8 height 8
click at [254, 378] on div "Undo" at bounding box center [255, 453] width 16 height 6
click at [250, 378] on div "Undo" at bounding box center [255, 453] width 16 height 6
click at [124, 378] on div "Eraser" at bounding box center [123, 453] width 19 height 6
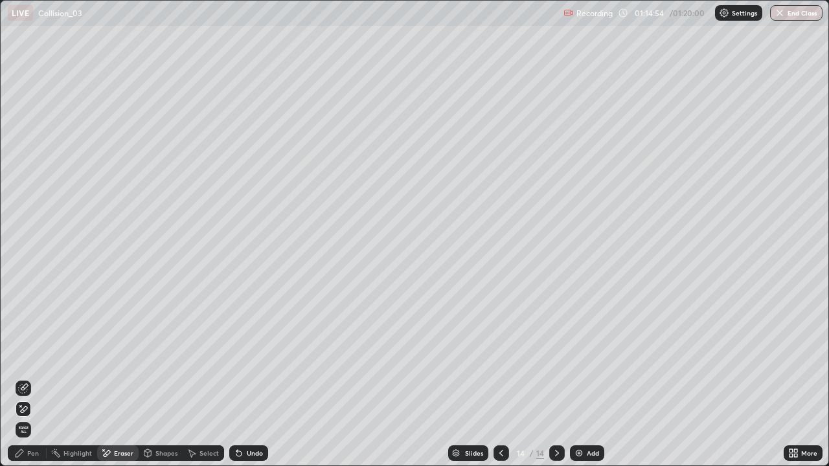
click at [254, 378] on div "Undo" at bounding box center [255, 453] width 16 height 6
click at [37, 378] on div "Pen" at bounding box center [33, 453] width 12 height 6
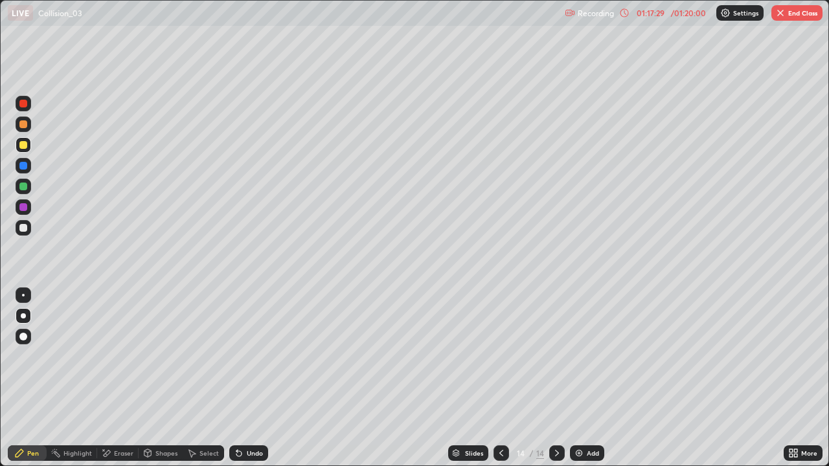
click at [118, 378] on div "Eraser" at bounding box center [123, 453] width 19 height 6
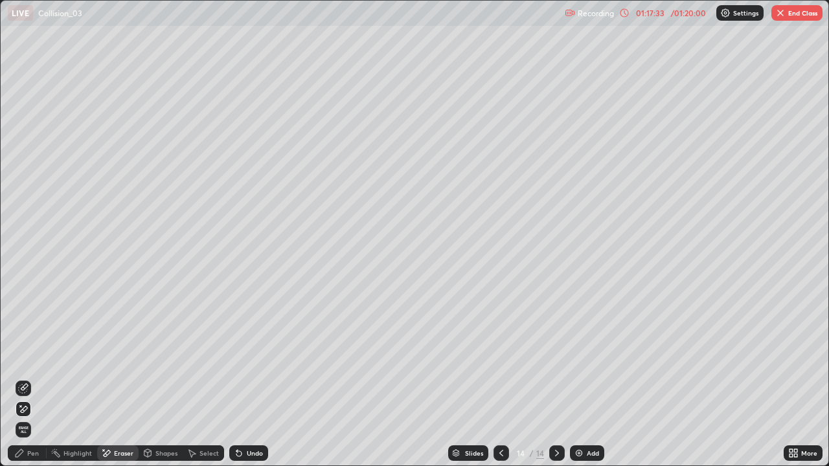
click at [254, 378] on div "Undo" at bounding box center [248, 453] width 39 height 16
click at [246, 378] on div "Undo" at bounding box center [248, 453] width 39 height 16
click at [243, 378] on div "Undo" at bounding box center [248, 453] width 39 height 16
click at [245, 378] on div "Undo" at bounding box center [248, 453] width 39 height 16
click at [248, 378] on div "Undo" at bounding box center [255, 453] width 16 height 6
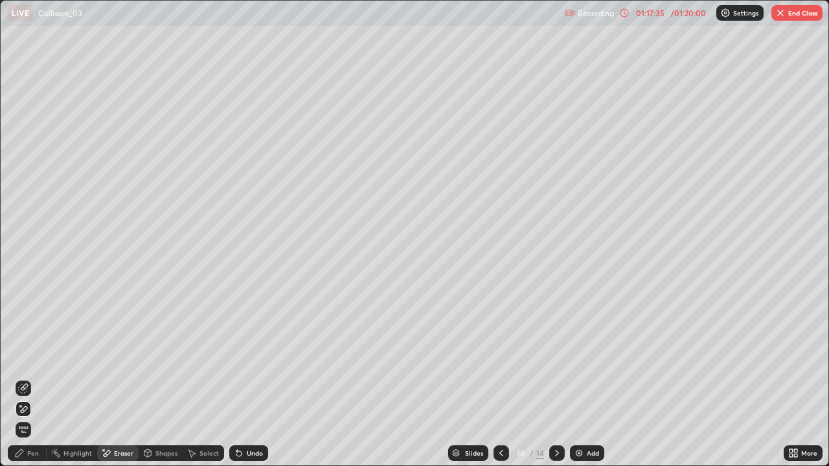
click at [247, 378] on div "Undo" at bounding box center [255, 453] width 16 height 6
click at [249, 378] on div "Undo" at bounding box center [255, 453] width 16 height 6
click at [247, 378] on div "Undo" at bounding box center [255, 453] width 16 height 6
click at [255, 378] on div "Undo" at bounding box center [255, 453] width 16 height 6
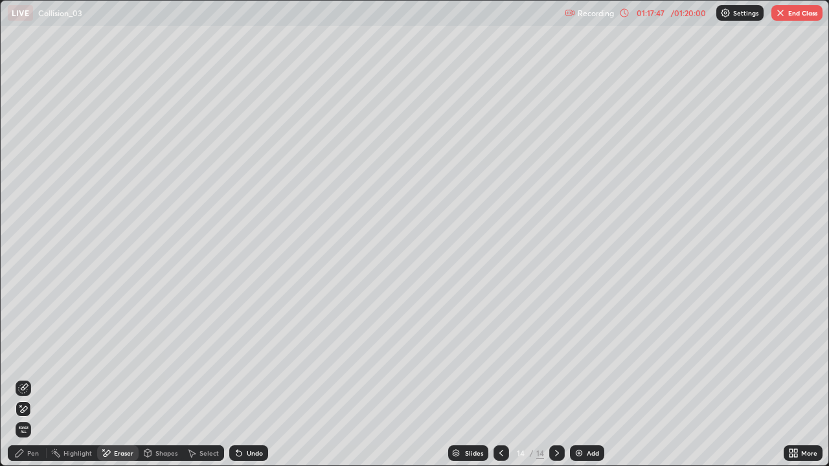
click at [33, 378] on div "Pen" at bounding box center [33, 453] width 12 height 6
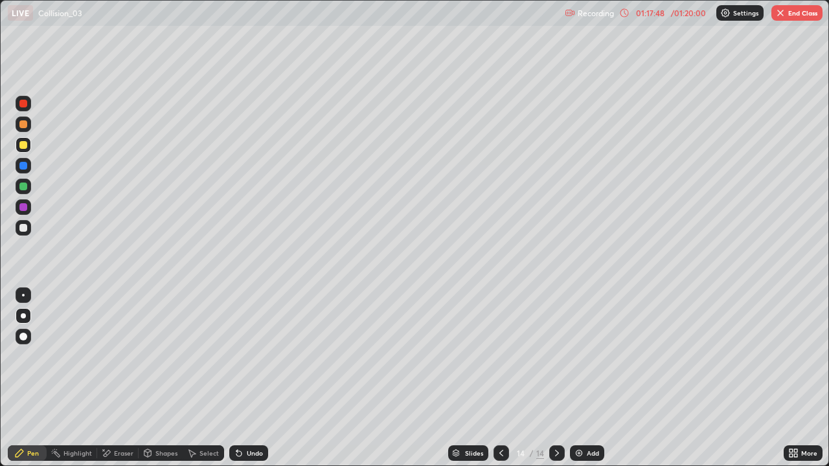
click at [164, 378] on div "Shapes" at bounding box center [166, 453] width 22 height 6
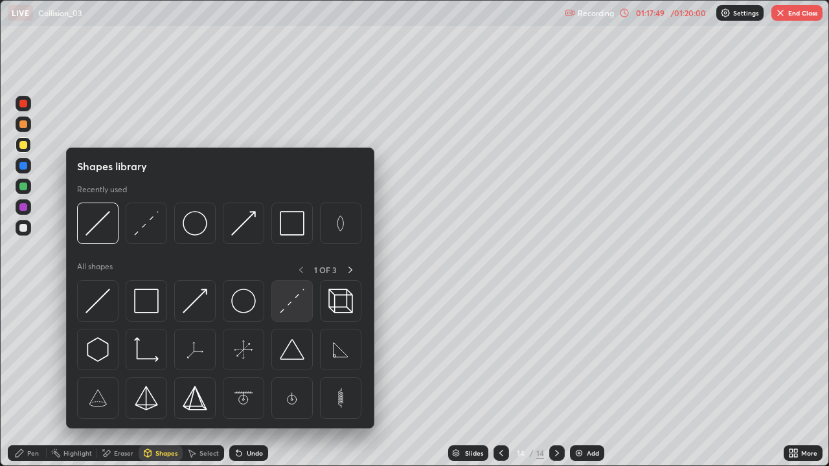
click at [292, 303] on img at bounding box center [292, 301] width 25 height 25
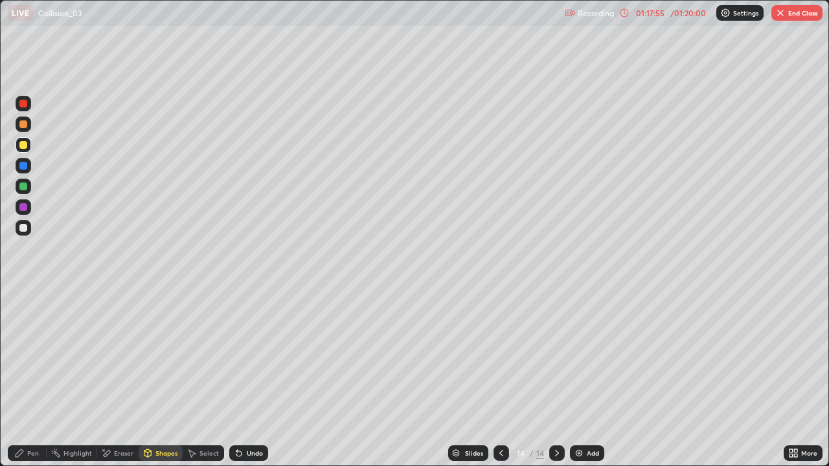
click at [39, 378] on div "Pen" at bounding box center [27, 453] width 39 height 16
click at [120, 378] on div "Eraser" at bounding box center [123, 453] width 19 height 6
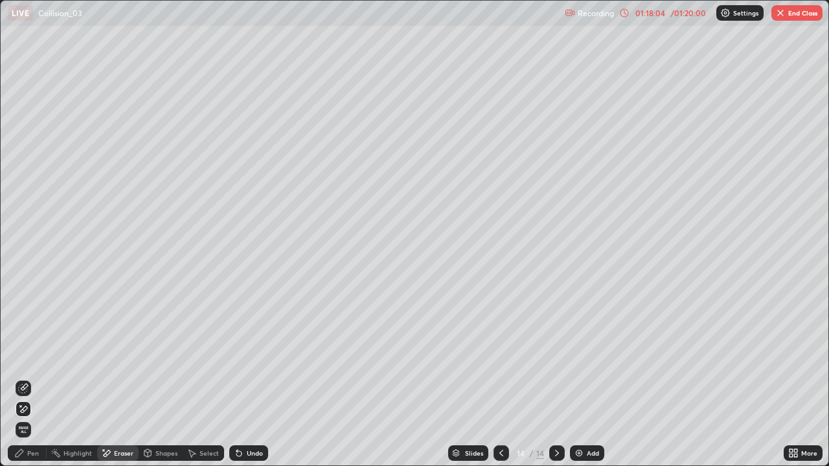
click at [25, 378] on div "Pen" at bounding box center [27, 453] width 39 height 16
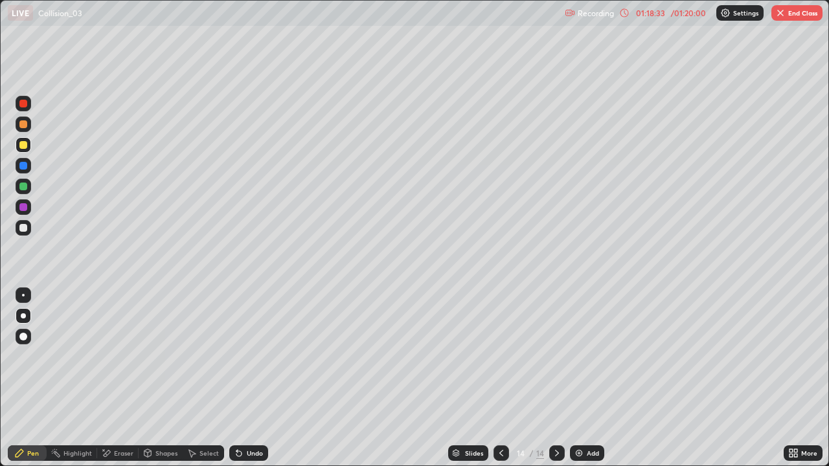
click at [124, 378] on div "Eraser" at bounding box center [117, 453] width 41 height 16
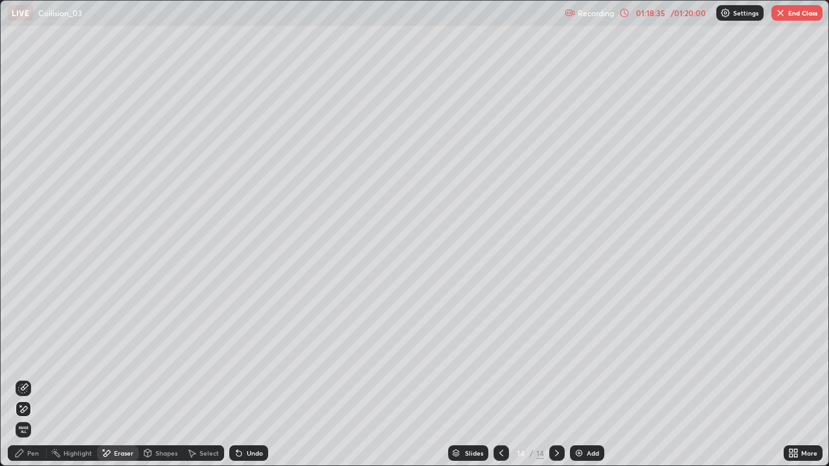
click at [36, 378] on div "Pen" at bounding box center [27, 453] width 39 height 16
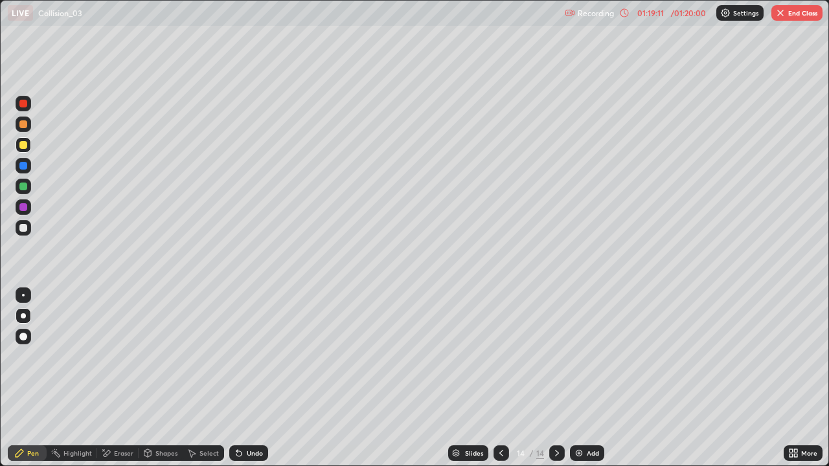
click at [205, 378] on div "Select" at bounding box center [208, 453] width 19 height 6
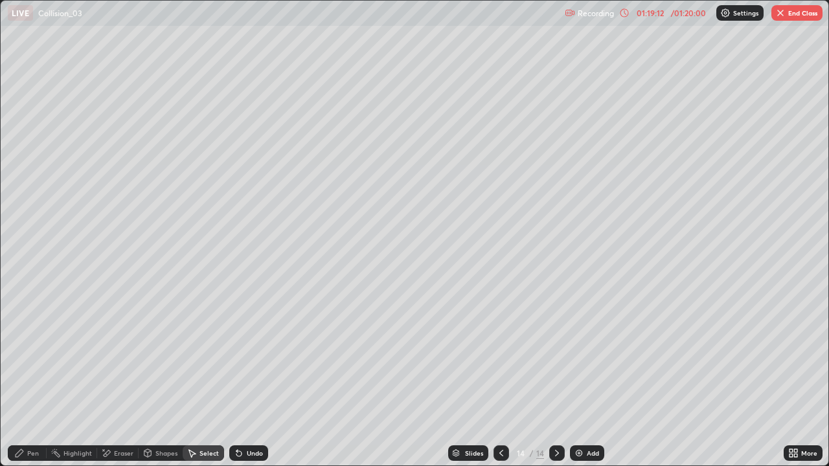
click at [117, 378] on div "Eraser" at bounding box center [123, 453] width 19 height 6
click at [36, 378] on div "Pen" at bounding box center [27, 453] width 39 height 16
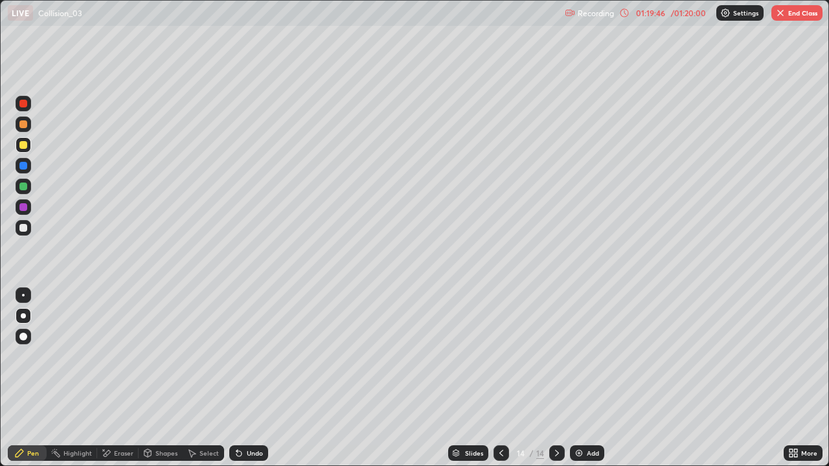
click at [157, 378] on div "Shapes" at bounding box center [166, 453] width 22 height 6
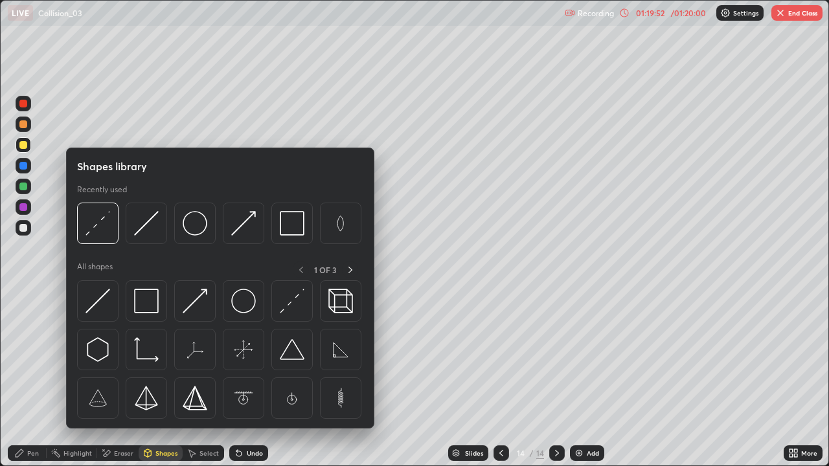
click at [38, 292] on div "Erase all" at bounding box center [23, 233] width 31 height 414
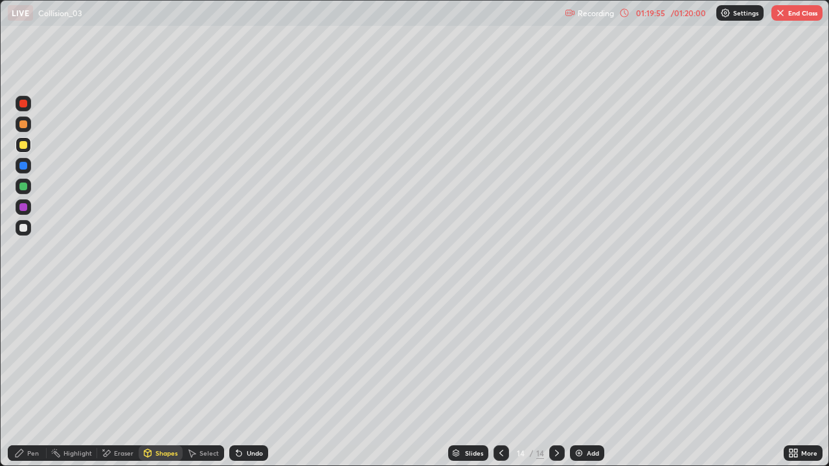
click at [241, 378] on icon at bounding box center [239, 453] width 10 height 10
click at [32, 378] on div "Pen" at bounding box center [33, 453] width 12 height 6
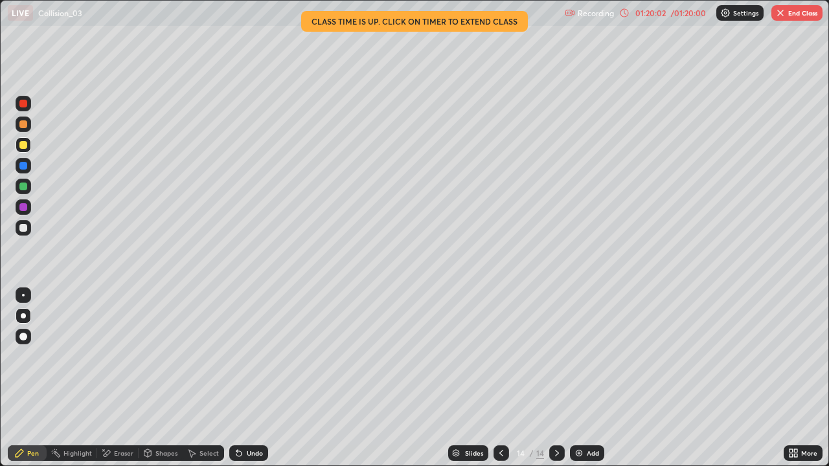
click at [157, 378] on div "Shapes" at bounding box center [166, 453] width 22 height 6
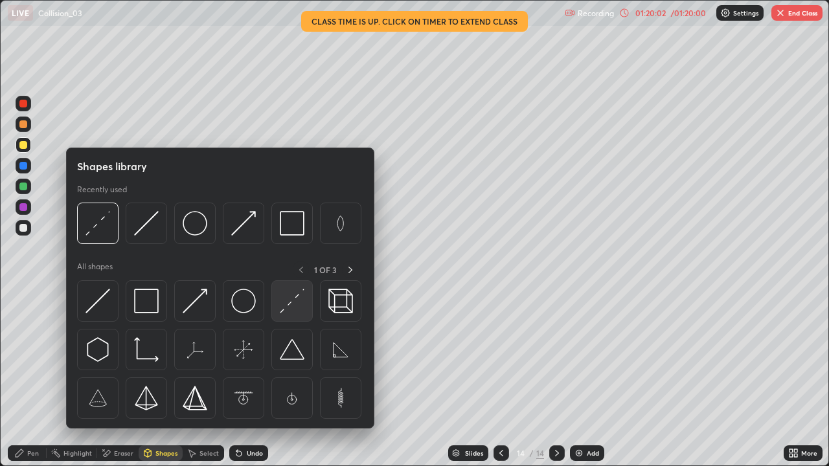
click at [289, 303] on img at bounding box center [292, 301] width 25 height 25
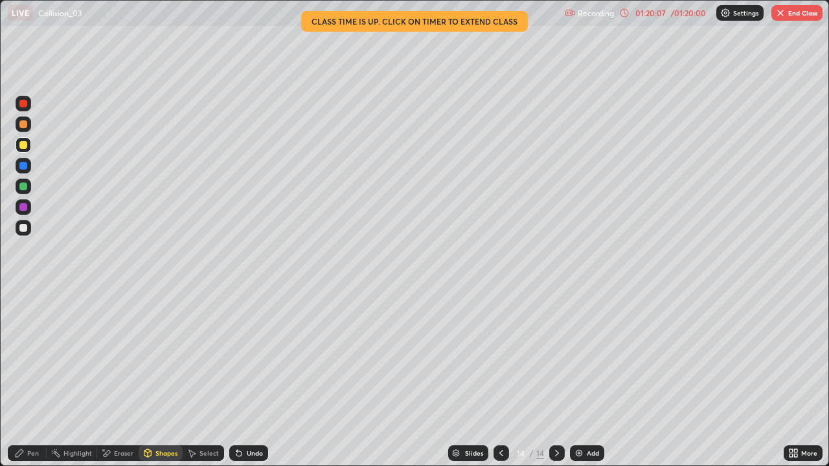
click at [34, 378] on div "Pen" at bounding box center [33, 453] width 12 height 6
click at [22, 227] on div at bounding box center [23, 228] width 8 height 8
click at [205, 378] on div "Select" at bounding box center [203, 453] width 41 height 16
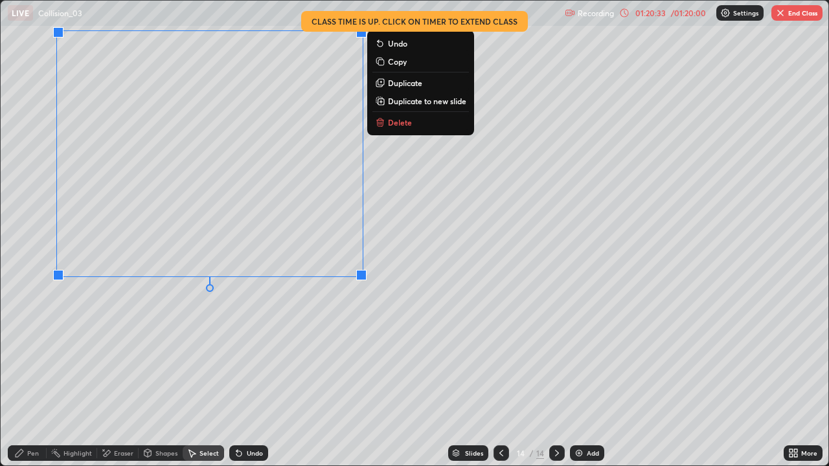
click at [415, 104] on p "Duplicate to new slide" at bounding box center [427, 101] width 78 height 10
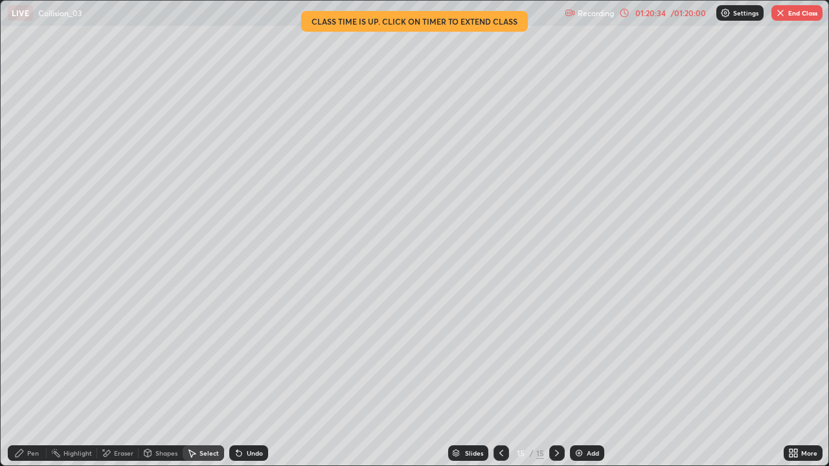
click at [32, 378] on div "Pen" at bounding box center [33, 453] width 12 height 6
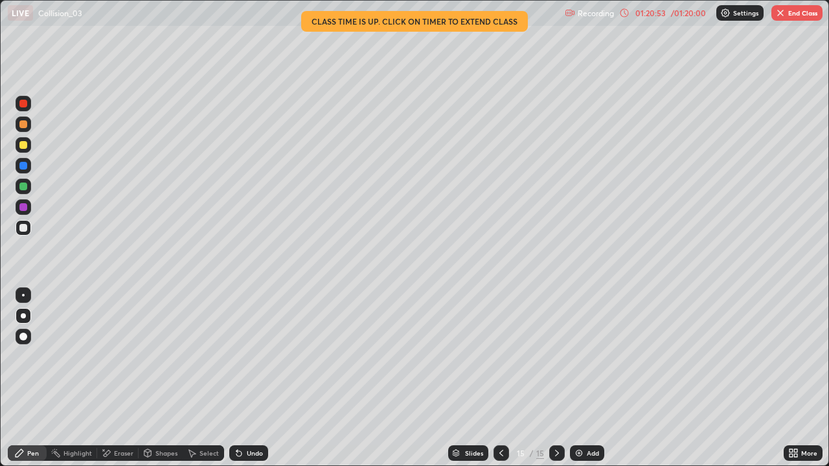
click at [250, 378] on div "Undo" at bounding box center [255, 453] width 16 height 6
click at [26, 147] on div at bounding box center [23, 145] width 8 height 8
click at [555, 378] on icon at bounding box center [557, 453] width 4 height 6
click at [500, 378] on icon at bounding box center [501, 453] width 10 height 10
click at [205, 378] on div "Select" at bounding box center [208, 453] width 19 height 6
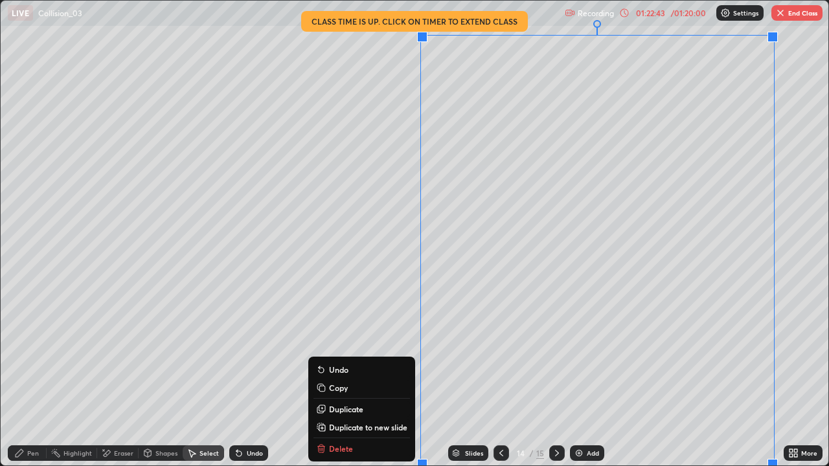
click at [369, 378] on p "Duplicate to new slide" at bounding box center [368, 427] width 78 height 10
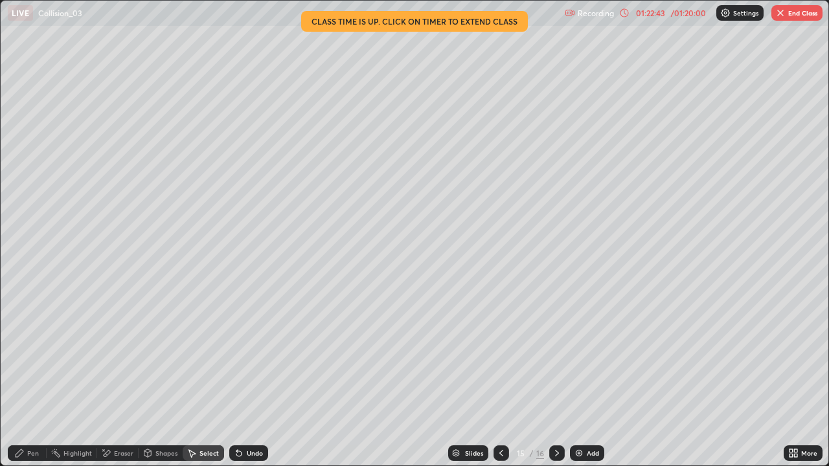
click at [25, 378] on div "Pen" at bounding box center [27, 453] width 39 height 16
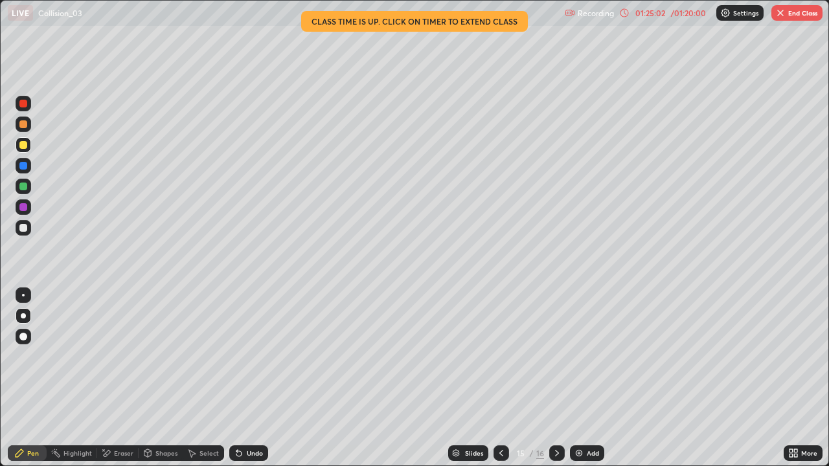
click at [554, 378] on icon at bounding box center [557, 453] width 10 height 10
click at [555, 378] on icon at bounding box center [557, 453] width 10 height 10
click at [583, 378] on div "Add" at bounding box center [587, 453] width 34 height 16
click at [24, 228] on div at bounding box center [23, 228] width 8 height 8
click at [205, 378] on div "Select" at bounding box center [203, 453] width 41 height 16
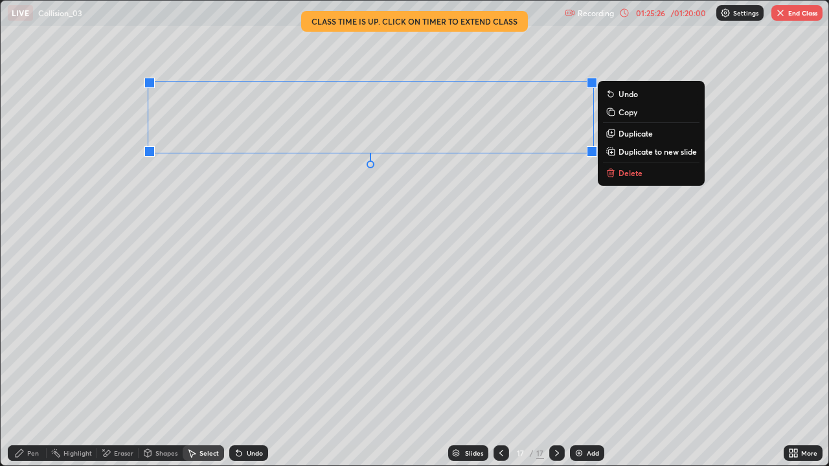
click at [627, 136] on p "Duplicate" at bounding box center [635, 133] width 34 height 10
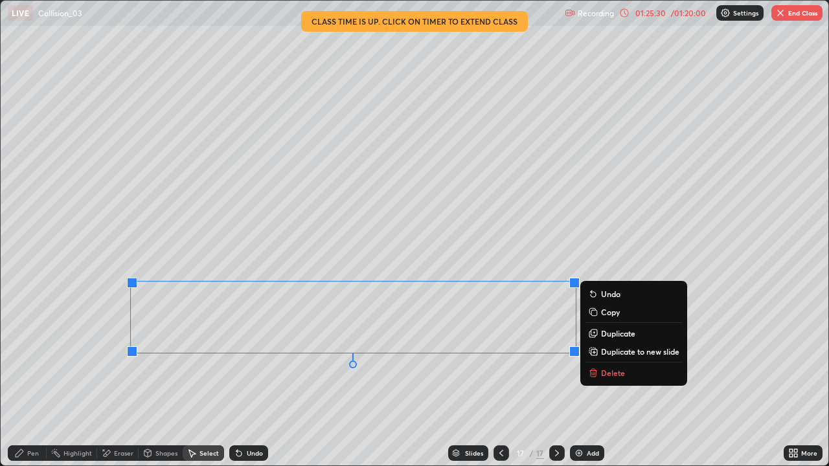
click at [122, 378] on div "Eraser" at bounding box center [123, 453] width 19 height 6
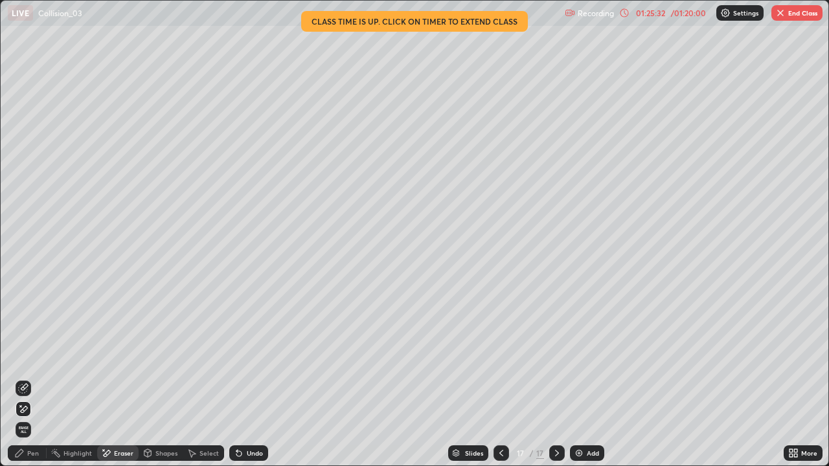
click at [155, 378] on div "Shapes" at bounding box center [166, 453] width 22 height 6
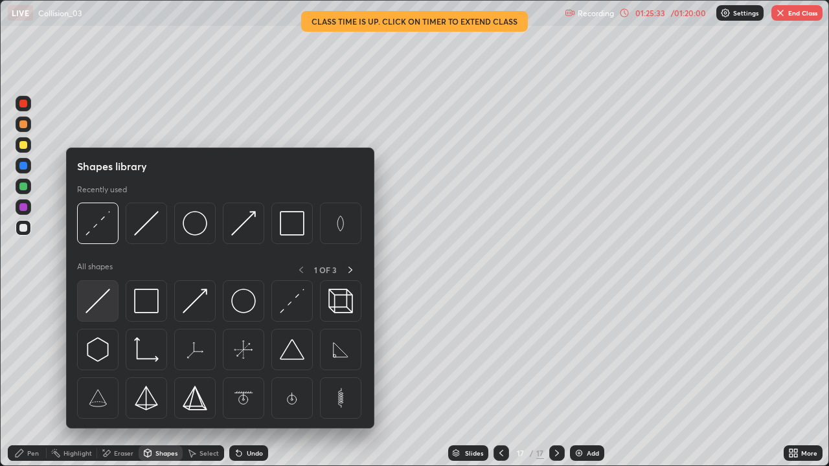
click at [97, 307] on img at bounding box center [97, 301] width 25 height 25
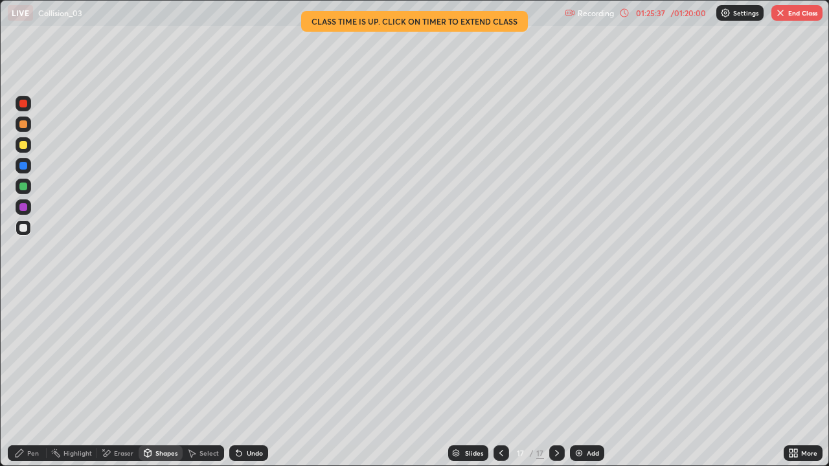
click at [32, 378] on div "Pen" at bounding box center [33, 453] width 12 height 6
click at [809, 378] on div "More" at bounding box center [809, 453] width 16 height 6
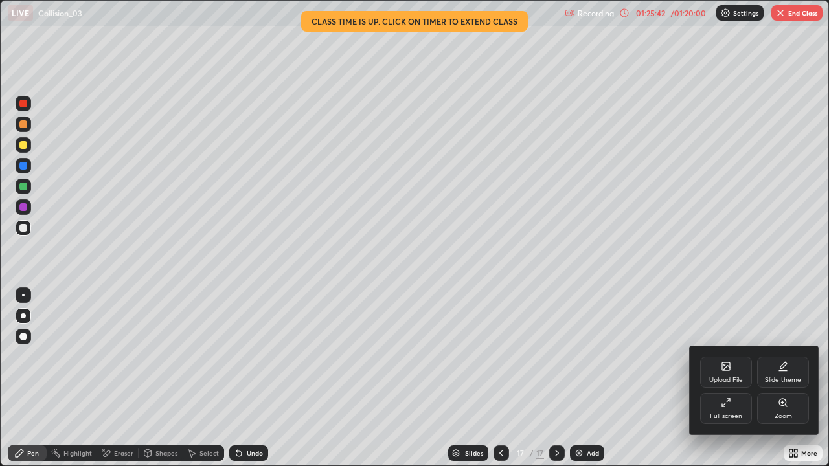
click at [735, 378] on div "Full screen" at bounding box center [726, 408] width 52 height 31
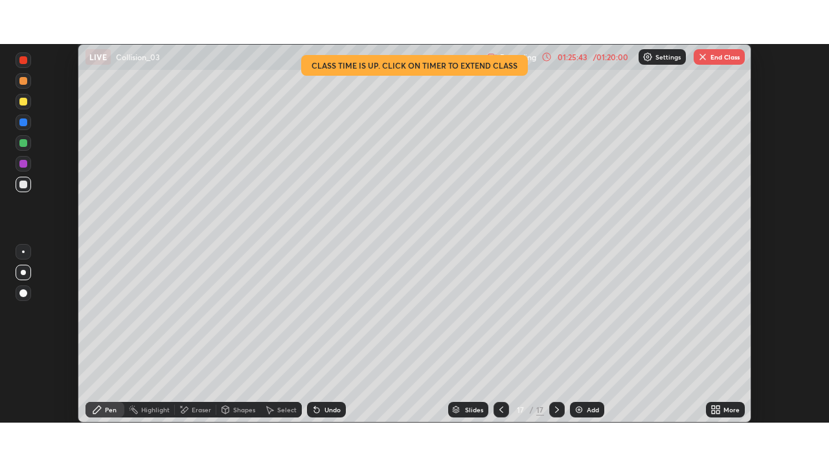
scroll to position [64358, 63908]
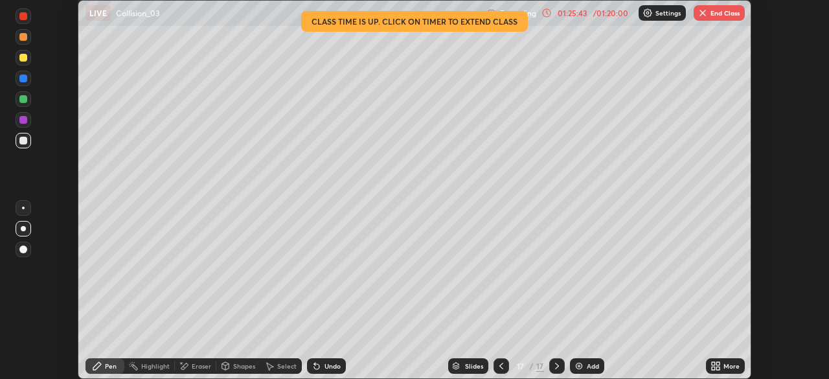
click at [721, 364] on div "More" at bounding box center [725, 366] width 39 height 16
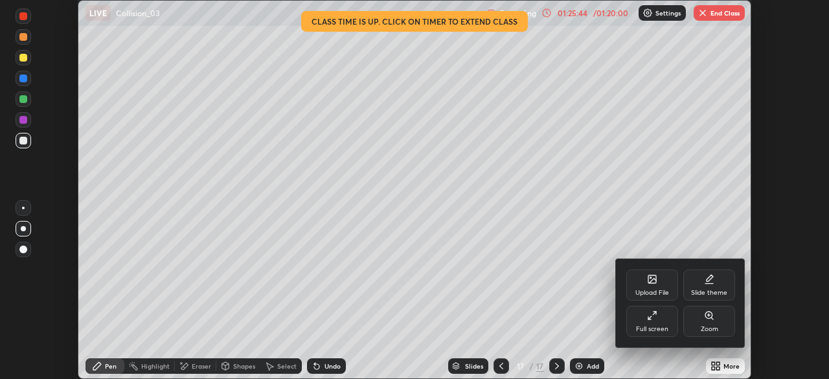
click at [660, 322] on div "Full screen" at bounding box center [652, 321] width 52 height 31
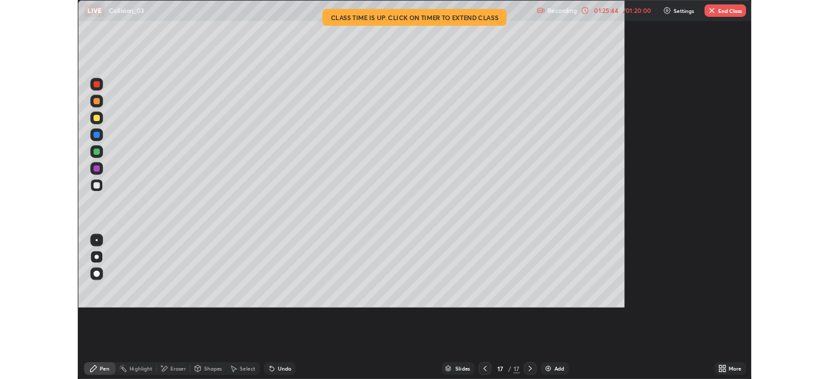
scroll to position [466, 829]
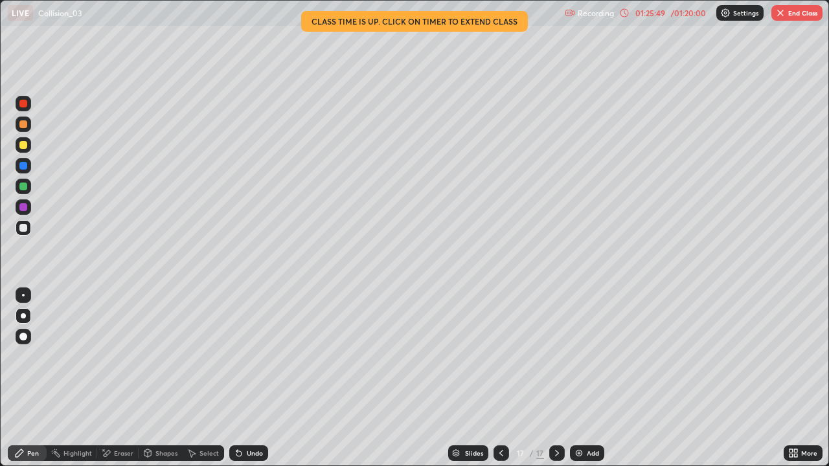
click at [205, 378] on div "Select" at bounding box center [208, 453] width 19 height 6
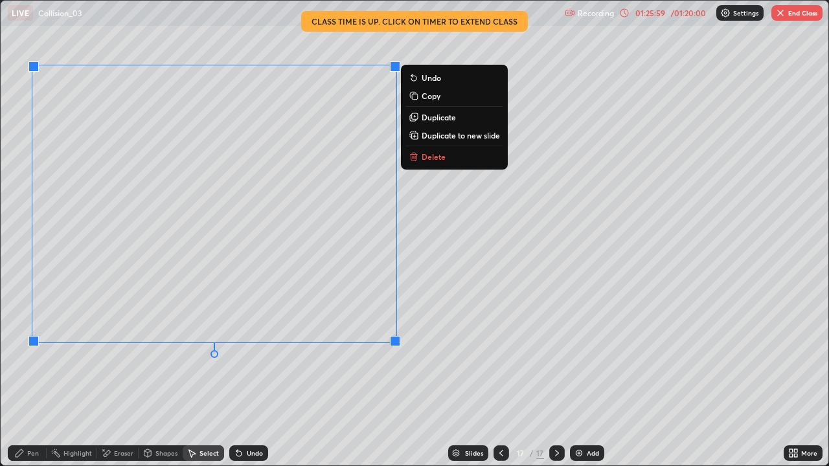
click at [445, 119] on p "Duplicate" at bounding box center [438, 117] width 34 height 10
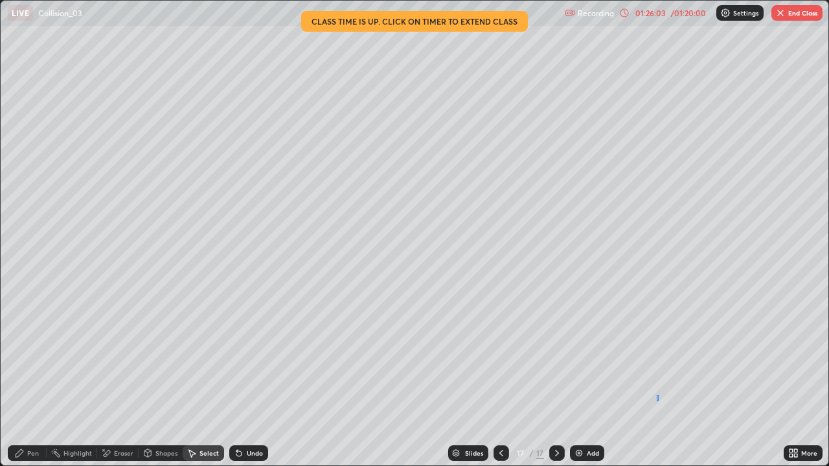
click at [658, 378] on div "0 ° Undo Copy Duplicate Duplicate to new slide Delete" at bounding box center [414, 233] width 827 height 465
click at [114, 378] on div "Eraser" at bounding box center [123, 453] width 19 height 6
click at [40, 378] on div "Pen" at bounding box center [27, 453] width 39 height 16
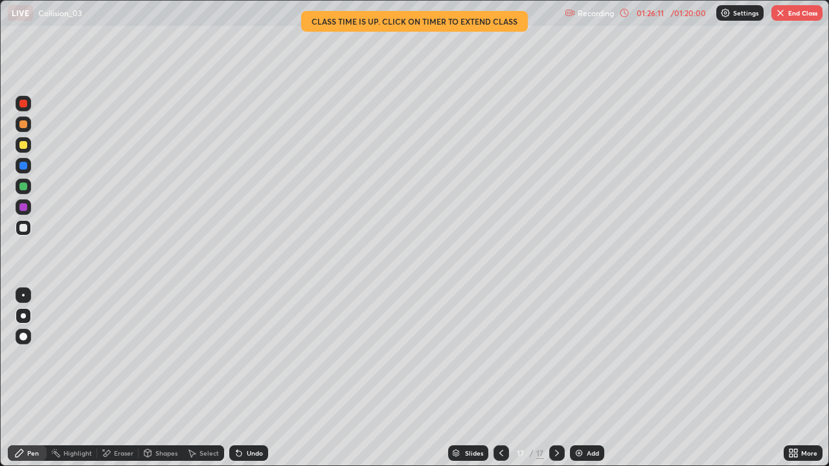
click at [25, 147] on div at bounding box center [23, 145] width 8 height 8
click at [809, 378] on div "More" at bounding box center [809, 453] width 16 height 6
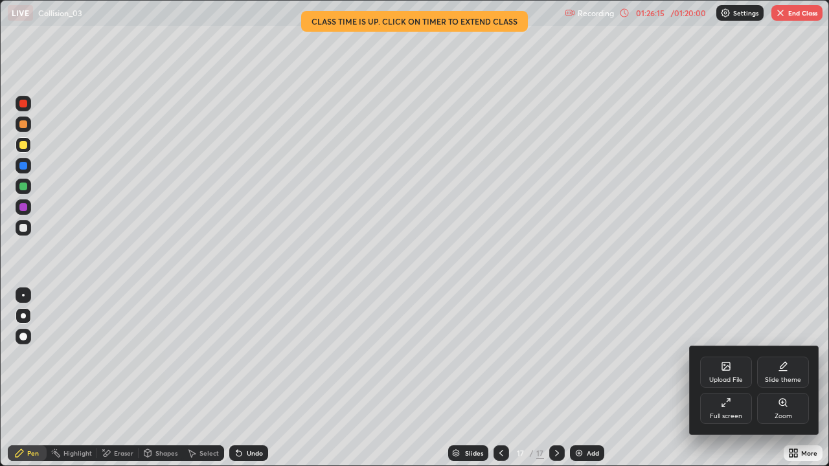
click at [735, 378] on div "Full screen" at bounding box center [726, 408] width 52 height 31
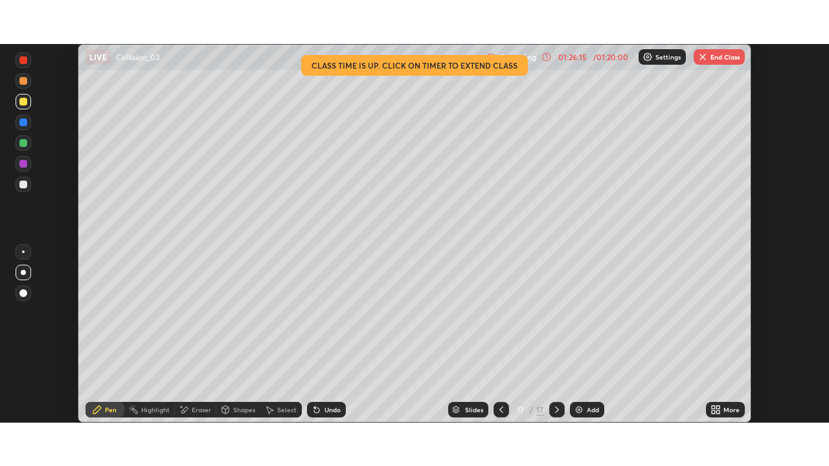
scroll to position [64358, 63908]
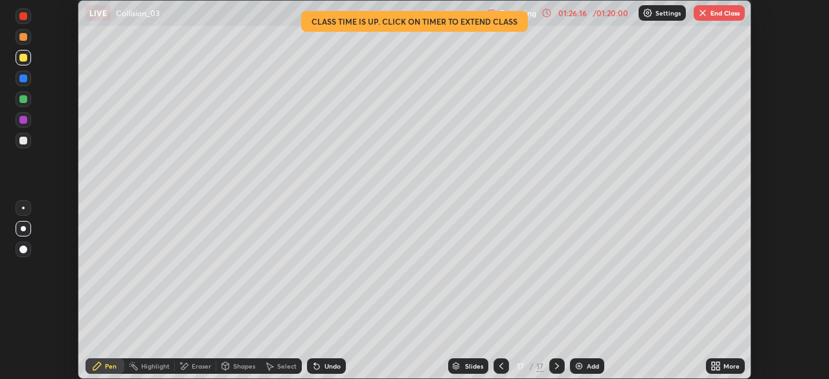
click at [724, 365] on div "More" at bounding box center [731, 366] width 16 height 6
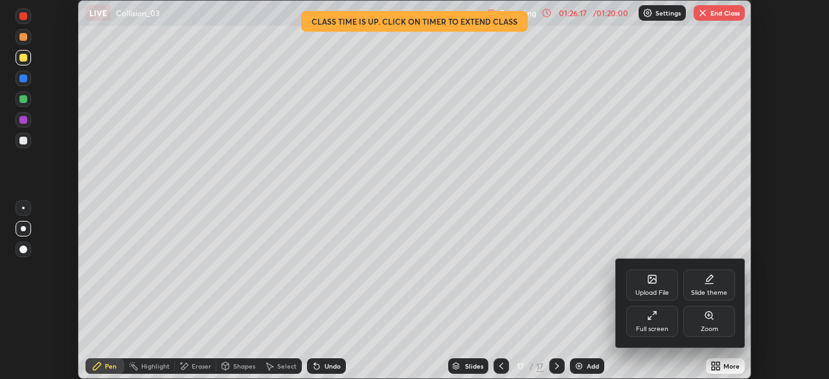
click at [651, 322] on div "Full screen" at bounding box center [652, 321] width 52 height 31
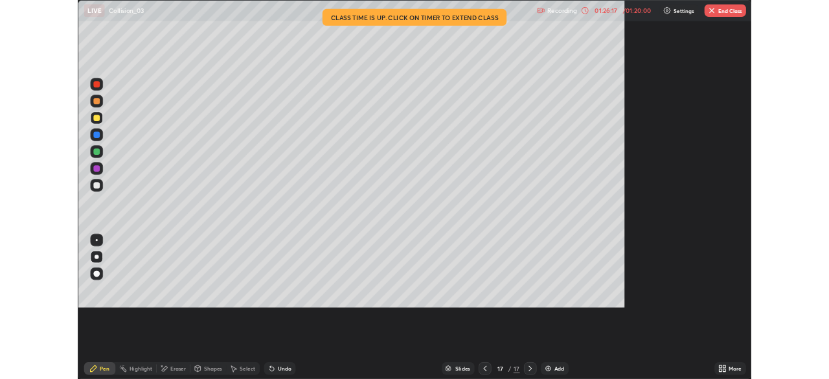
scroll to position [466, 829]
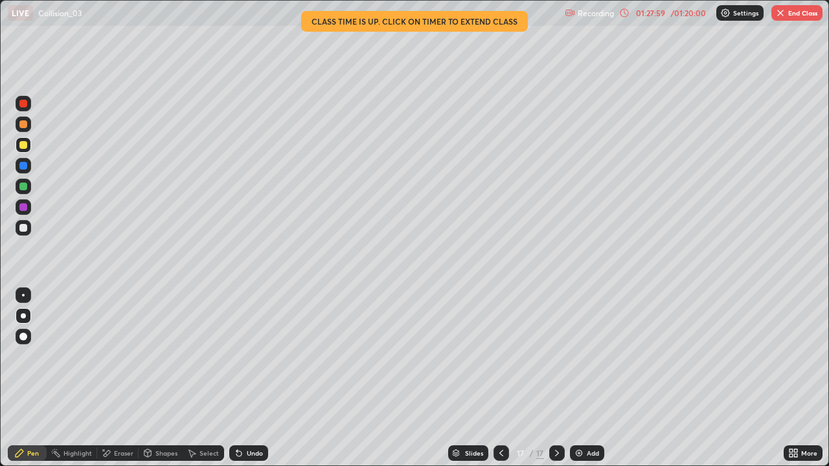
click at [123, 378] on div "Eraser" at bounding box center [123, 453] width 19 height 6
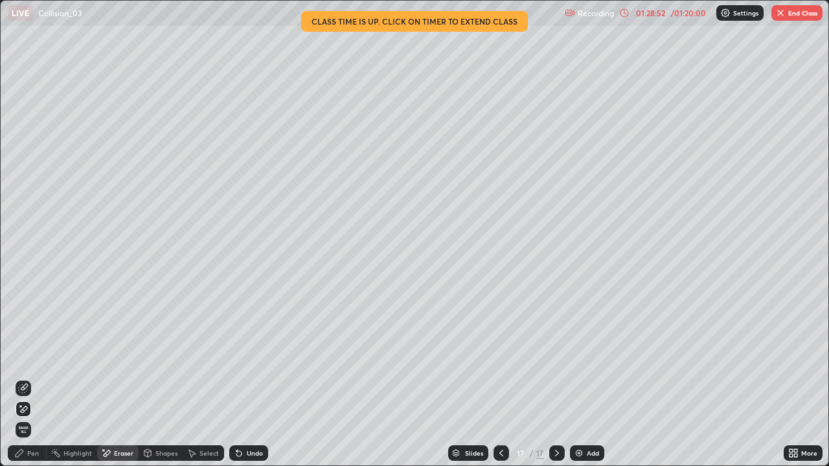
click at [204, 378] on div "Select" at bounding box center [203, 453] width 41 height 16
click at [498, 378] on div at bounding box center [501, 453] width 16 height 16
click at [500, 378] on icon at bounding box center [501, 453] width 10 height 10
click at [495, 378] on div at bounding box center [501, 453] width 16 height 16
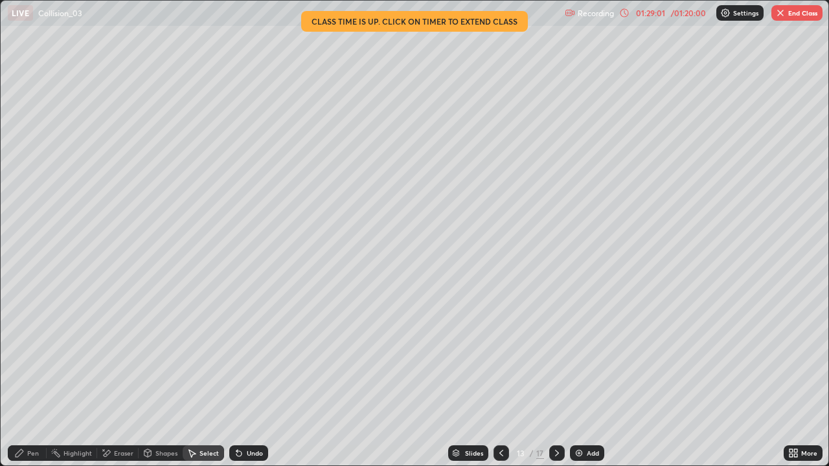
click at [500, 378] on icon at bounding box center [501, 453] width 10 height 10
click at [497, 378] on icon at bounding box center [501, 453] width 10 height 10
click at [500, 378] on icon at bounding box center [501, 453] width 10 height 10
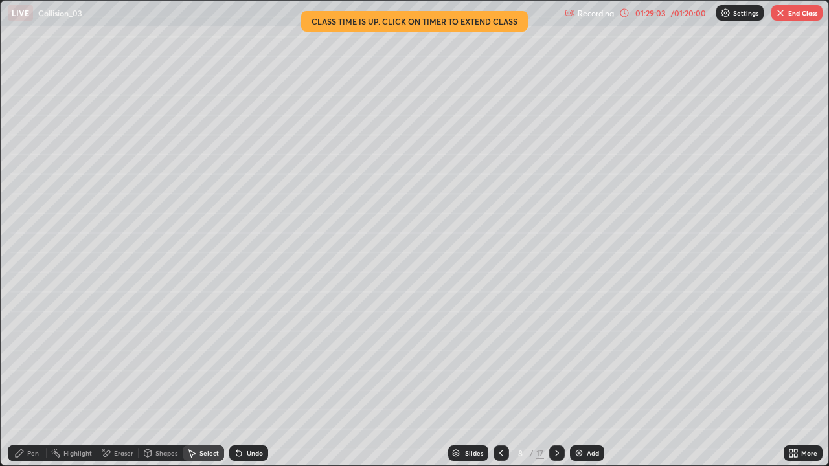
click at [500, 378] on icon at bounding box center [501, 453] width 10 height 10
click at [499, 378] on icon at bounding box center [501, 453] width 10 height 10
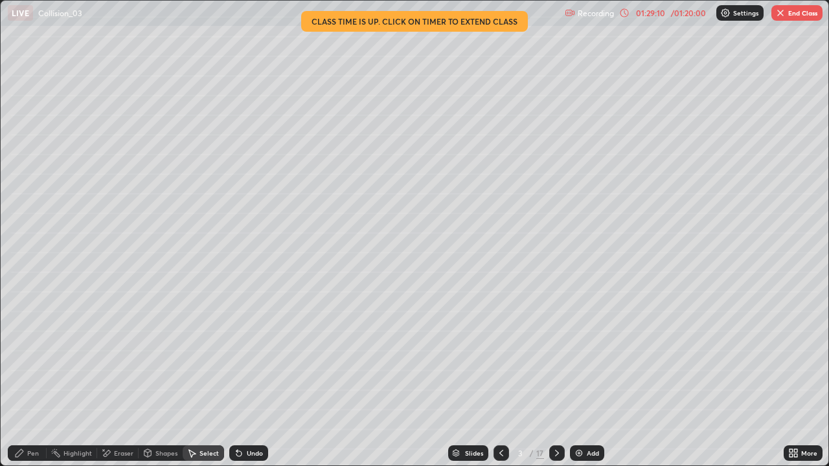
click at [500, 378] on icon at bounding box center [501, 453] width 10 height 10
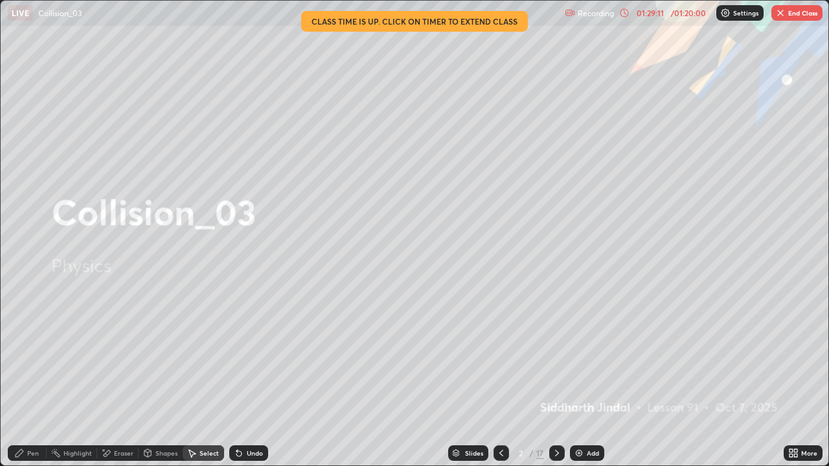
click at [556, 378] on icon at bounding box center [557, 453] width 10 height 10
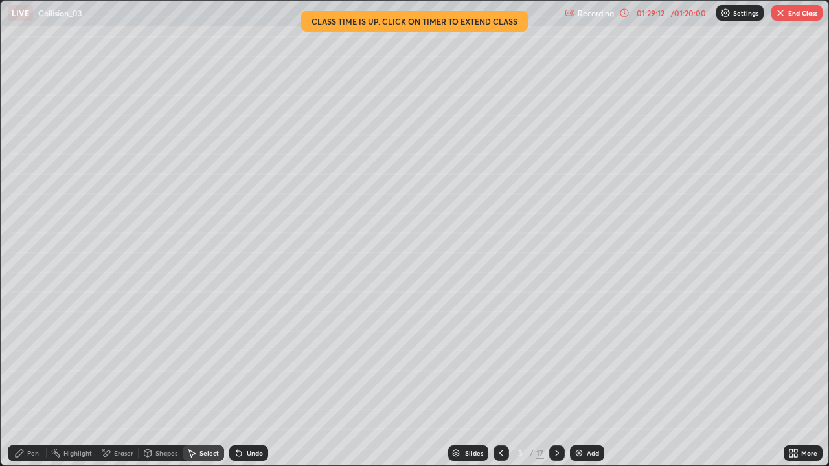
click at [555, 378] on icon at bounding box center [557, 453] width 4 height 6
click at [556, 378] on icon at bounding box center [557, 453] width 10 height 10
click at [552, 378] on icon at bounding box center [557, 453] width 10 height 10
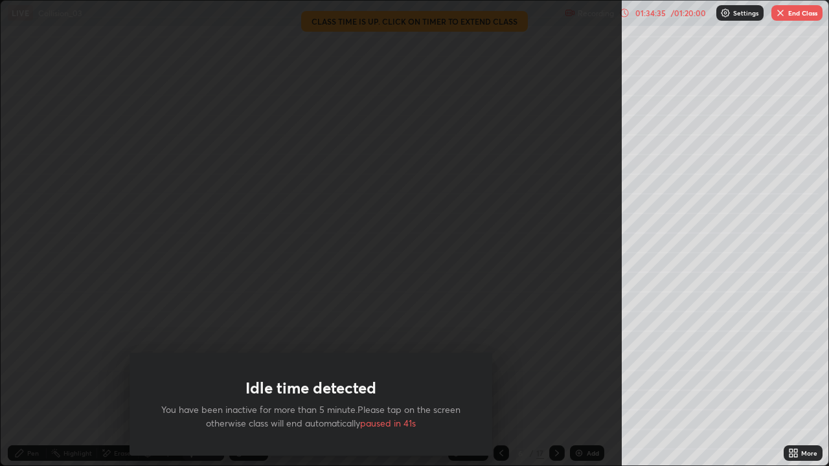
click at [648, 352] on div "0 ° Undo Copy Duplicate Duplicate to new slide Delete" at bounding box center [414, 233] width 827 height 465
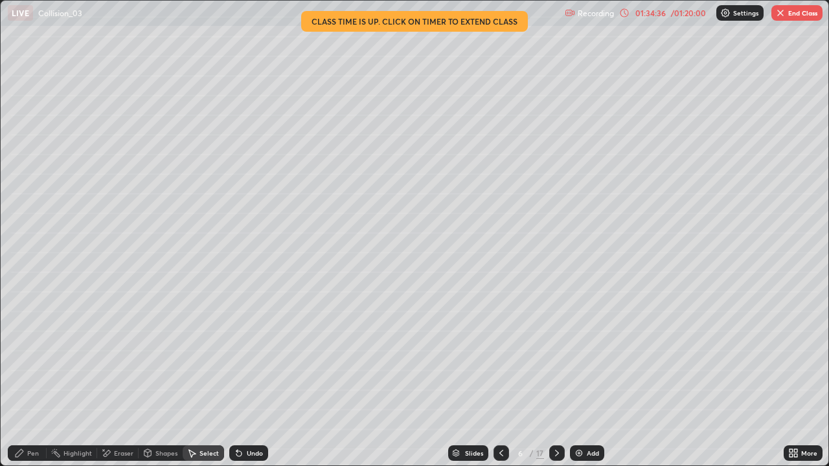
click at [787, 18] on button "End Class" at bounding box center [796, 13] width 51 height 16
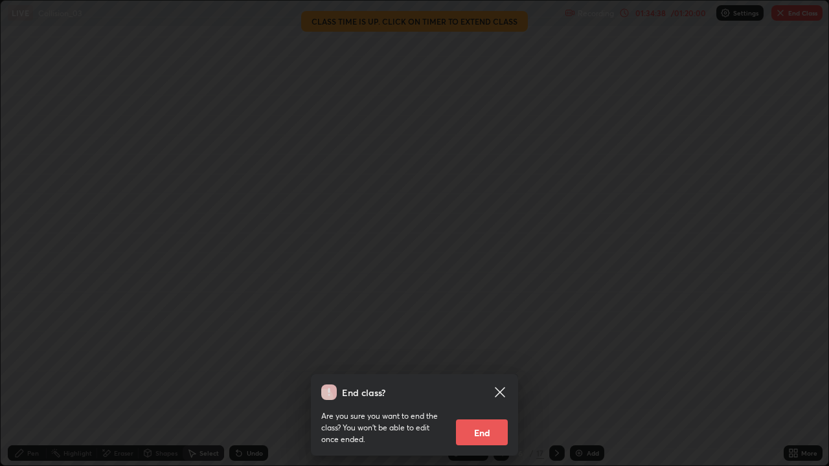
click at [484, 378] on button "End" at bounding box center [482, 432] width 52 height 26
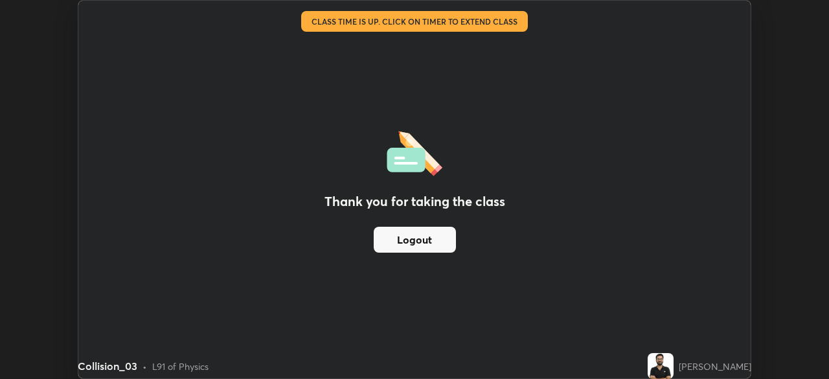
scroll to position [64358, 63908]
